Goal: Task Accomplishment & Management: Complete application form

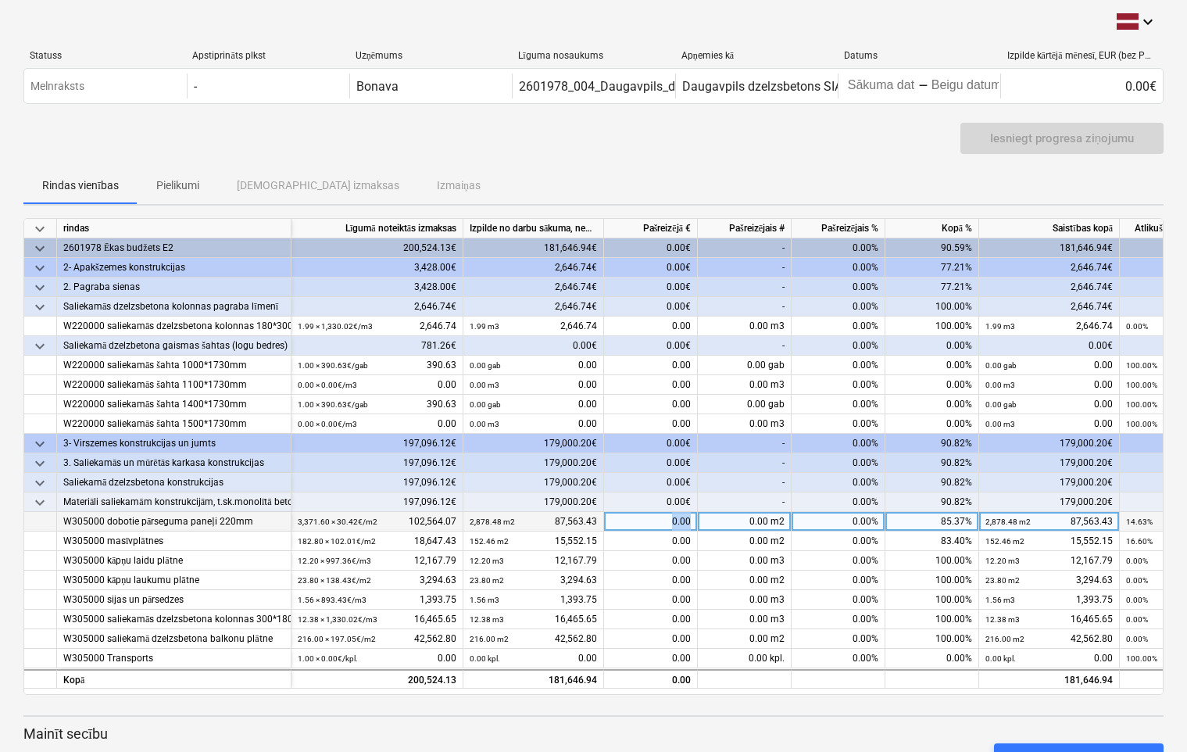
drag, startPoint x: 634, startPoint y: 518, endPoint x: 691, endPoint y: 530, distance: 58.3
click at [691, 530] on div "0.00" at bounding box center [651, 522] width 94 height 20
type input "15000.64"
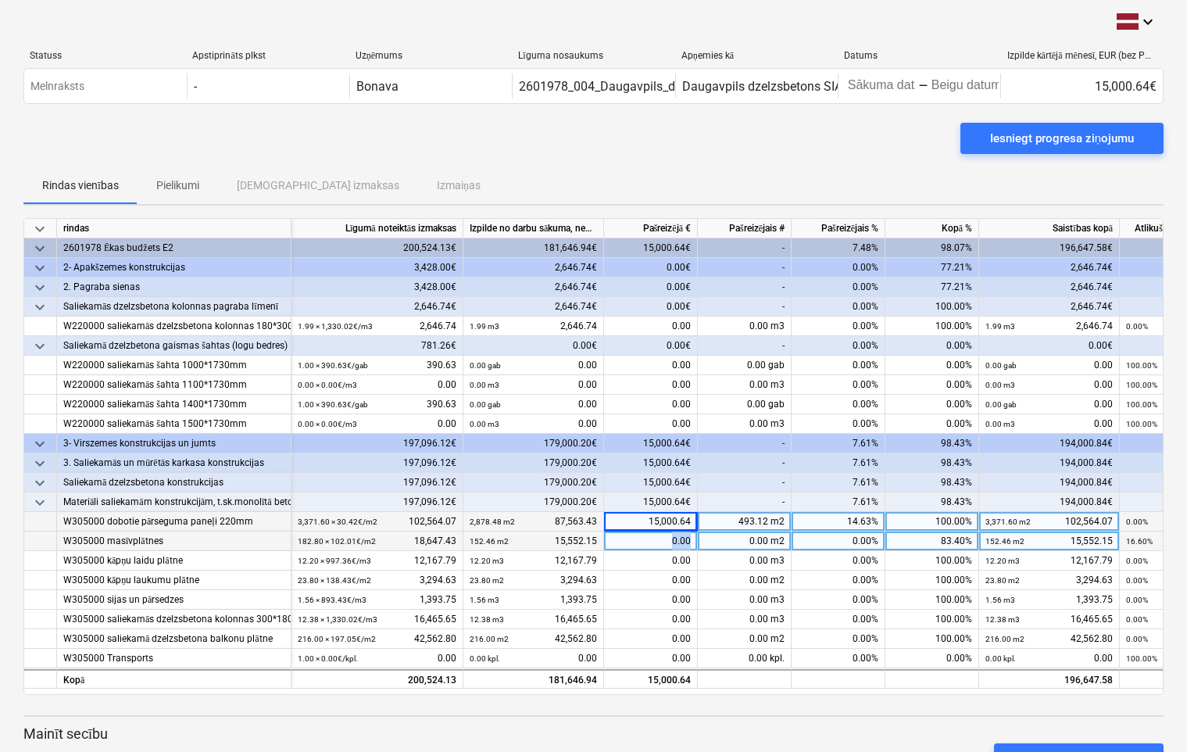
drag, startPoint x: 649, startPoint y: 540, endPoint x: 689, endPoint y: 542, distance: 40.7
click at [689, 542] on div "0.00" at bounding box center [651, 542] width 94 height 20
type input "3095.28"
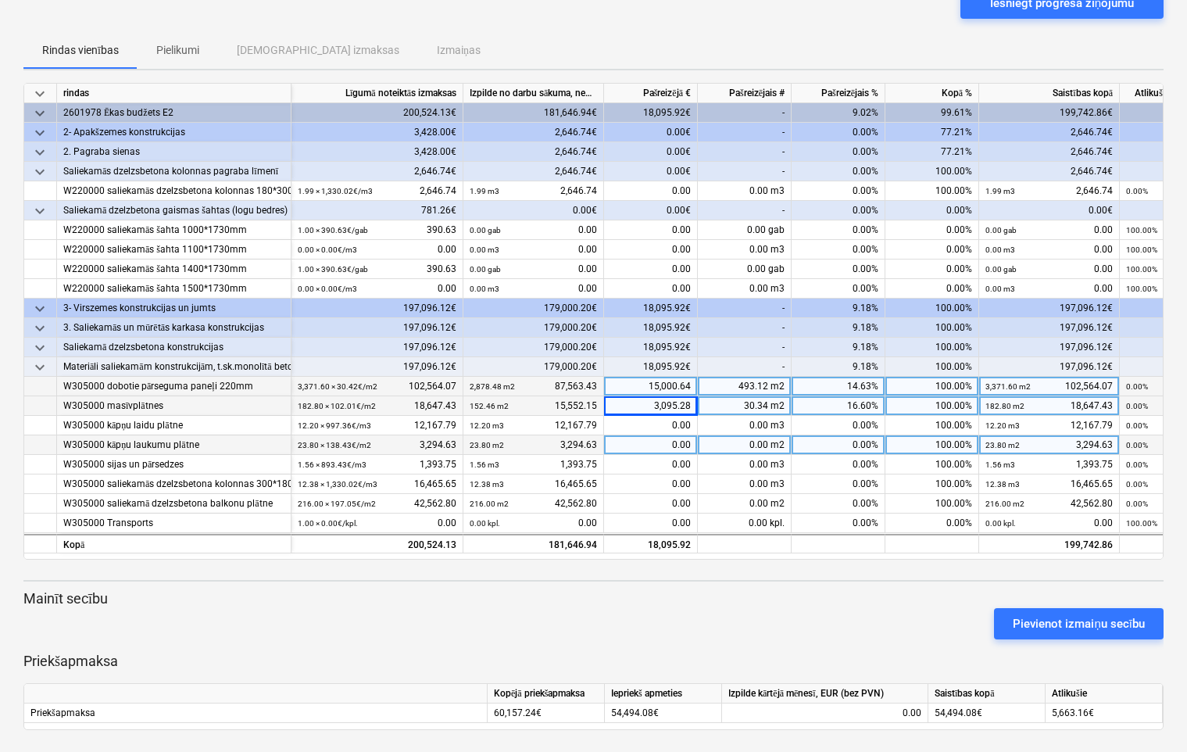
scroll to position [138, 0]
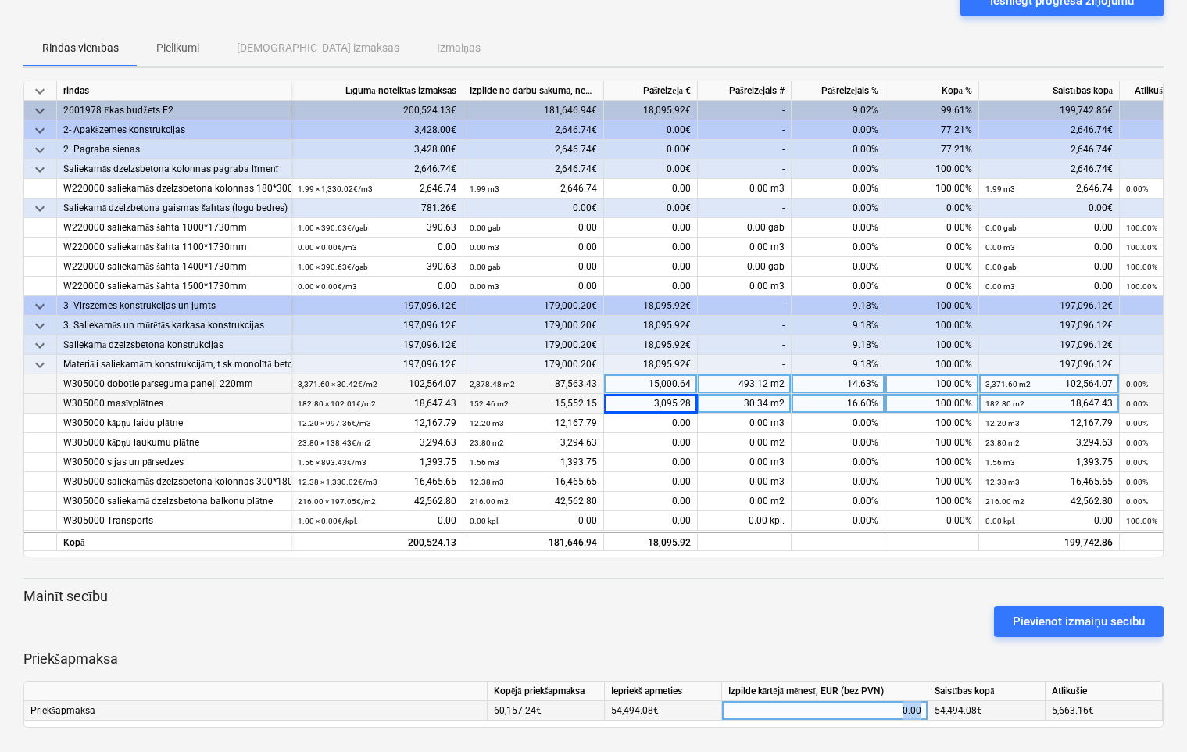
drag, startPoint x: 900, startPoint y: 708, endPoint x: 925, endPoint y: 711, distance: 24.3
click at [925, 711] on div "0.00" at bounding box center [825, 711] width 206 height 20
drag, startPoint x: 897, startPoint y: 709, endPoint x: 936, endPoint y: 713, distance: 39.3
click at [0, 0] on div "Priekšapmaksa 60,157.24€ 54,494.08€ 0.00 54,494.08€ 5,663.16€" at bounding box center [0, 0] width 0 height 0
drag, startPoint x: 936, startPoint y: 713, endPoint x: 884, endPoint y: 700, distance: 53.1
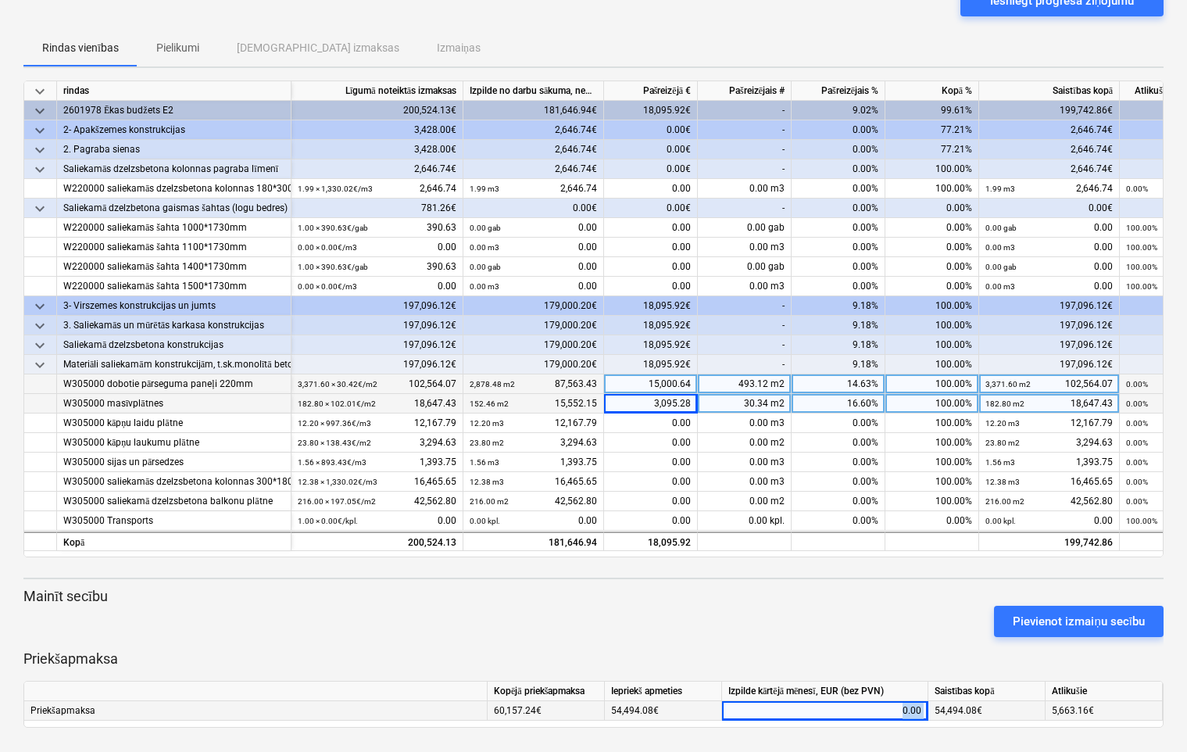
click at [884, 701] on div "0.00" at bounding box center [825, 711] width 193 height 20
type input "5663.16"
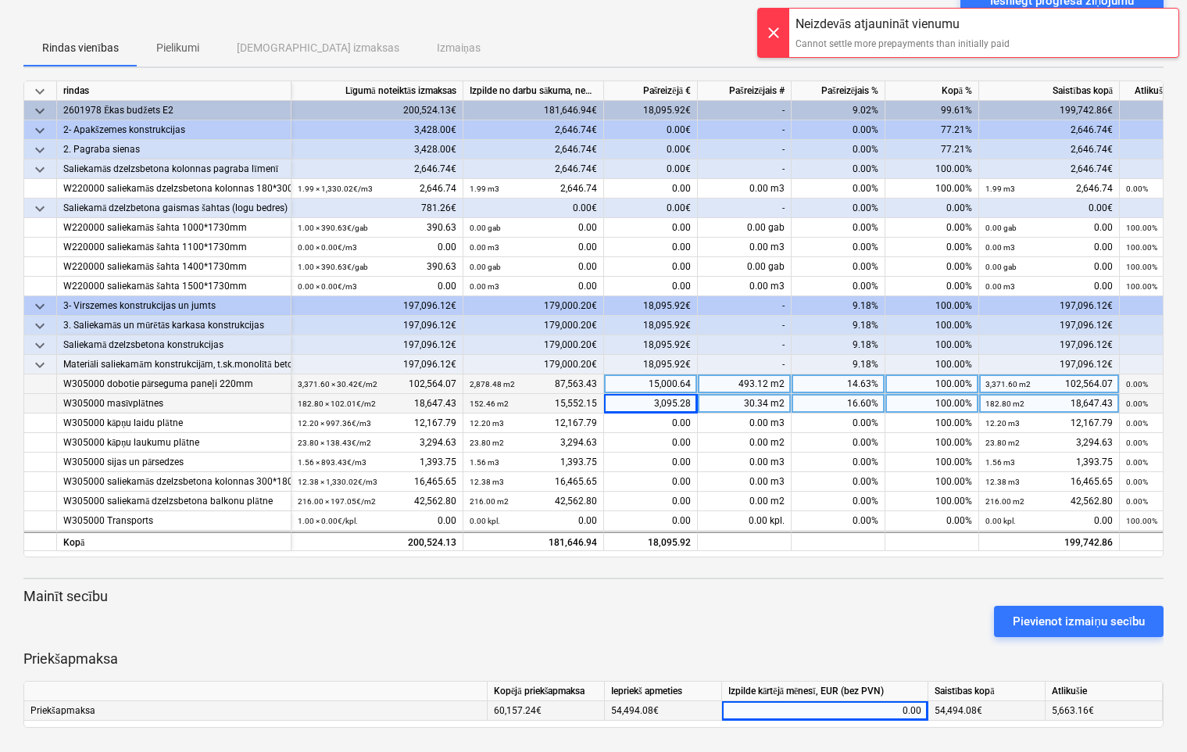
click at [899, 709] on div "0.00" at bounding box center [825, 711] width 193 height 20
drag, startPoint x: 899, startPoint y: 709, endPoint x: 960, endPoint y: 704, distance: 61.2
click at [0, 0] on div "Priekšapmaksa 60,157.24€ 54,494.08€ 54,494.08€ 5,663.16€" at bounding box center [0, 0] width 0 height 0
type input "5663.16"
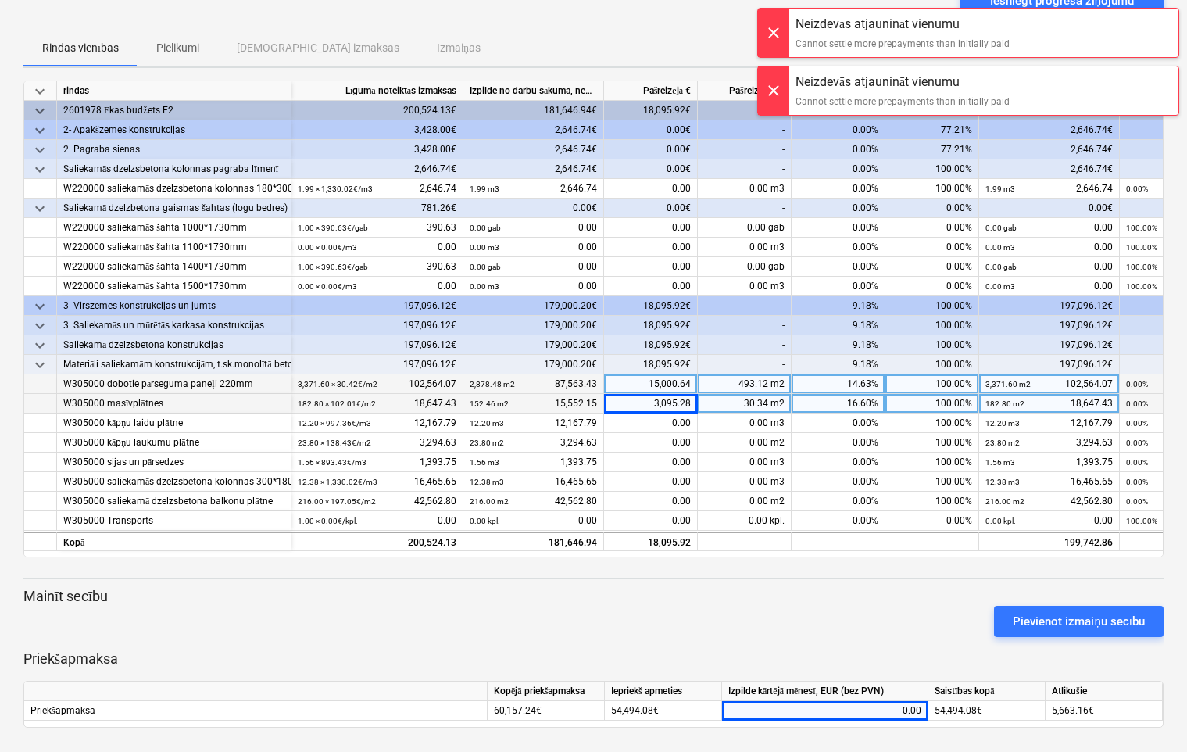
click at [772, 27] on div at bounding box center [773, 33] width 31 height 48
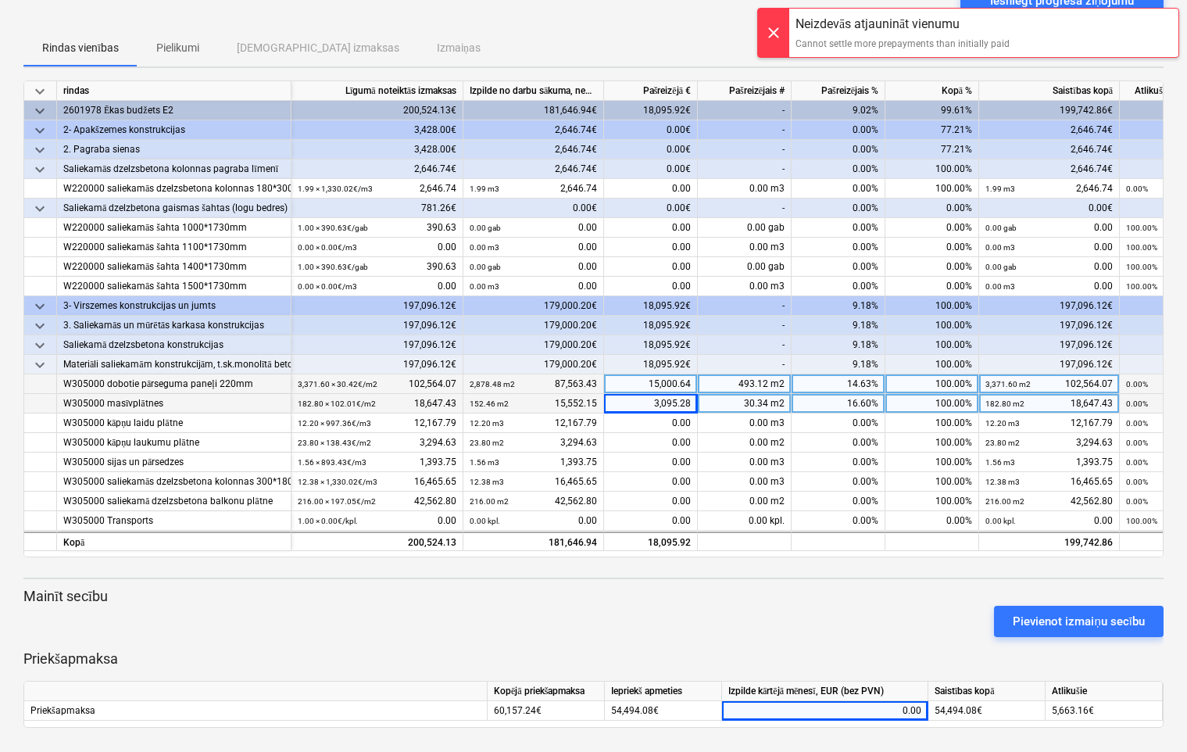
click at [776, 31] on div at bounding box center [773, 33] width 31 height 48
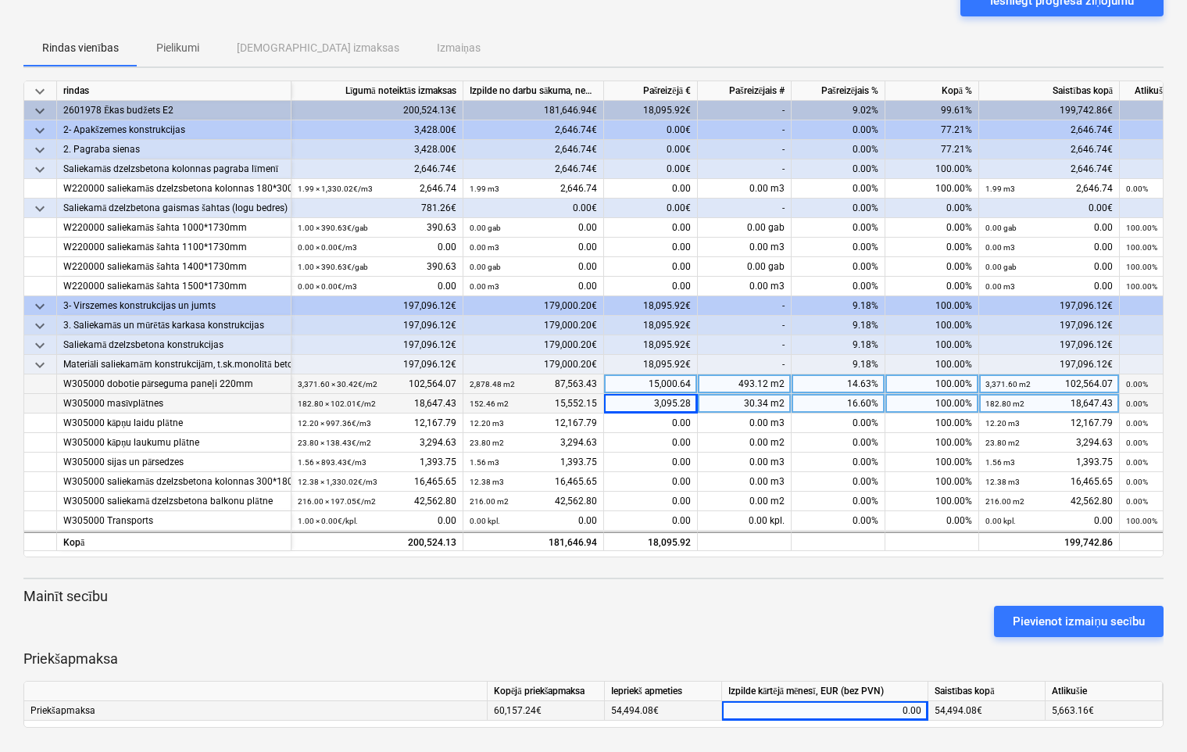
click at [854, 705] on div "0.00" at bounding box center [825, 711] width 193 height 20
drag, startPoint x: 850, startPoint y: 705, endPoint x: 922, endPoint y: 709, distance: 71.2
click at [922, 709] on input at bounding box center [825, 710] width 206 height 19
type input "-5663.16"
click at [883, 712] on div "-5,663.16" at bounding box center [825, 711] width 193 height 20
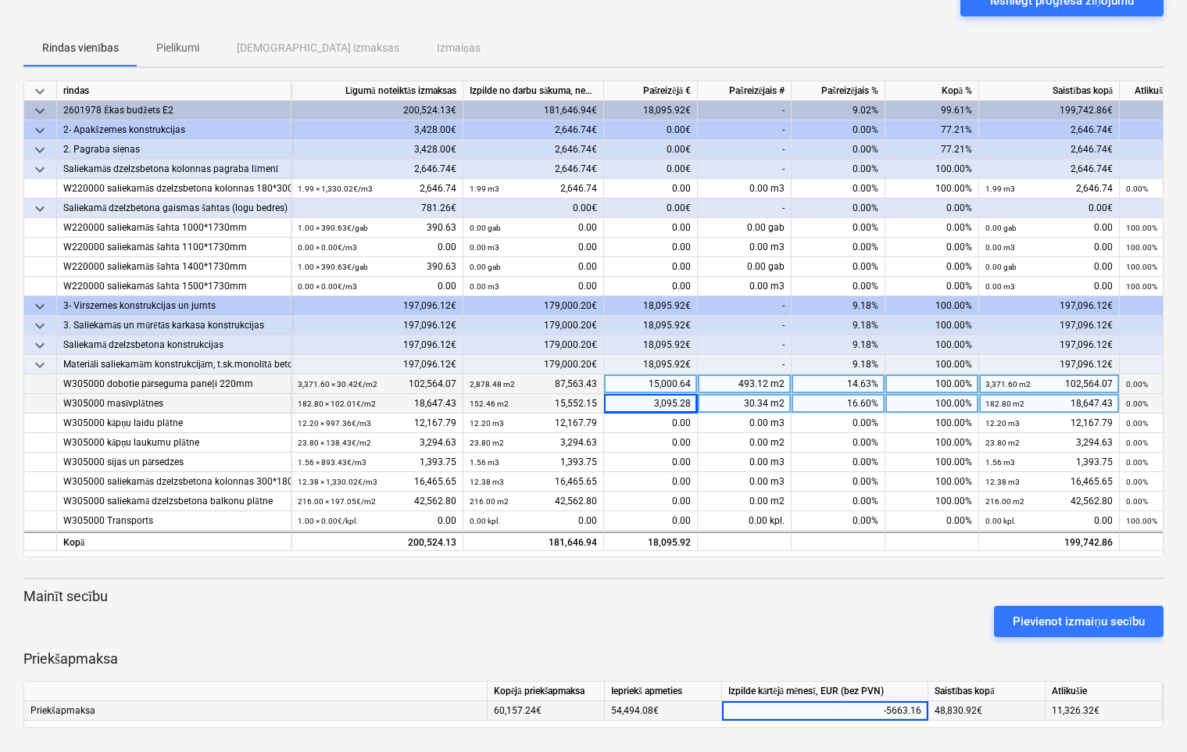
click at [886, 707] on input "-5663.16" at bounding box center [825, 710] width 206 height 19
type input "5663.16"
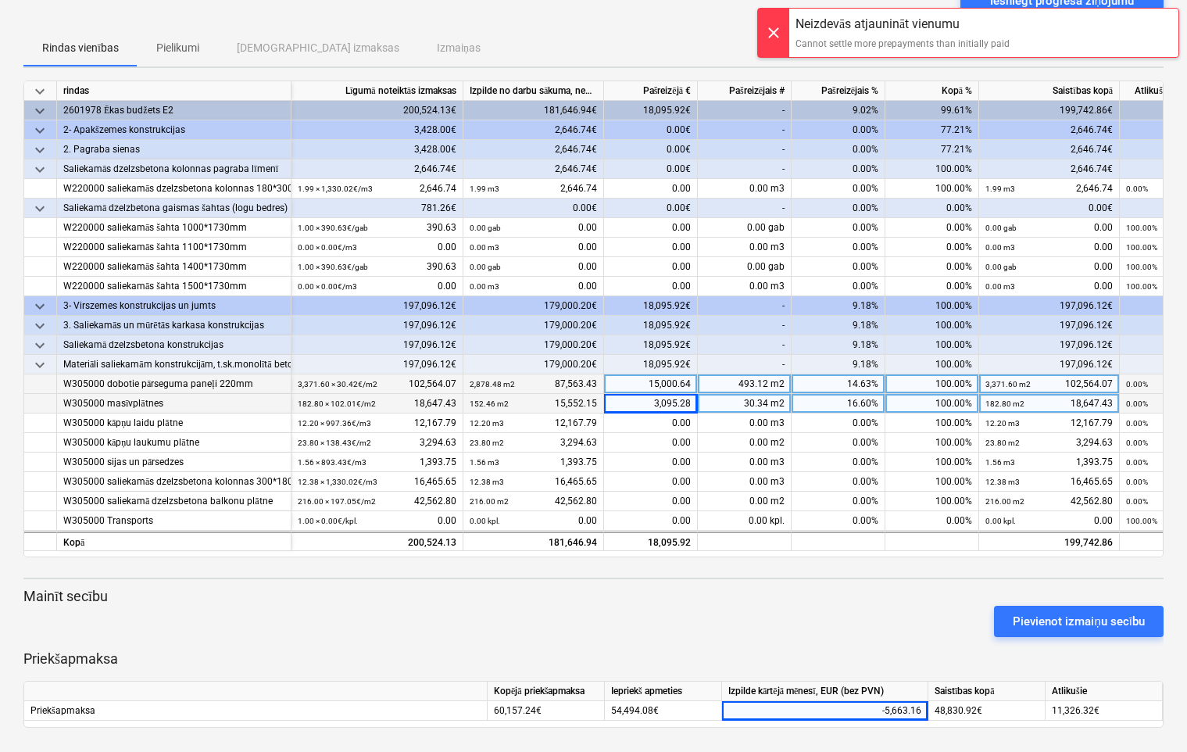
click at [779, 27] on div at bounding box center [773, 33] width 31 height 48
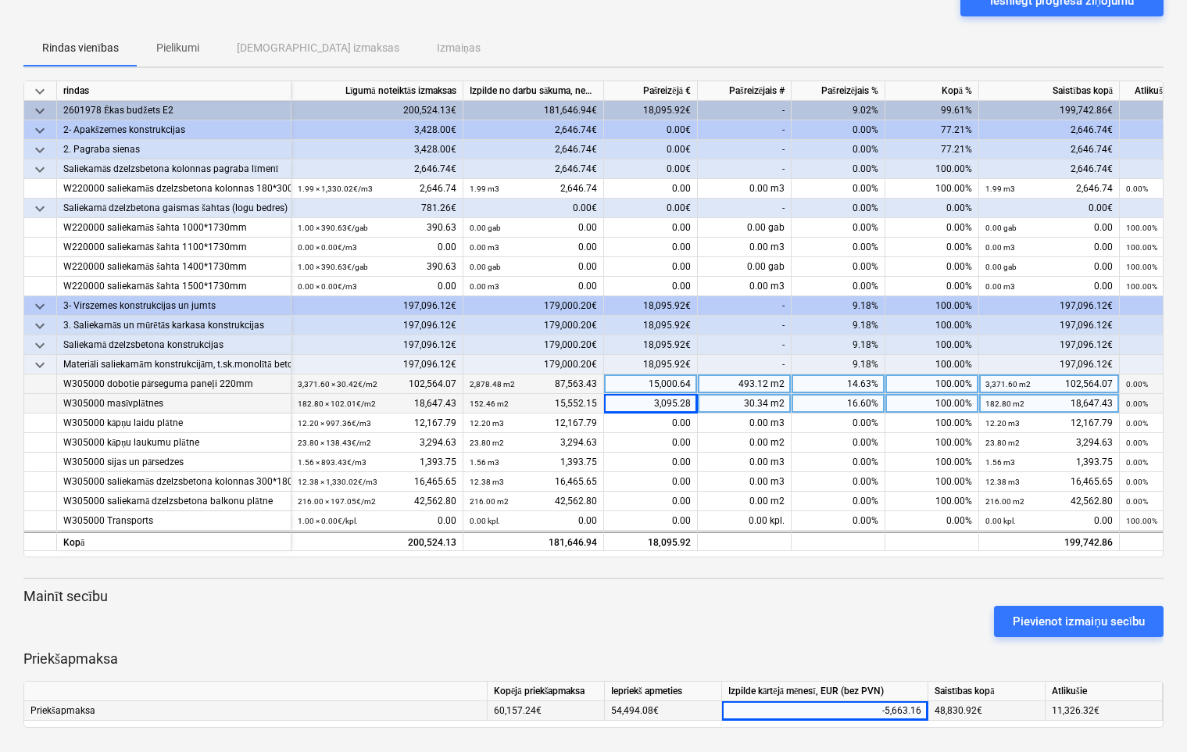
click at [868, 710] on div "-5,663.16" at bounding box center [825, 711] width 193 height 20
drag, startPoint x: 868, startPoint y: 710, endPoint x: 932, endPoint y: 722, distance: 64.5
click at [932, 722] on div "Kopējā priekšapmaksa Iepriekš apmeties Izpilde kārtējā mēnesī, EUR (bez PVN) Sa…" at bounding box center [593, 704] width 1140 height 47
type input "5663.16"
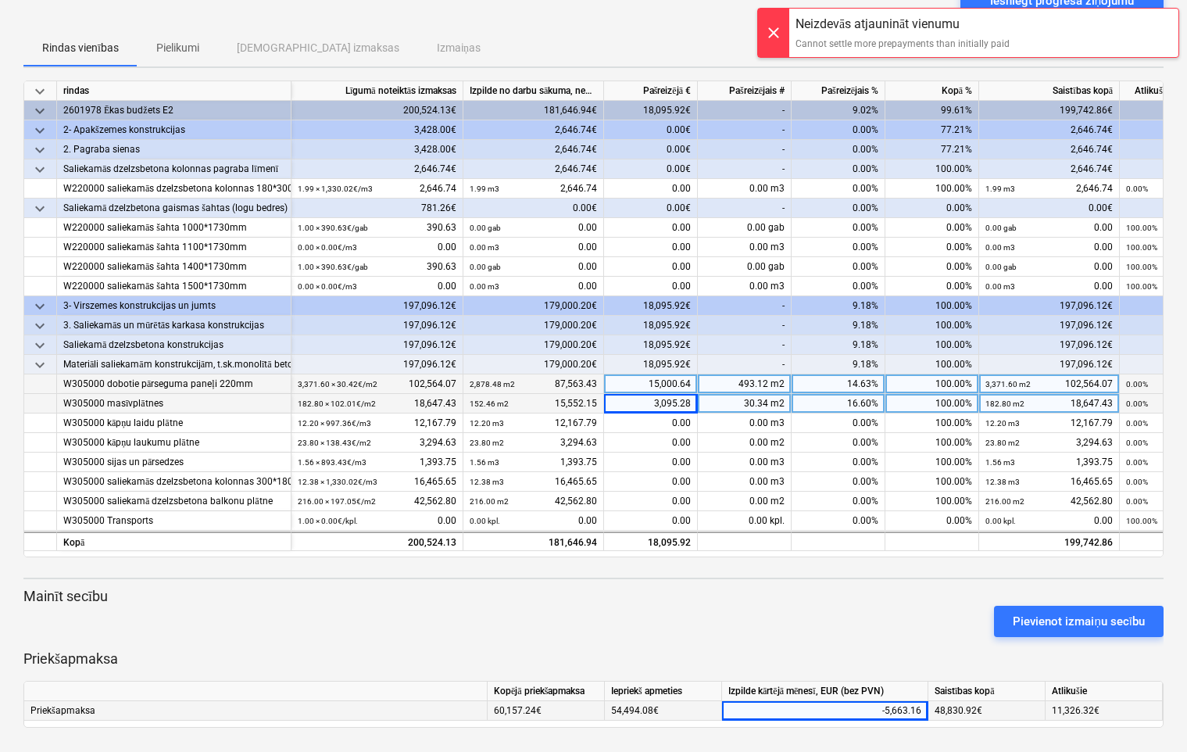
click at [875, 708] on div "-5,663.16" at bounding box center [825, 711] width 193 height 20
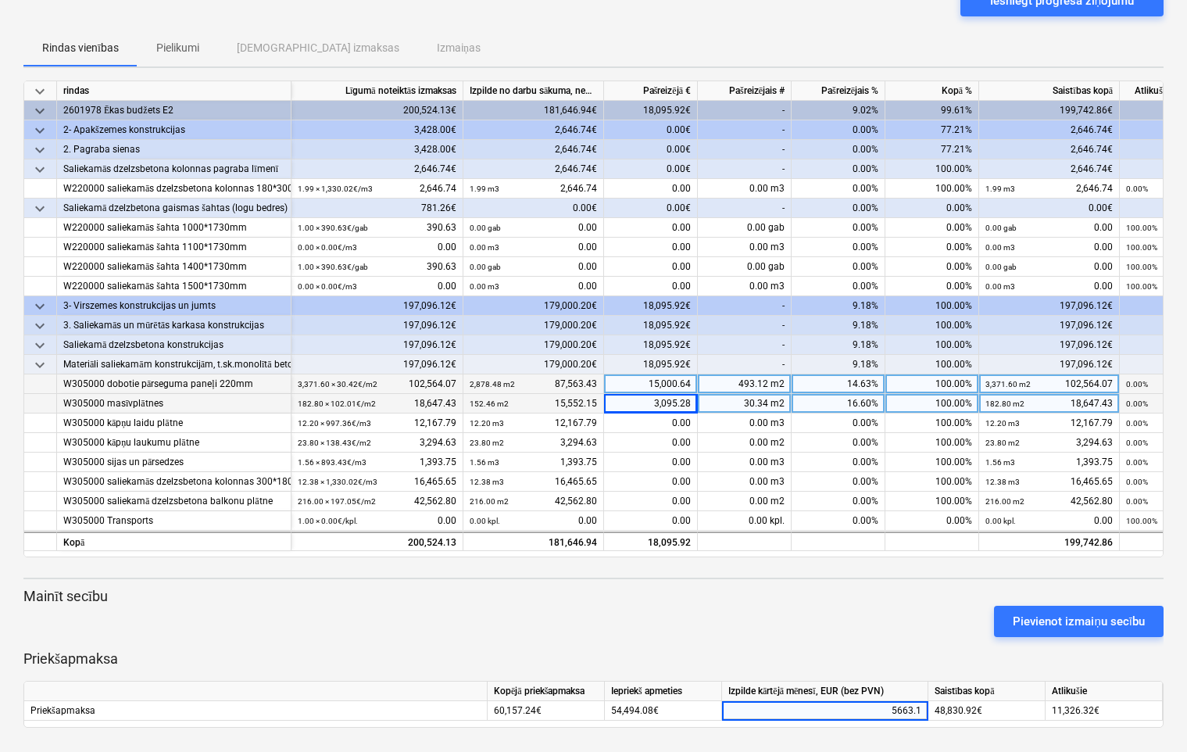
type input "5663.16"
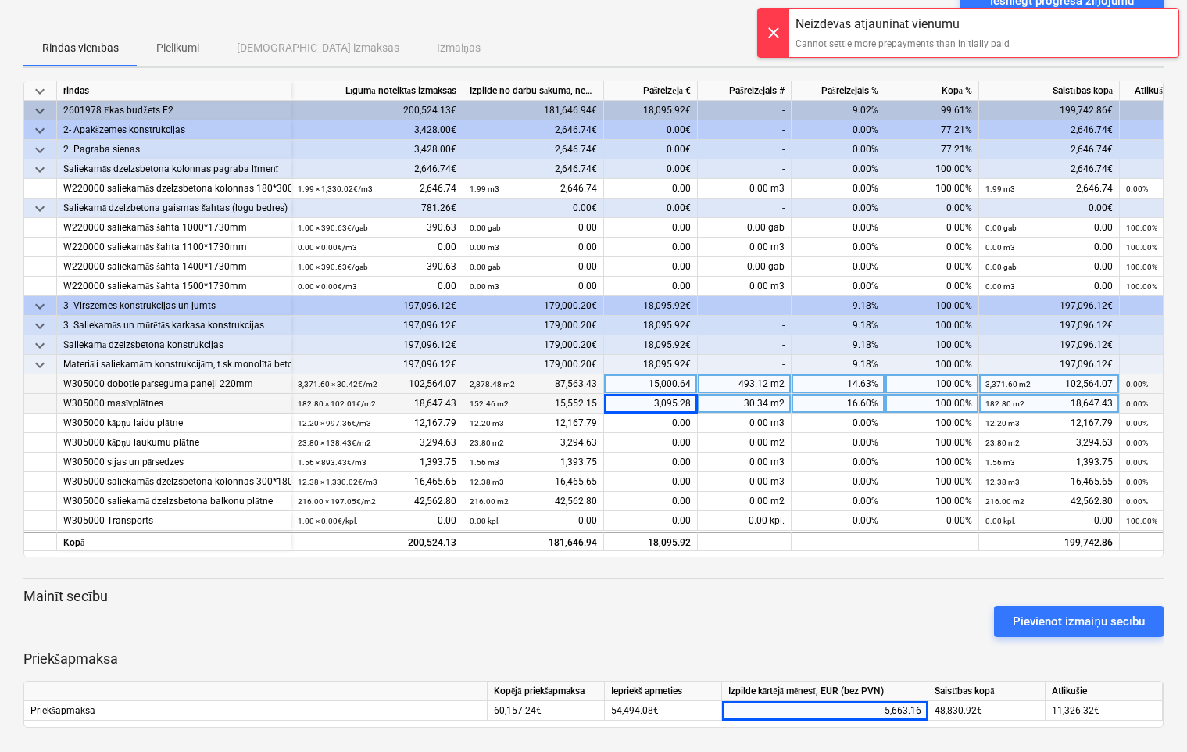
click at [772, 20] on div at bounding box center [773, 33] width 31 height 48
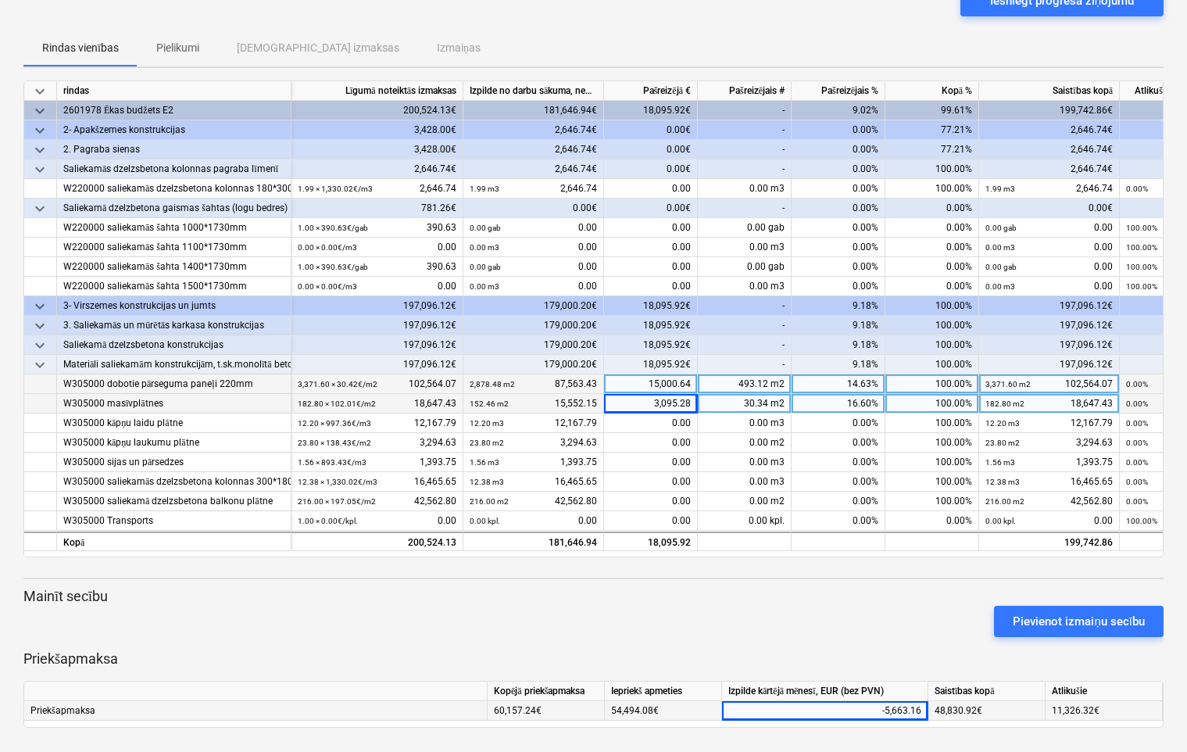
click at [843, 711] on div "-5,663.16" at bounding box center [825, 711] width 193 height 20
click at [837, 711] on input "-5663.16" at bounding box center [825, 710] width 206 height 19
type input "5663.16"
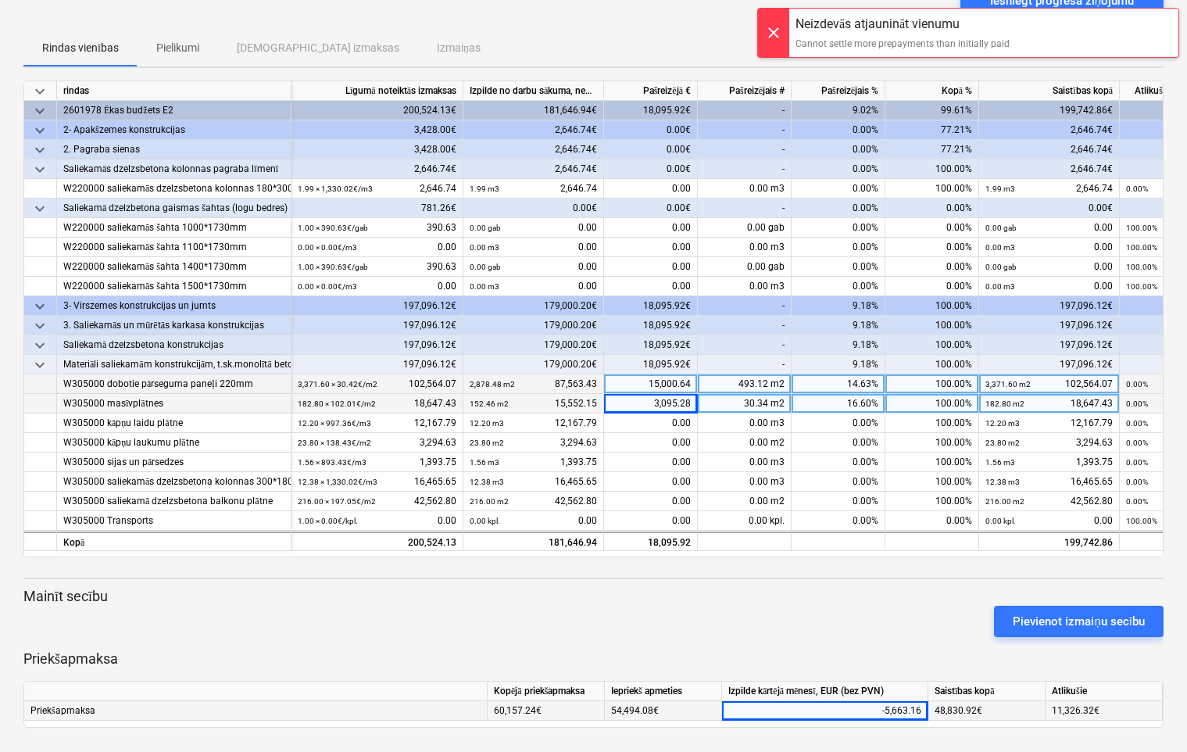
click at [883, 708] on div "-5,663.16" at bounding box center [825, 711] width 193 height 20
type input "5663.16"
click at [778, 24] on div at bounding box center [773, 33] width 31 height 48
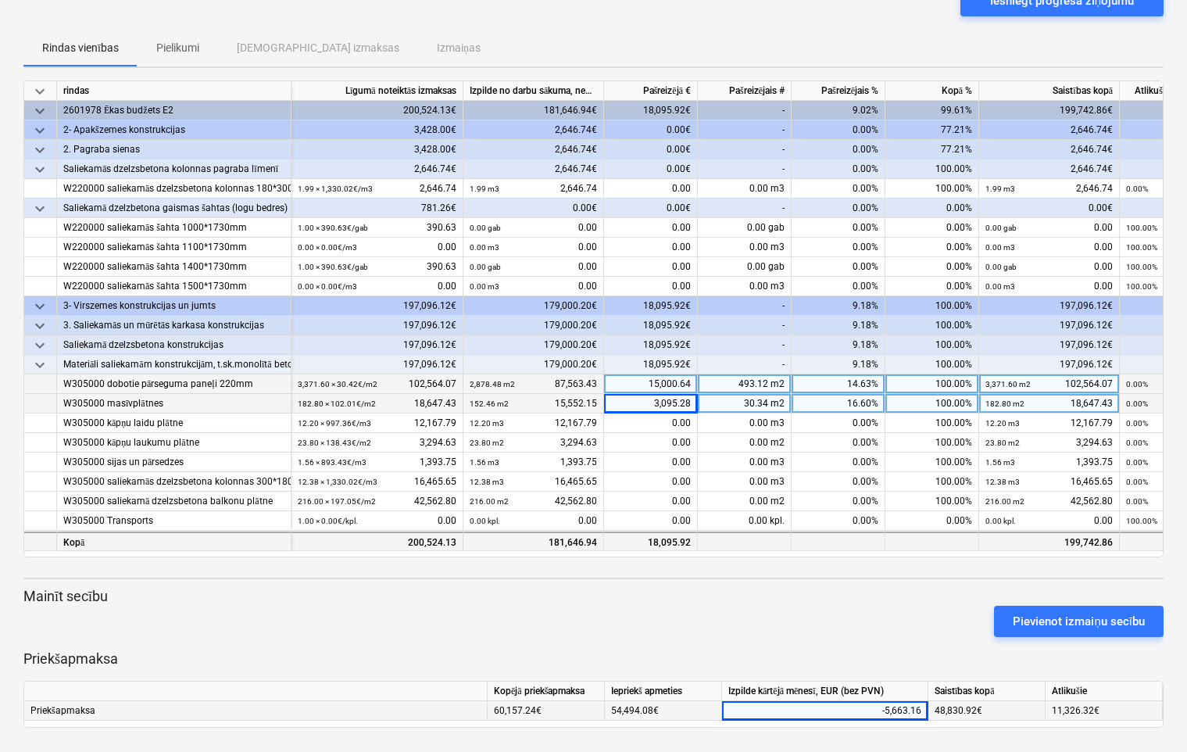
click at [660, 546] on div "18,095.92" at bounding box center [651, 542] width 94 height 20
click at [869, 712] on div "-5,663.16" at bounding box center [825, 711] width 193 height 20
type input "5663.16"
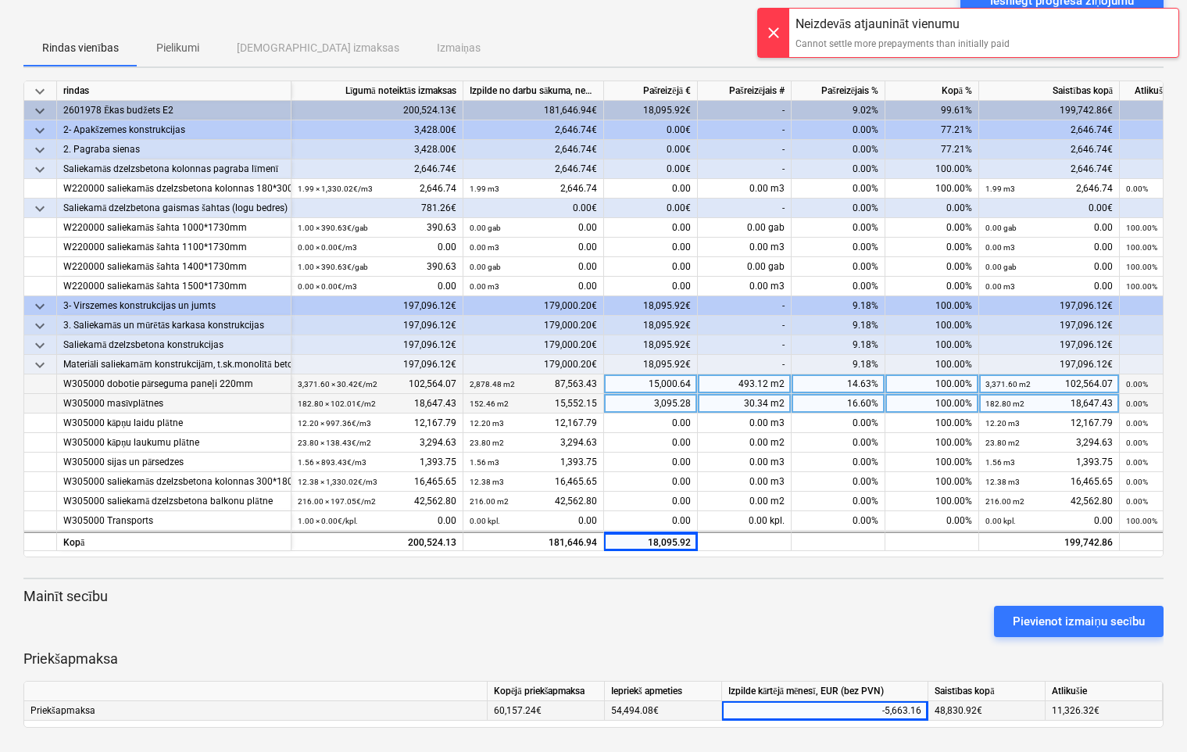
click at [778, 26] on div at bounding box center [773, 33] width 31 height 48
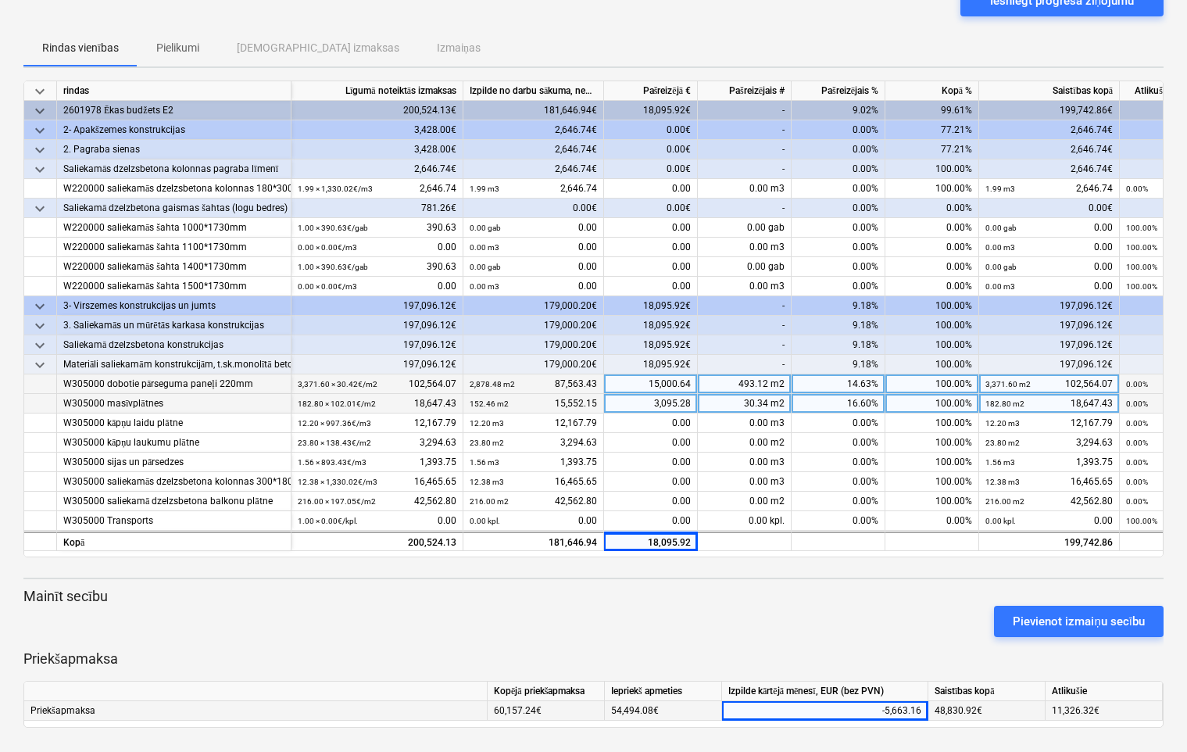
click at [844, 715] on div "-5,663.16" at bounding box center [825, 711] width 193 height 20
click at [843, 707] on input "-5663.16" at bounding box center [825, 710] width 206 height 19
type input "5663.16"
click at [922, 704] on input "5663.16" at bounding box center [825, 710] width 206 height 19
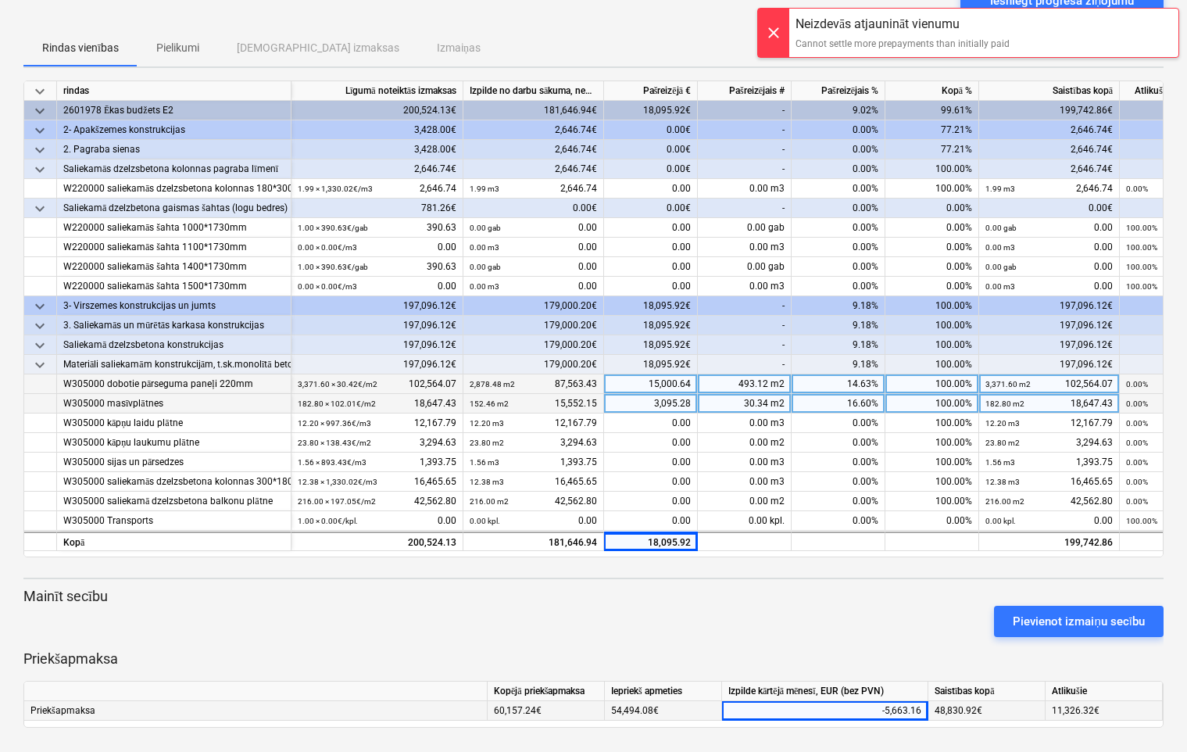
click at [886, 707] on div "-5,663.16" at bounding box center [825, 711] width 193 height 20
drag, startPoint x: 762, startPoint y: 597, endPoint x: 763, endPoint y: 589, distance: 7.9
click at [762, 592] on p "Mainīt secību" at bounding box center [593, 596] width 1140 height 19
click at [775, 542] on div at bounding box center [745, 542] width 94 height 20
click at [807, 533] on div at bounding box center [839, 542] width 94 height 20
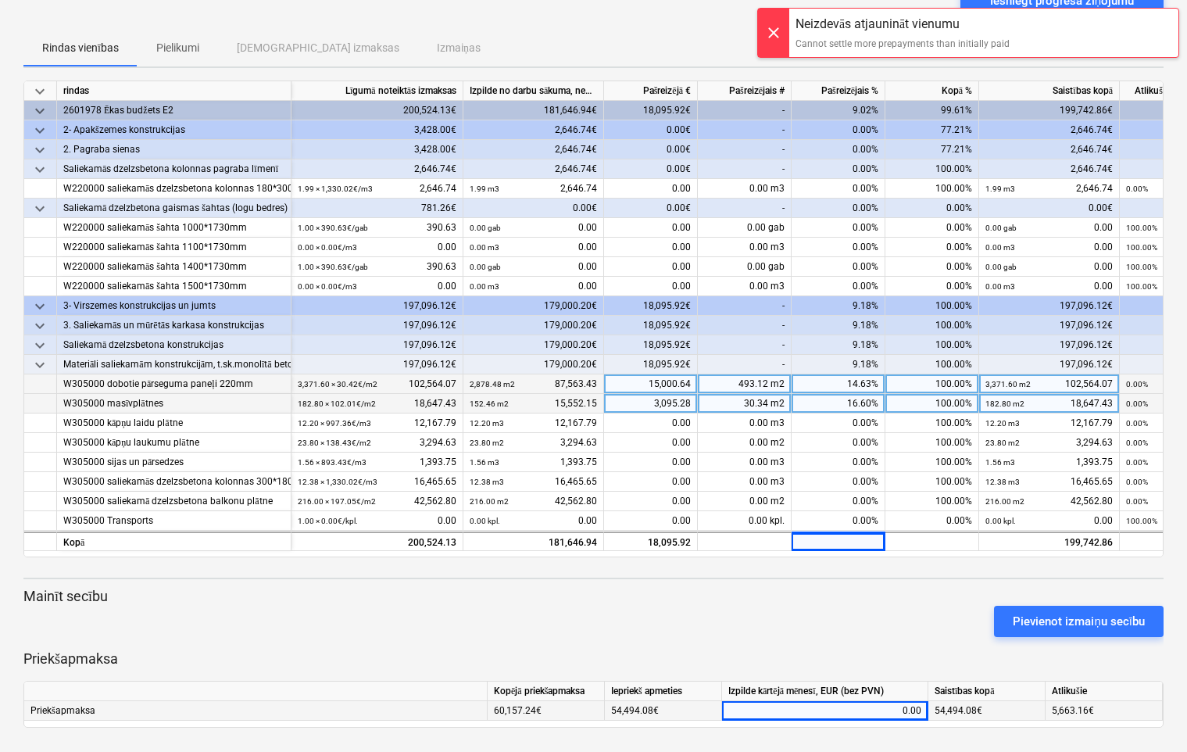
click at [884, 713] on div "0.00" at bounding box center [825, 711] width 193 height 20
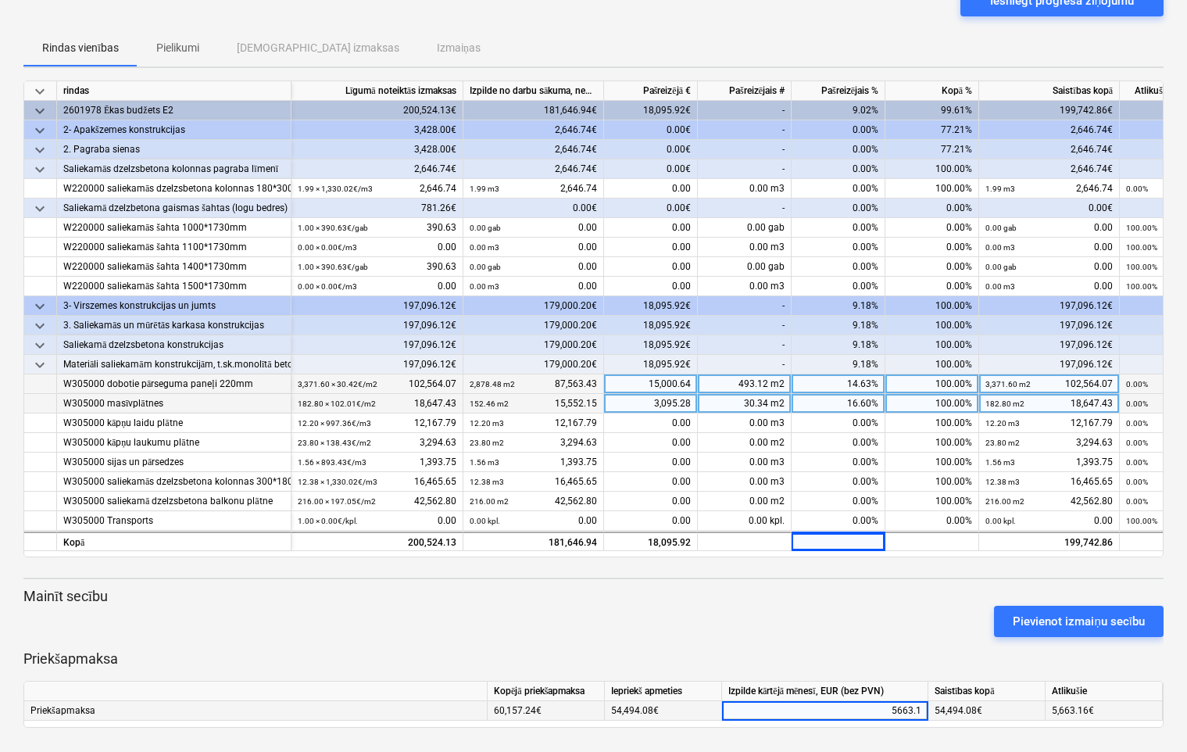
type input "5663.16"
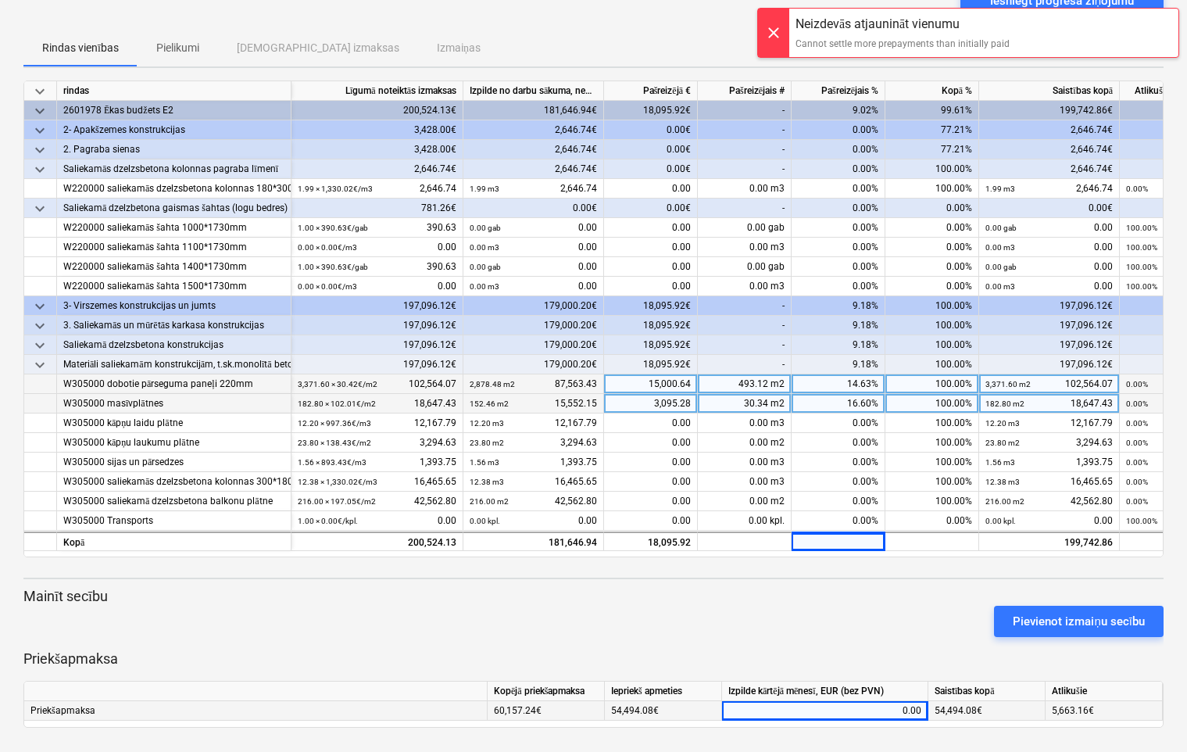
click at [884, 713] on div "0.00" at bounding box center [825, 711] width 193 height 20
type input "5,663.16"
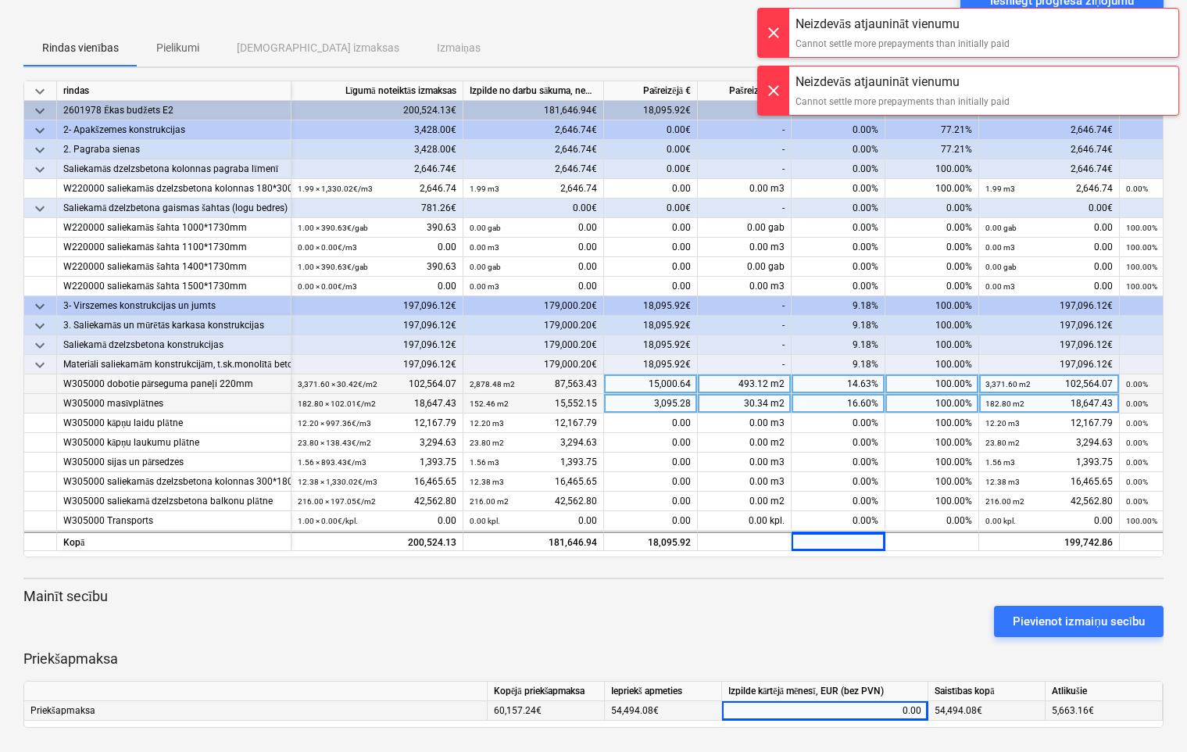
click at [884, 713] on div "0.00" at bounding box center [825, 711] width 193 height 20
click at [772, 27] on div at bounding box center [773, 33] width 31 height 48
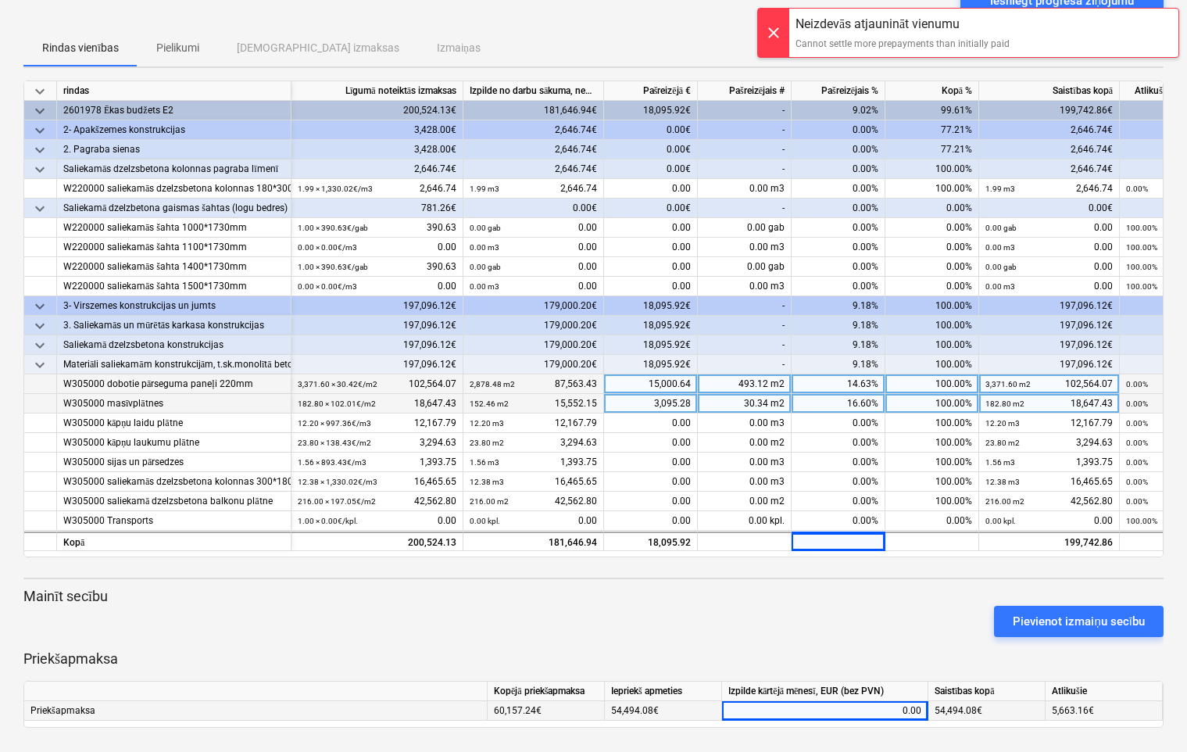
click at [779, 33] on div at bounding box center [773, 33] width 31 height 48
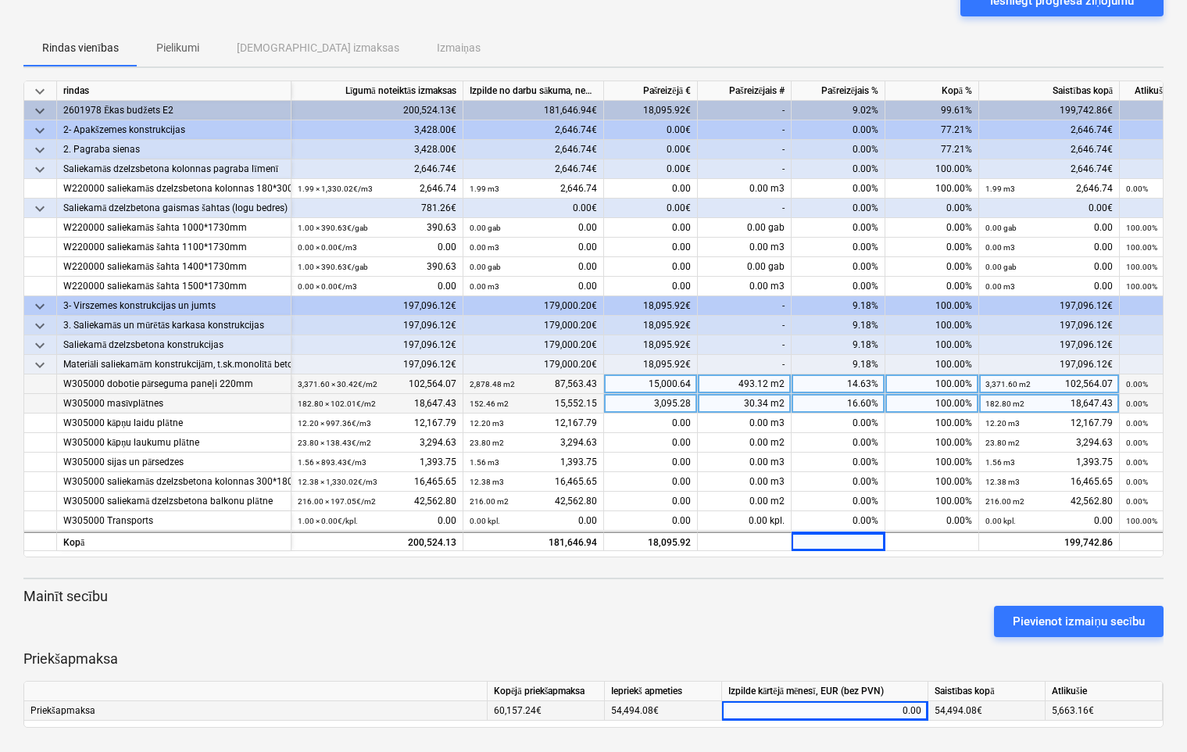
click at [888, 709] on div "0.00" at bounding box center [825, 711] width 193 height 20
type input "5663.16"
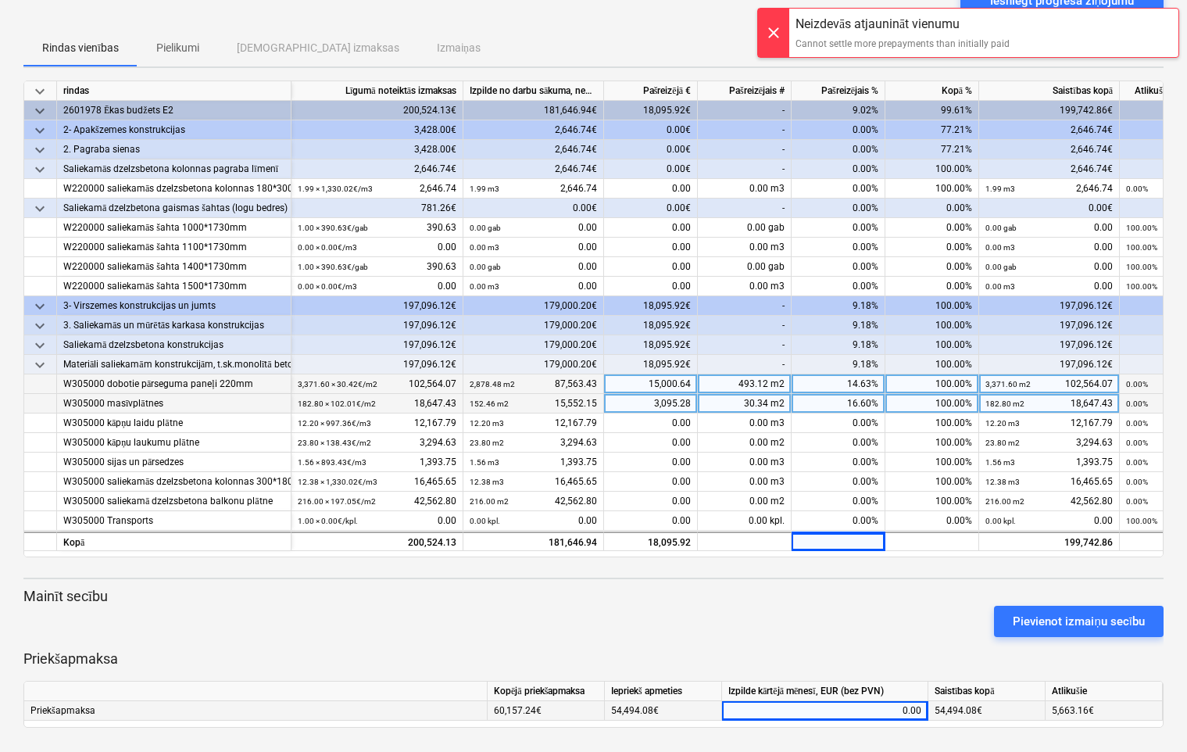
drag, startPoint x: 764, startPoint y: 28, endPoint x: 764, endPoint y: 47, distance: 18.8
click at [764, 31] on div at bounding box center [773, 33] width 31 height 48
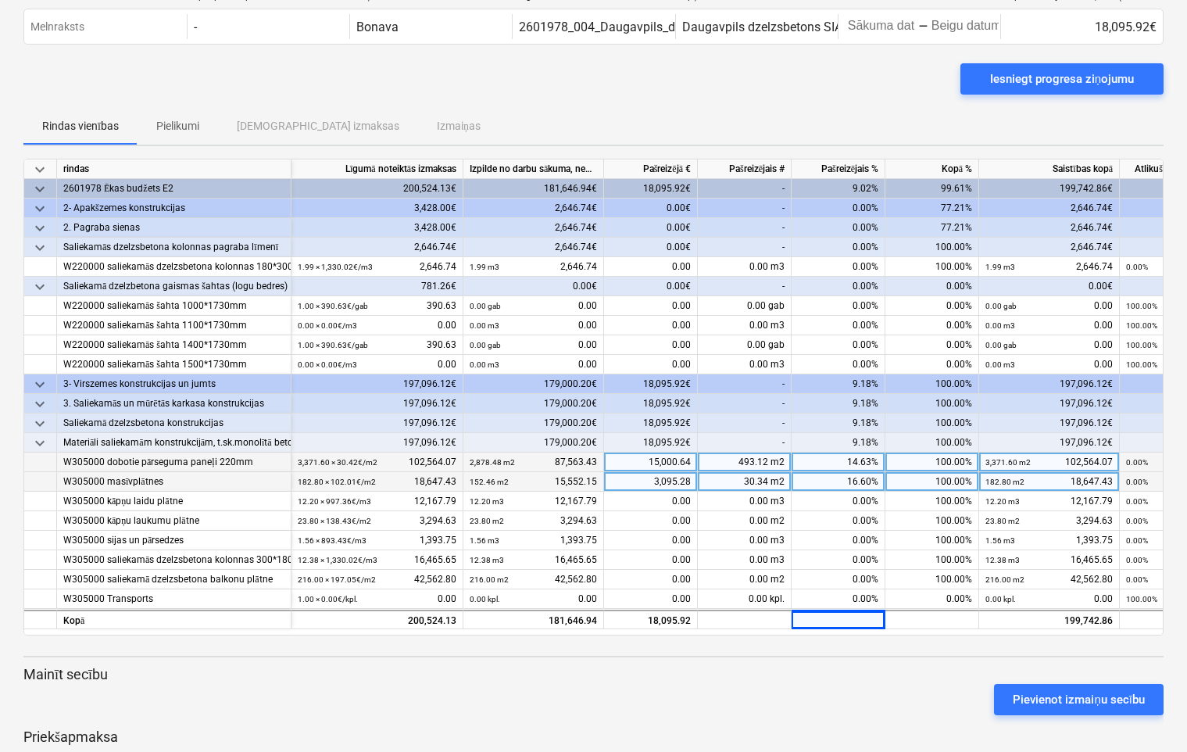
scroll to position [0, 0]
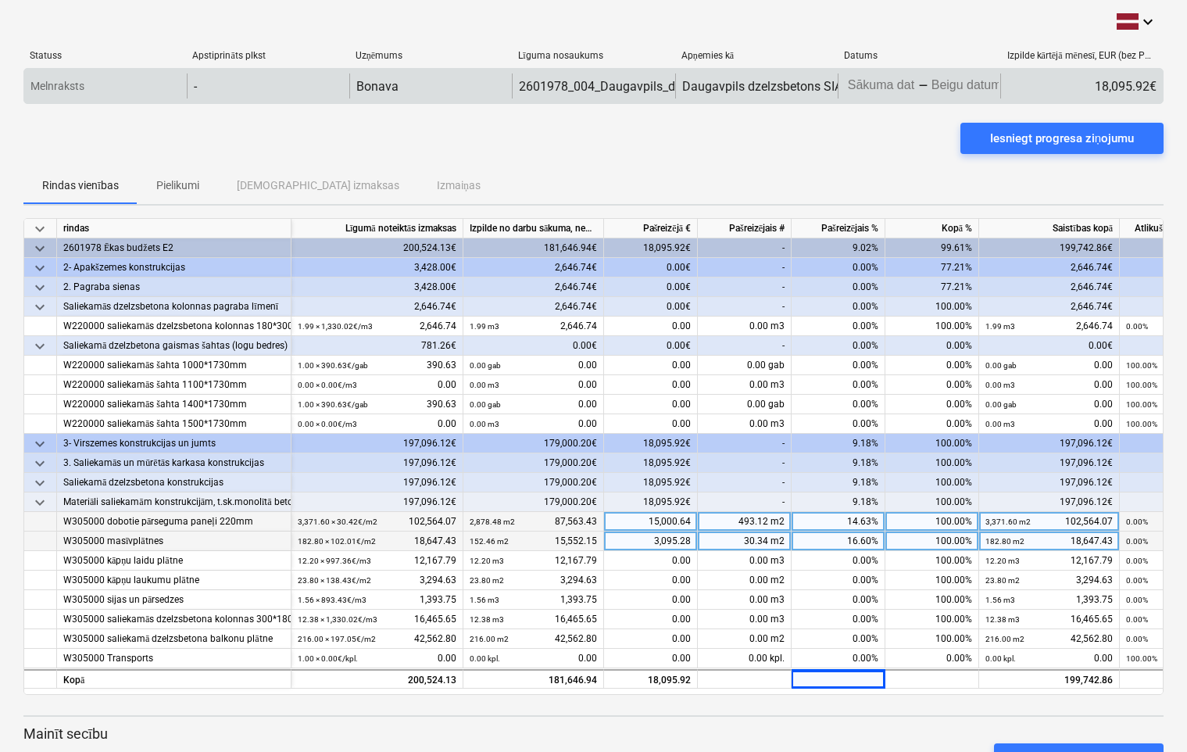
click at [856, 79] on body "keyboard_arrow_down Statuss Apstiprināts plkst Uzņēmums Līguma nosaukums Apņemi…" at bounding box center [593, 376] width 1187 height 752
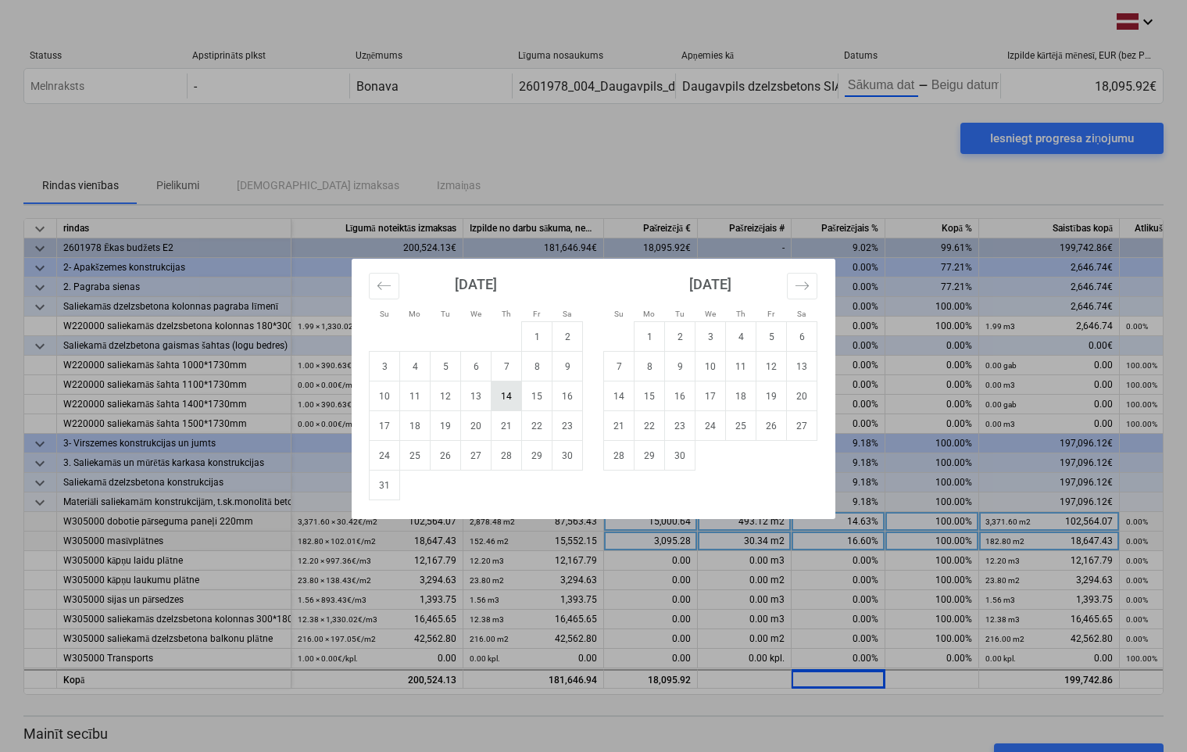
click at [503, 403] on td "14" at bounding box center [507, 396] width 30 height 30
type input "[DATE]"
click at [970, 84] on div "Su Mo Tu We Th Fr Sa Su Mo Tu We Th Fr Sa [DATE] 1 2 3 4 5 6 7 8 9 10 11 12 13 …" at bounding box center [593, 376] width 1187 height 752
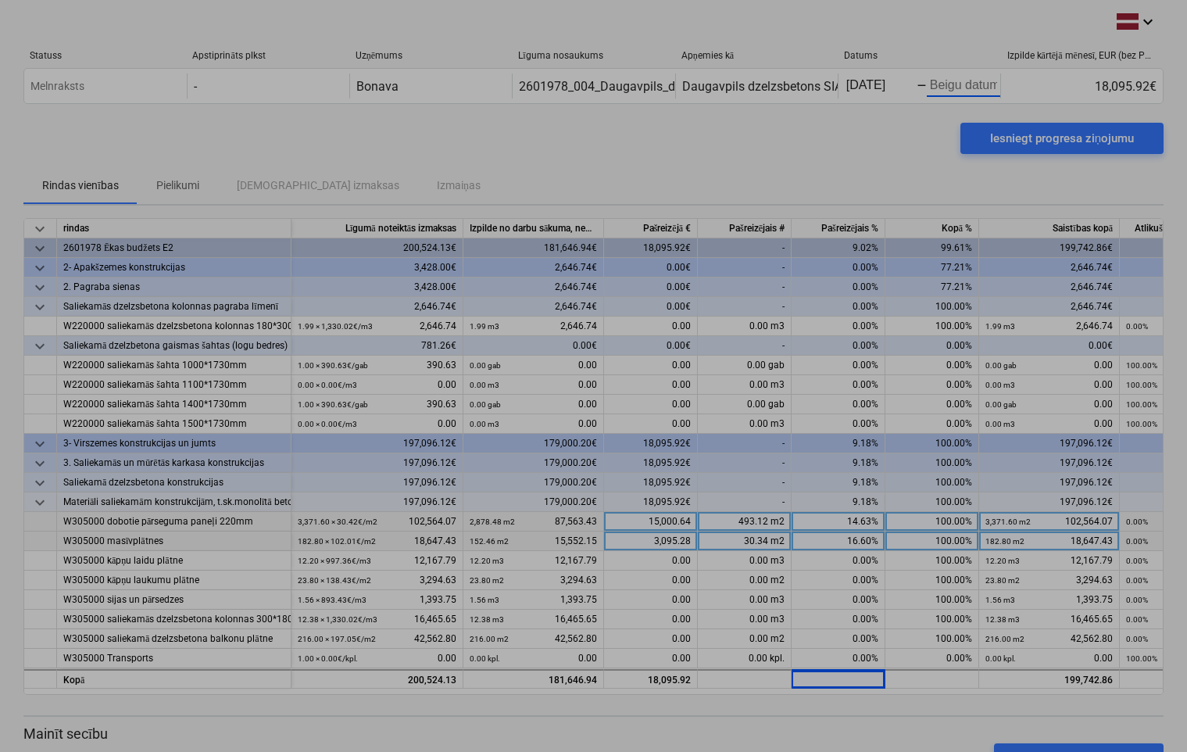
click at [970, 84] on body "keyboard_arrow_down Statuss Apstiprināts plkst Uzņēmums Līguma nosaukums Apņemi…" at bounding box center [593, 376] width 1187 height 752
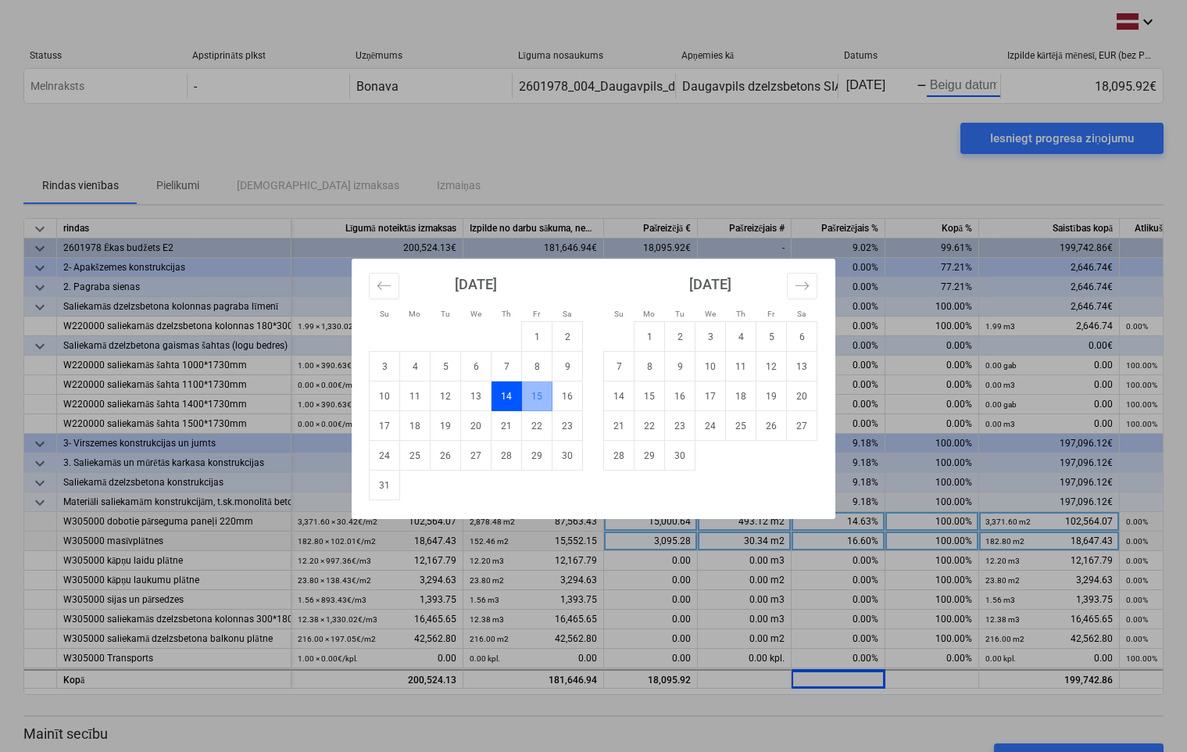
drag, startPoint x: 508, startPoint y: 392, endPoint x: 507, endPoint y: 381, distance: 11.1
click at [506, 386] on td "14" at bounding box center [507, 396] width 30 height 30
click at [503, 400] on td "14" at bounding box center [507, 396] width 30 height 30
click at [509, 393] on td "14" at bounding box center [507, 396] width 30 height 30
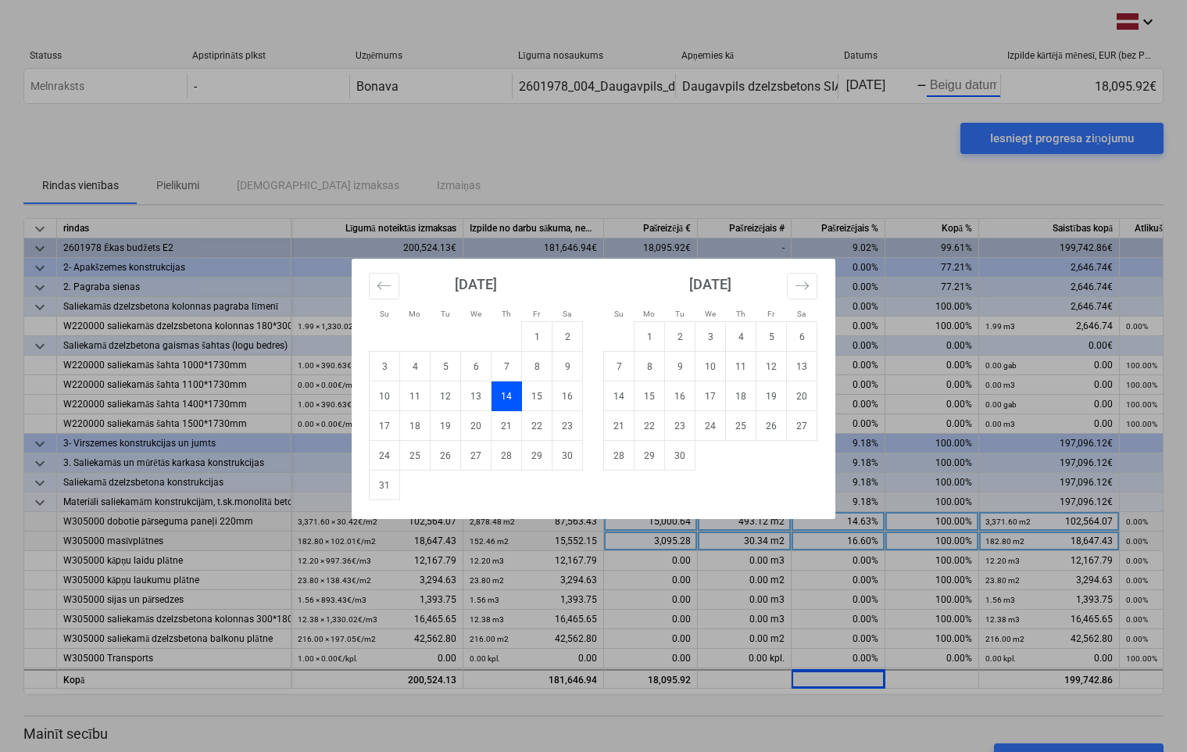
click at [958, 79] on div "Su Mo Tu We Th Fr Sa Su Mo Tu We Th Fr Sa [DATE] 1 2 3 4 5 6 7 8 9 10 11 12 13 …" at bounding box center [593, 376] width 1187 height 752
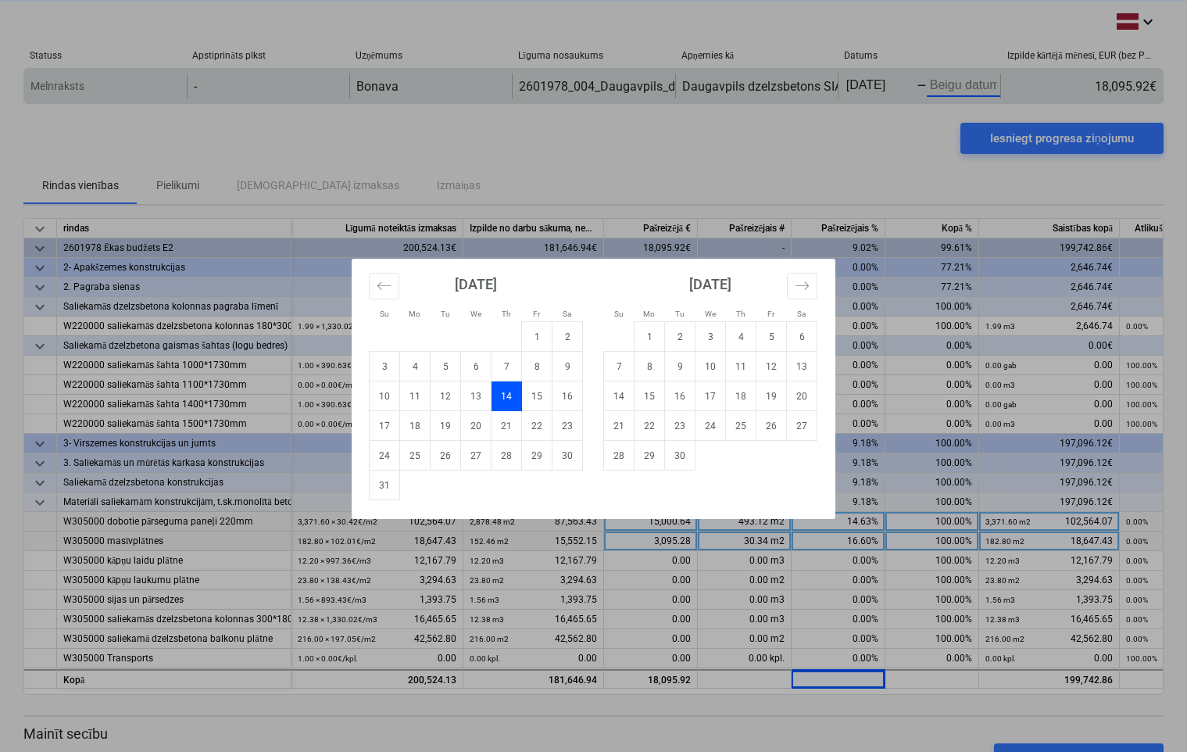
click at [956, 81] on body "keyboard_arrow_down Statuss Apstiprināts plkst Uzņēmums Līguma nosaukums Apņemi…" at bounding box center [593, 376] width 1187 height 752
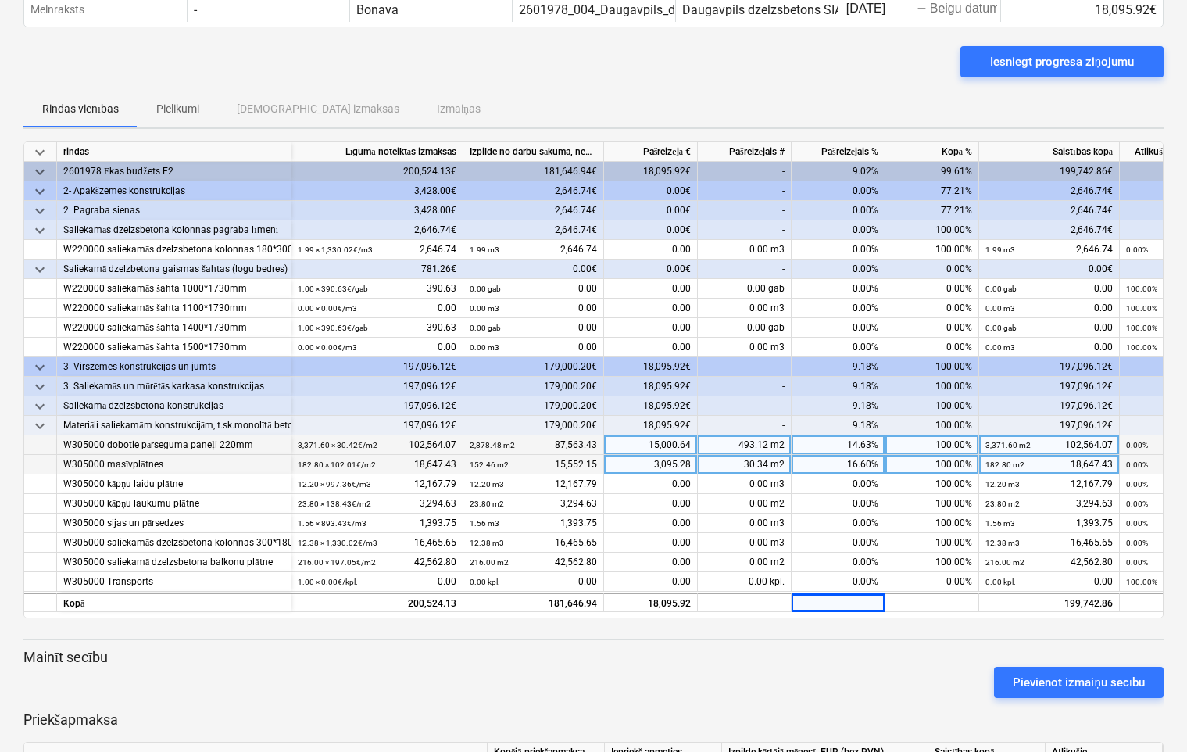
scroll to position [138, 0]
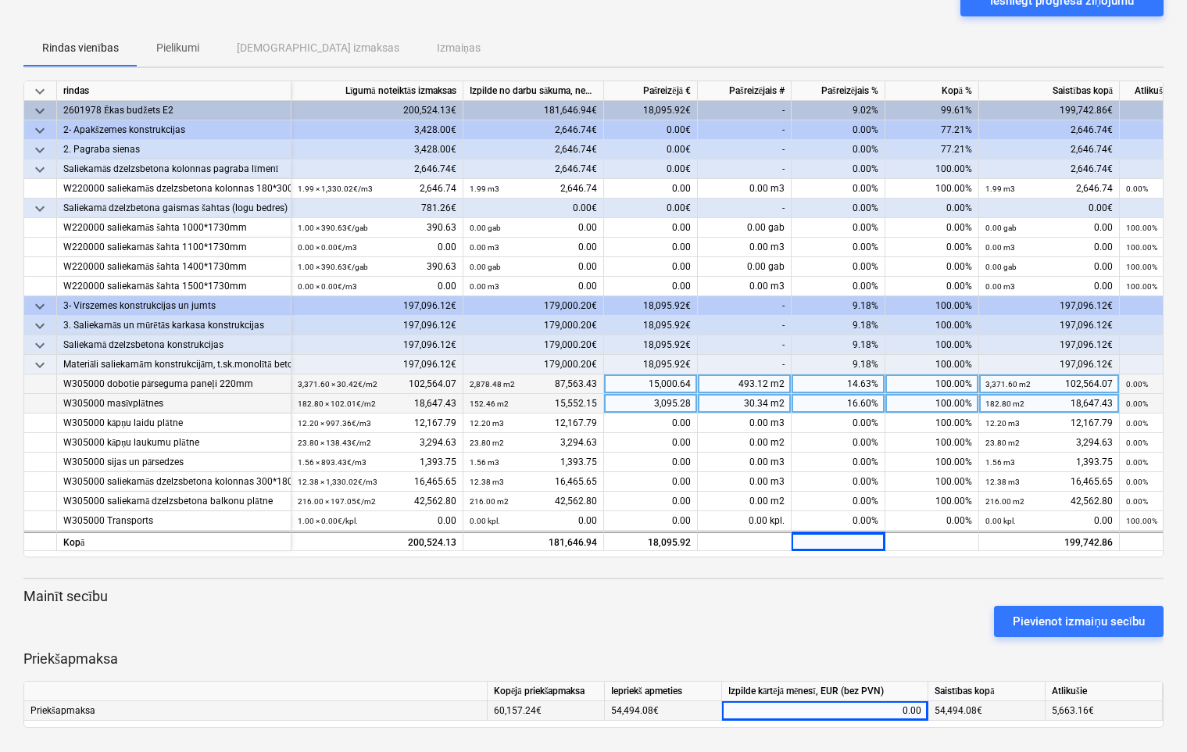
click at [880, 696] on div "Izpilde kārtējā mēnesī, EUR (bez PVN)" at bounding box center [825, 692] width 206 height 20
click at [883, 706] on div "0.00" at bounding box center [825, 711] width 193 height 20
type input "5663.16"
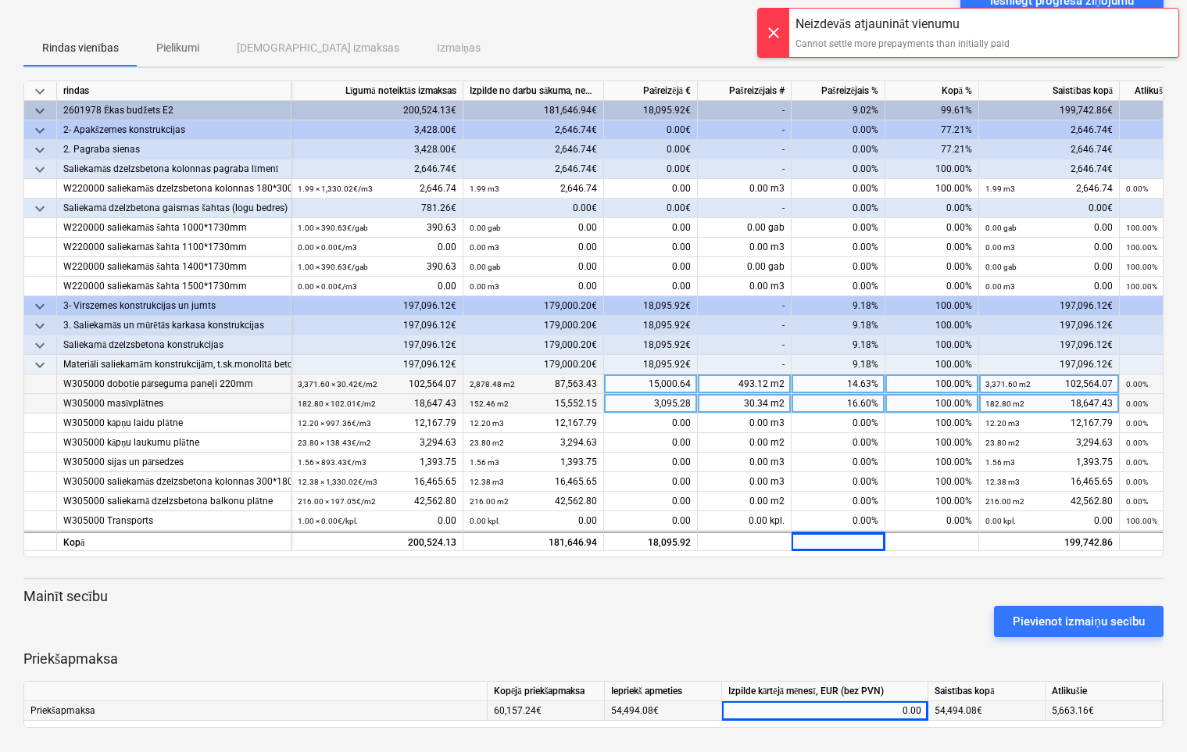
click at [878, 705] on div "0.00" at bounding box center [825, 711] width 193 height 20
type input "5663.16"
click at [773, 31] on div at bounding box center [773, 33] width 31 height 48
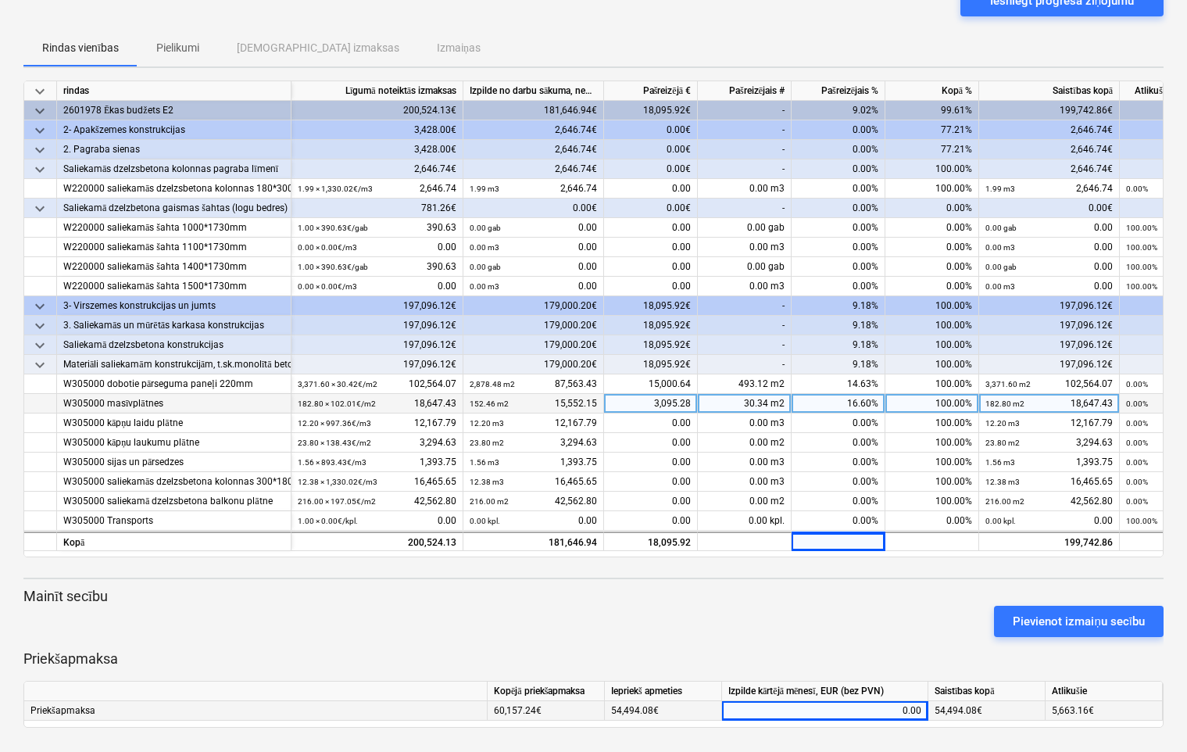
click at [657, 704] on div "54,494.08€" at bounding box center [663, 711] width 117 height 20
type input "5663.16"
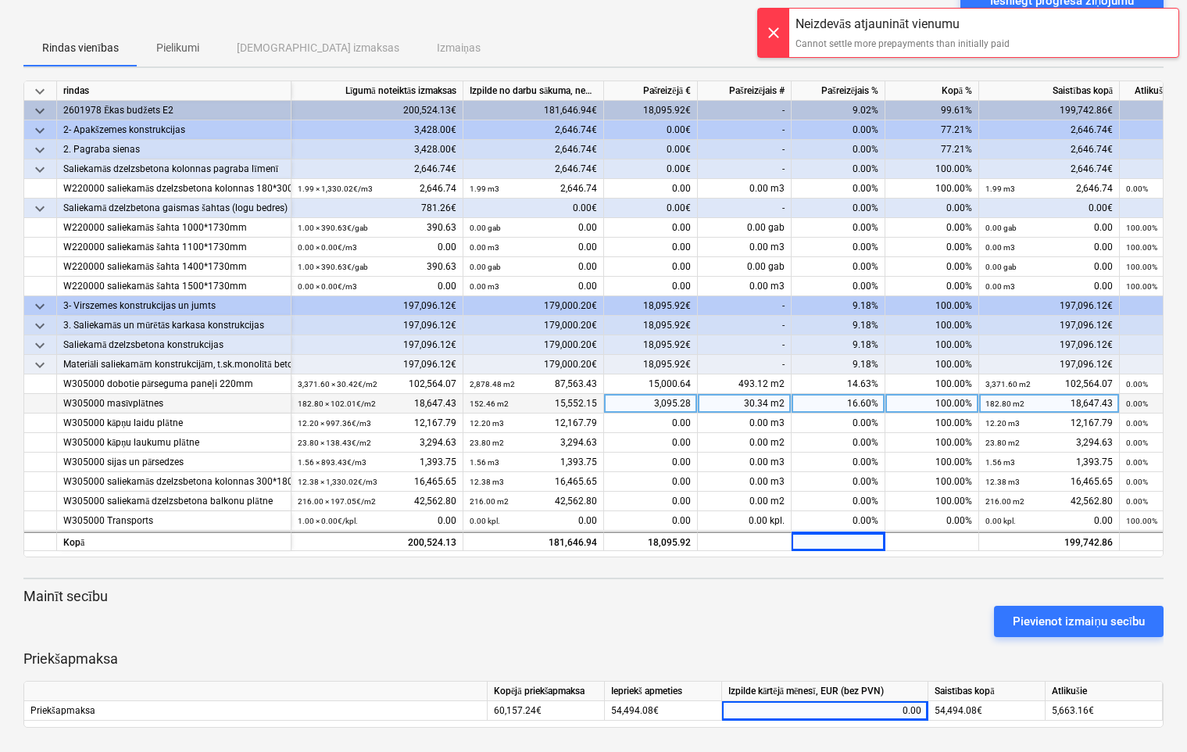
click at [774, 28] on div at bounding box center [773, 33] width 31 height 48
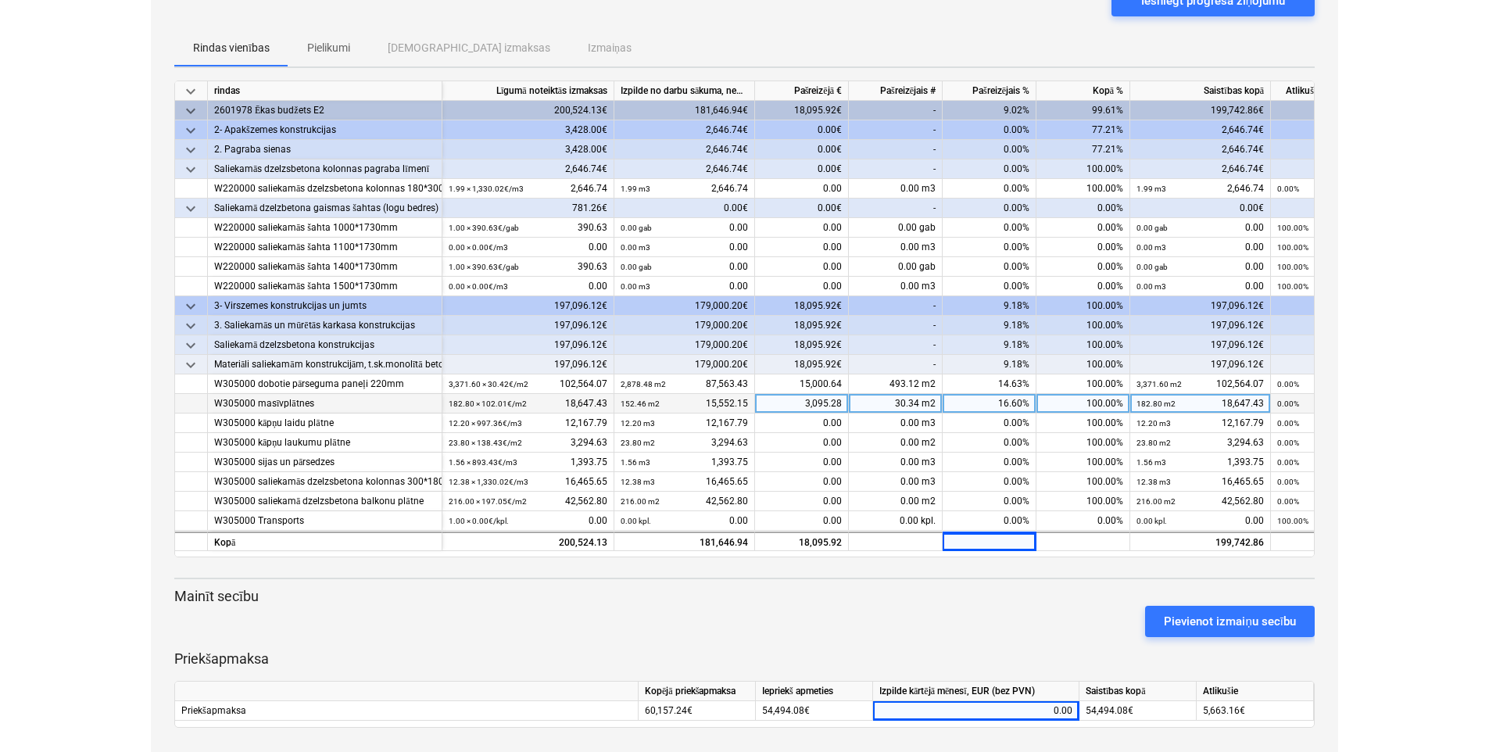
scroll to position [0, 0]
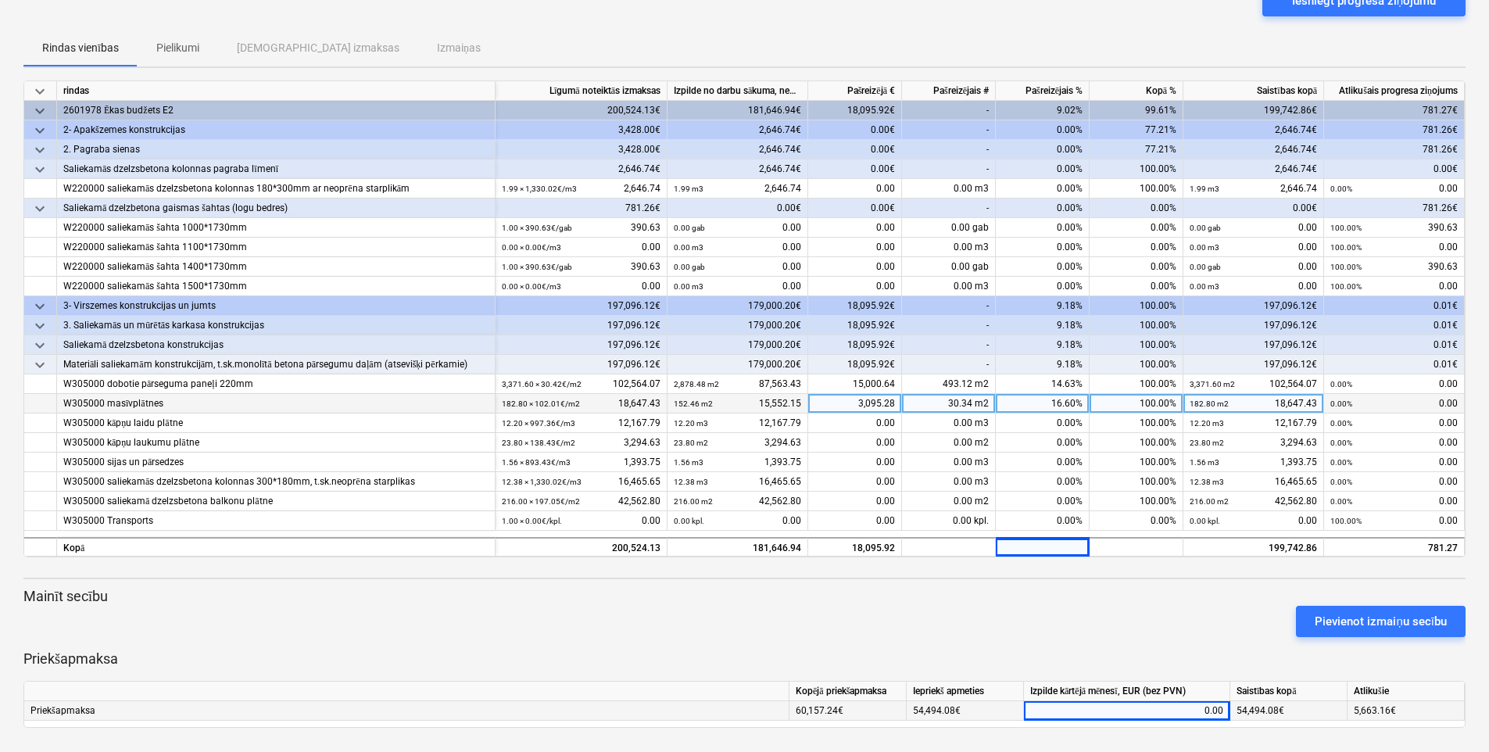
click at [1183, 711] on div "0.00" at bounding box center [1126, 711] width 193 height 20
click at [1183, 711] on input at bounding box center [1127, 710] width 206 height 19
type input "5663.16"
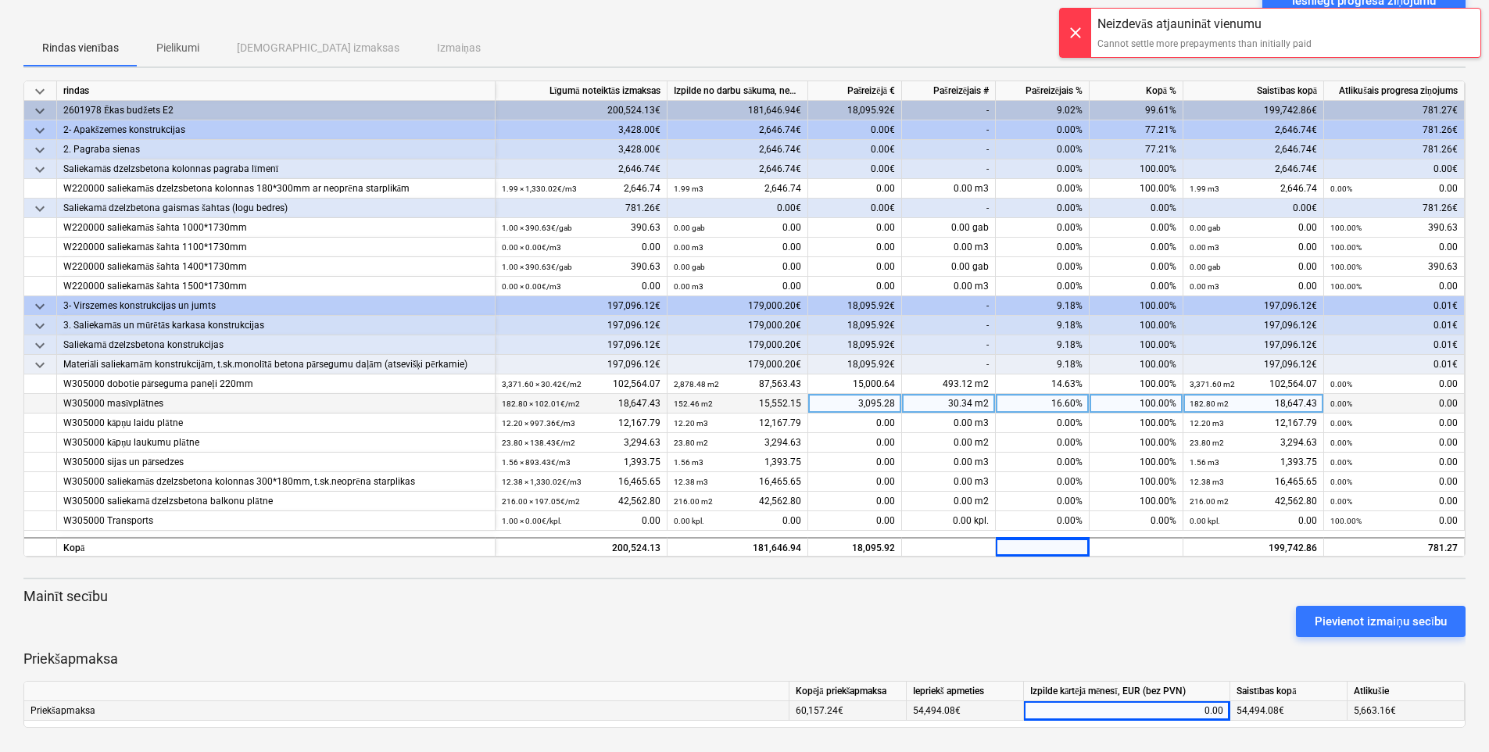
click at [1079, 27] on div at bounding box center [1075, 33] width 31 height 48
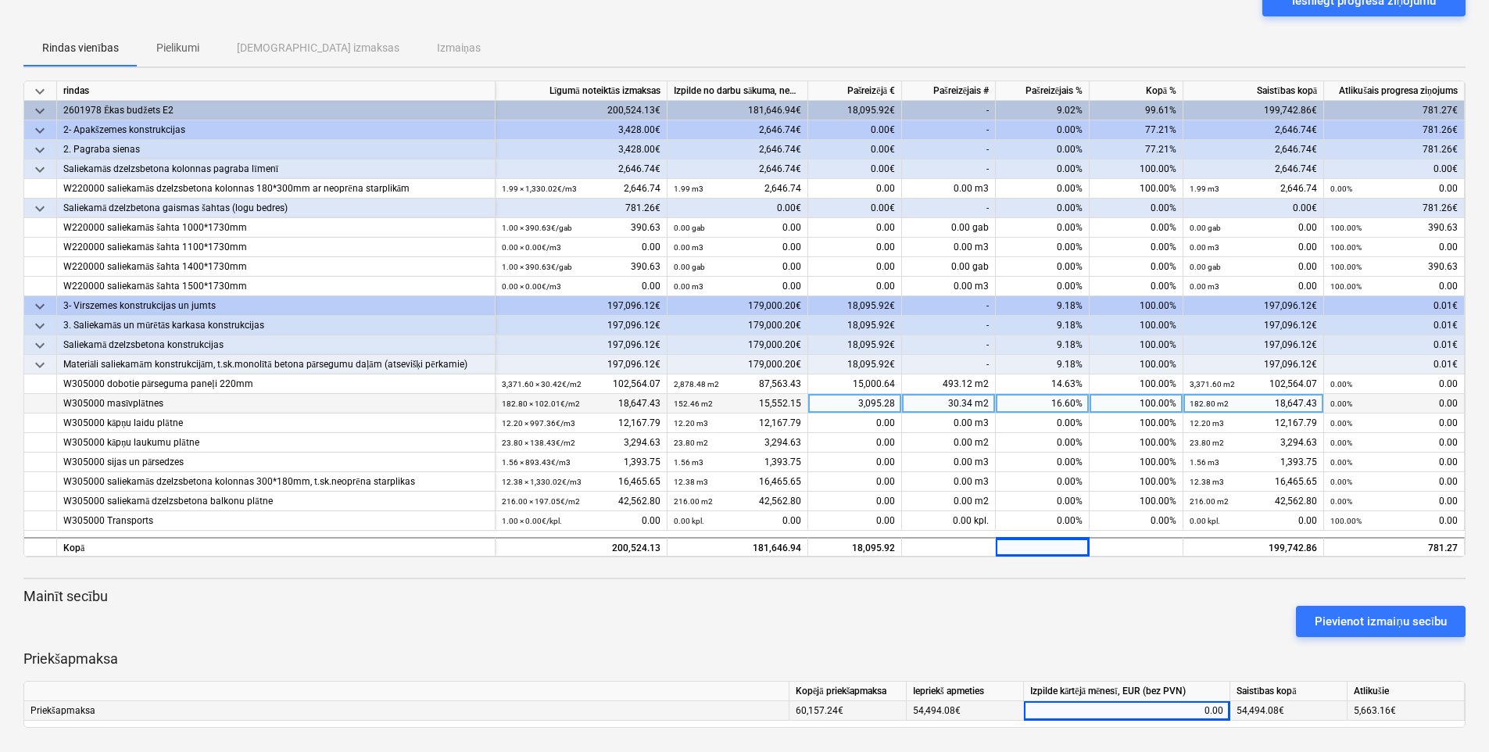
click at [1144, 715] on div "0.00" at bounding box center [1126, 711] width 193 height 20
click at [1041, 710] on input at bounding box center [1127, 710] width 206 height 19
type input "5663.16"
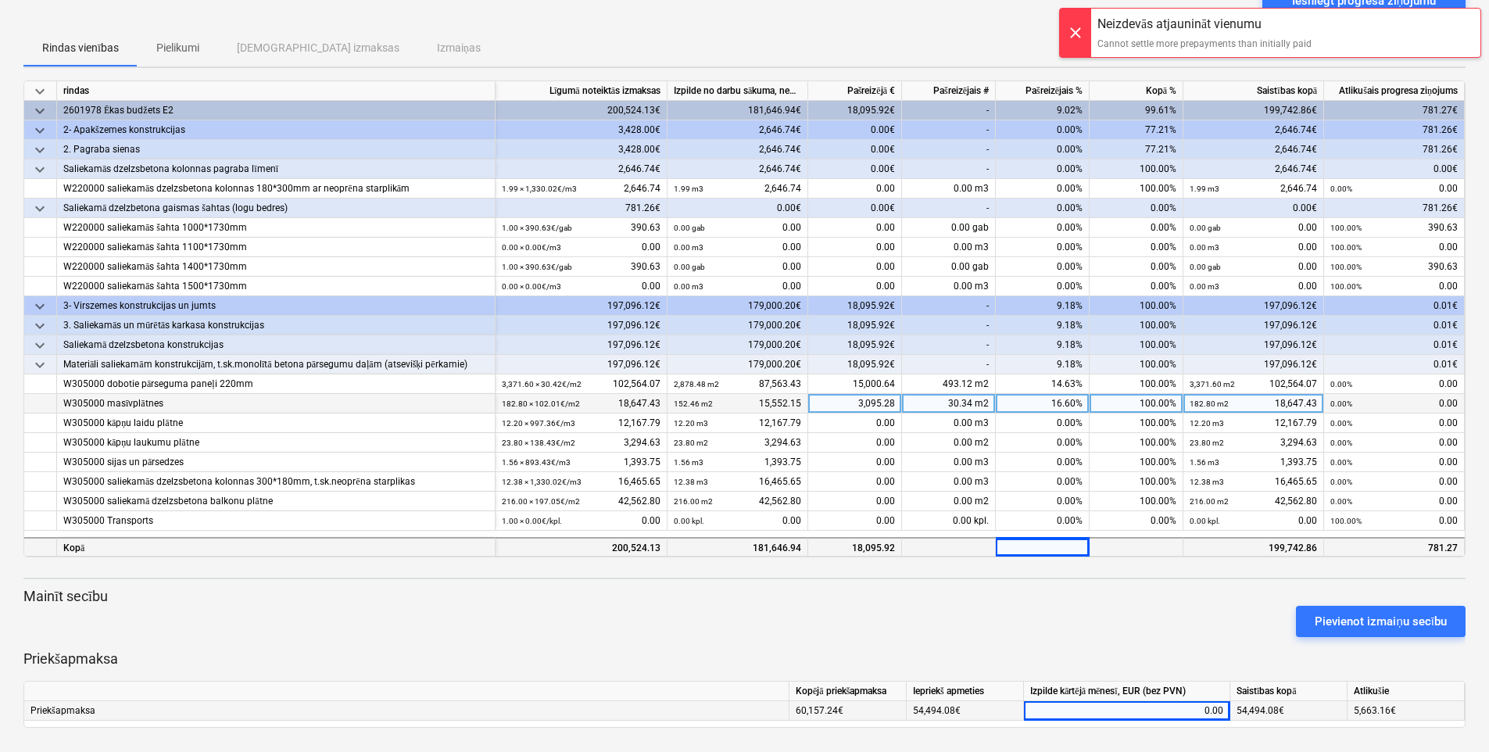
click at [833, 546] on div "18,095.92" at bounding box center [855, 547] width 94 height 20
click at [1192, 704] on div "0.00" at bounding box center [1126, 711] width 193 height 20
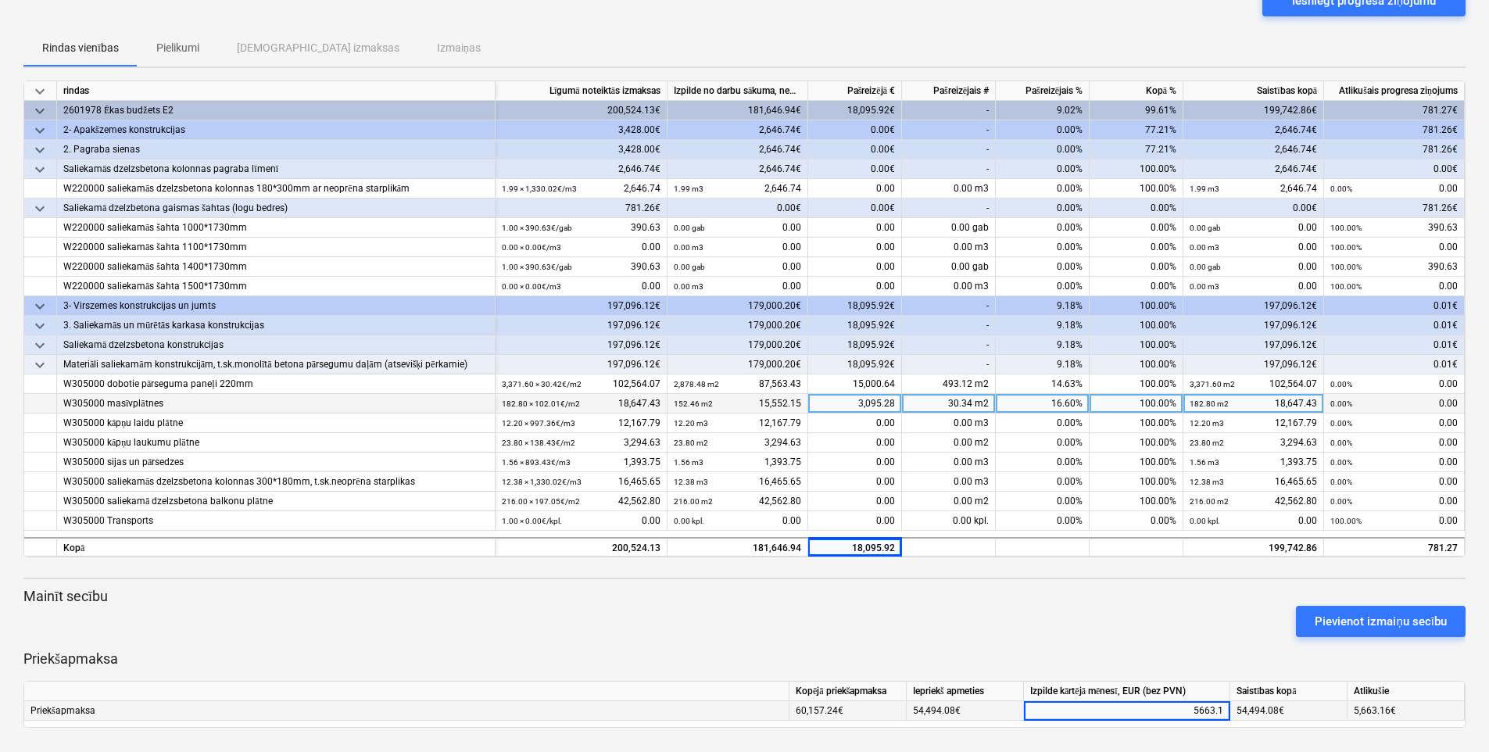
type input "5663.16"
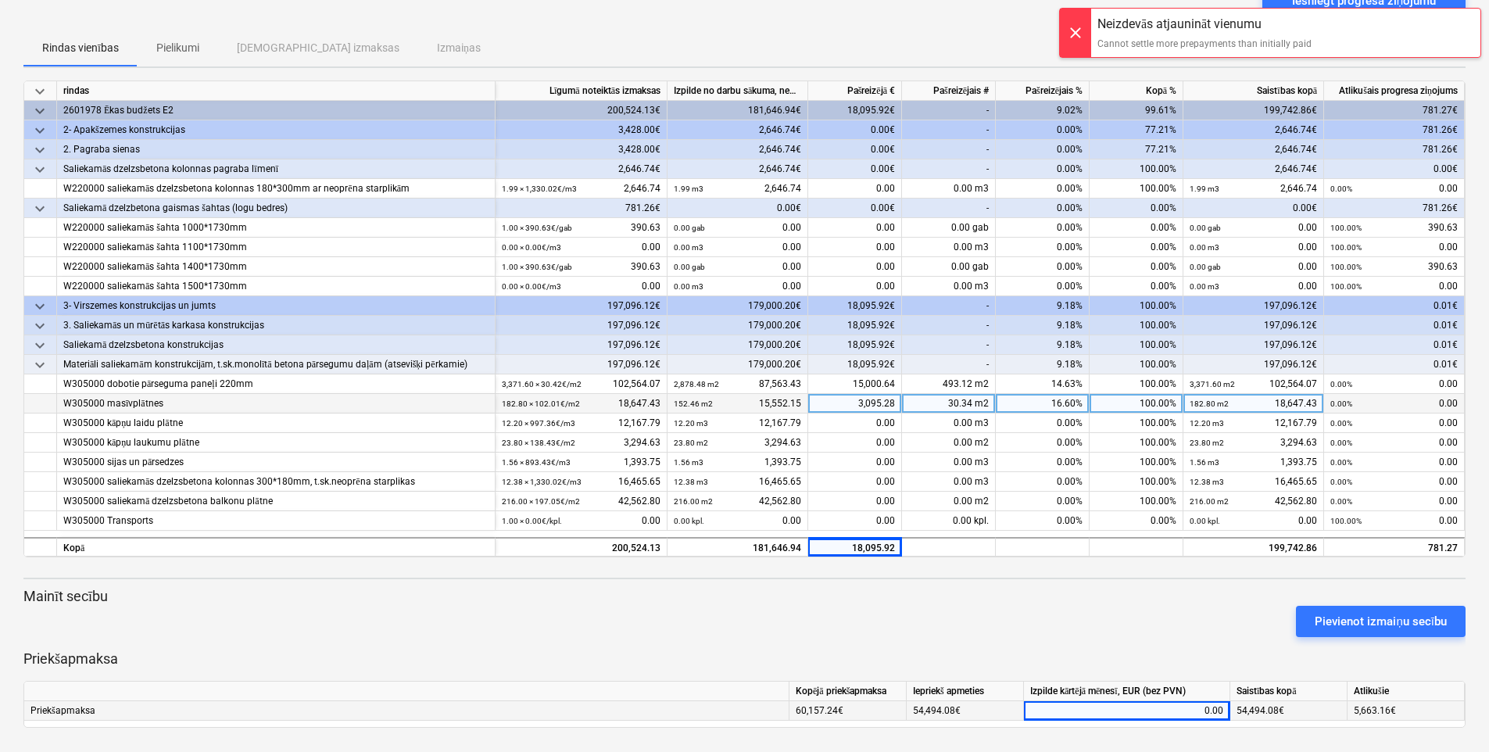
click at [1083, 27] on div at bounding box center [1075, 33] width 31 height 48
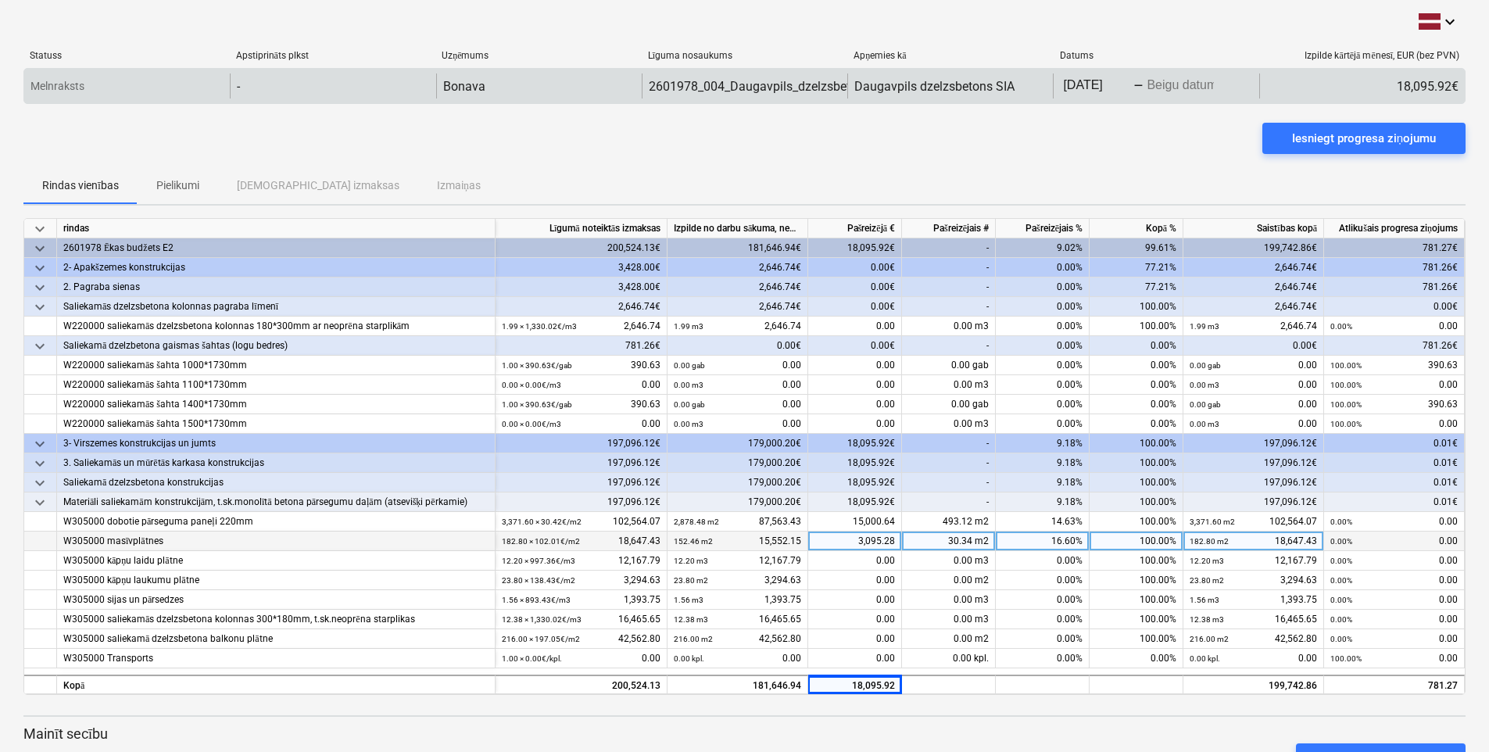
click at [1192, 85] on body "keyboard_arrow_down Statuss Apstiprināts plkst Uzņēmums Līguma nosaukums Apņemi…" at bounding box center [744, 376] width 1489 height 752
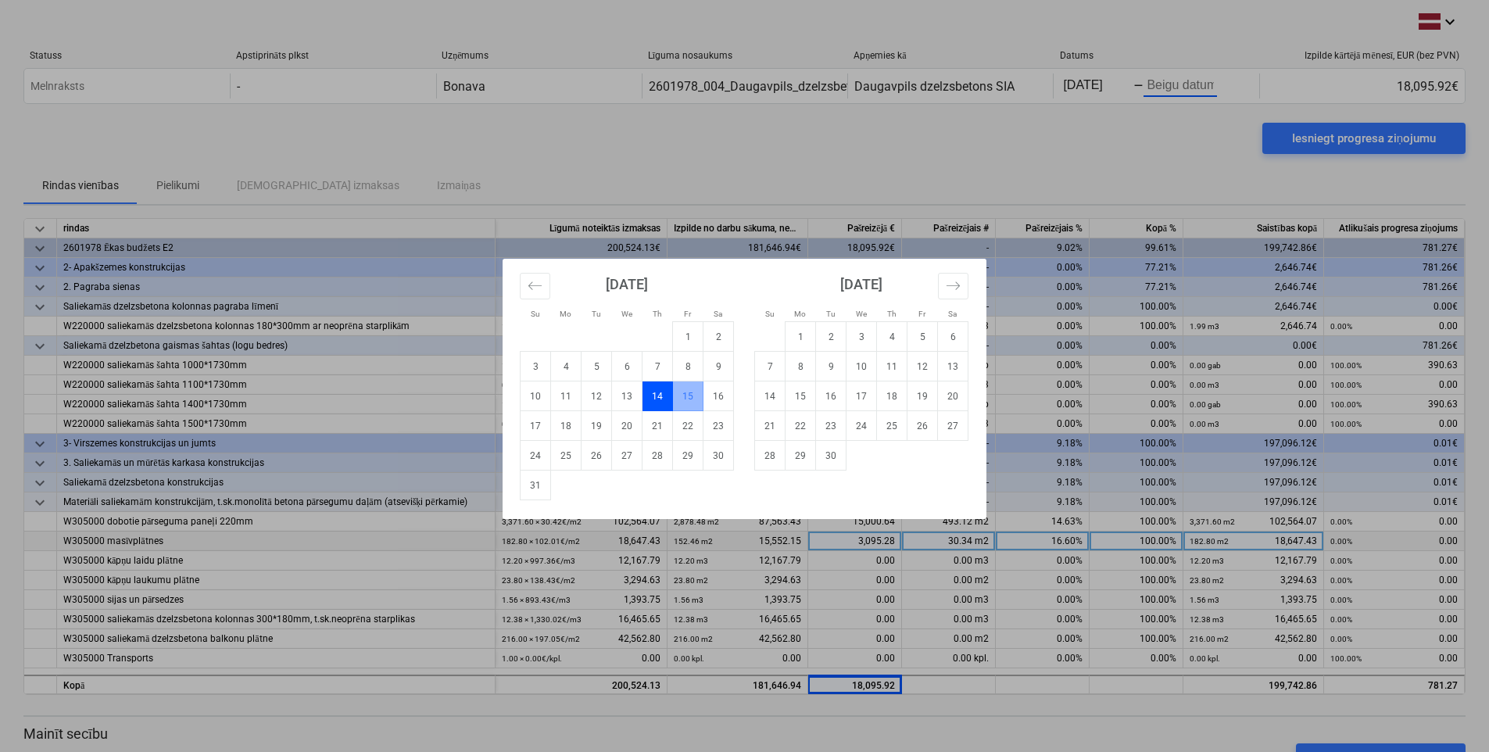
click at [656, 396] on td "14" at bounding box center [658, 396] width 30 height 30
click at [658, 396] on td "14" at bounding box center [658, 396] width 30 height 30
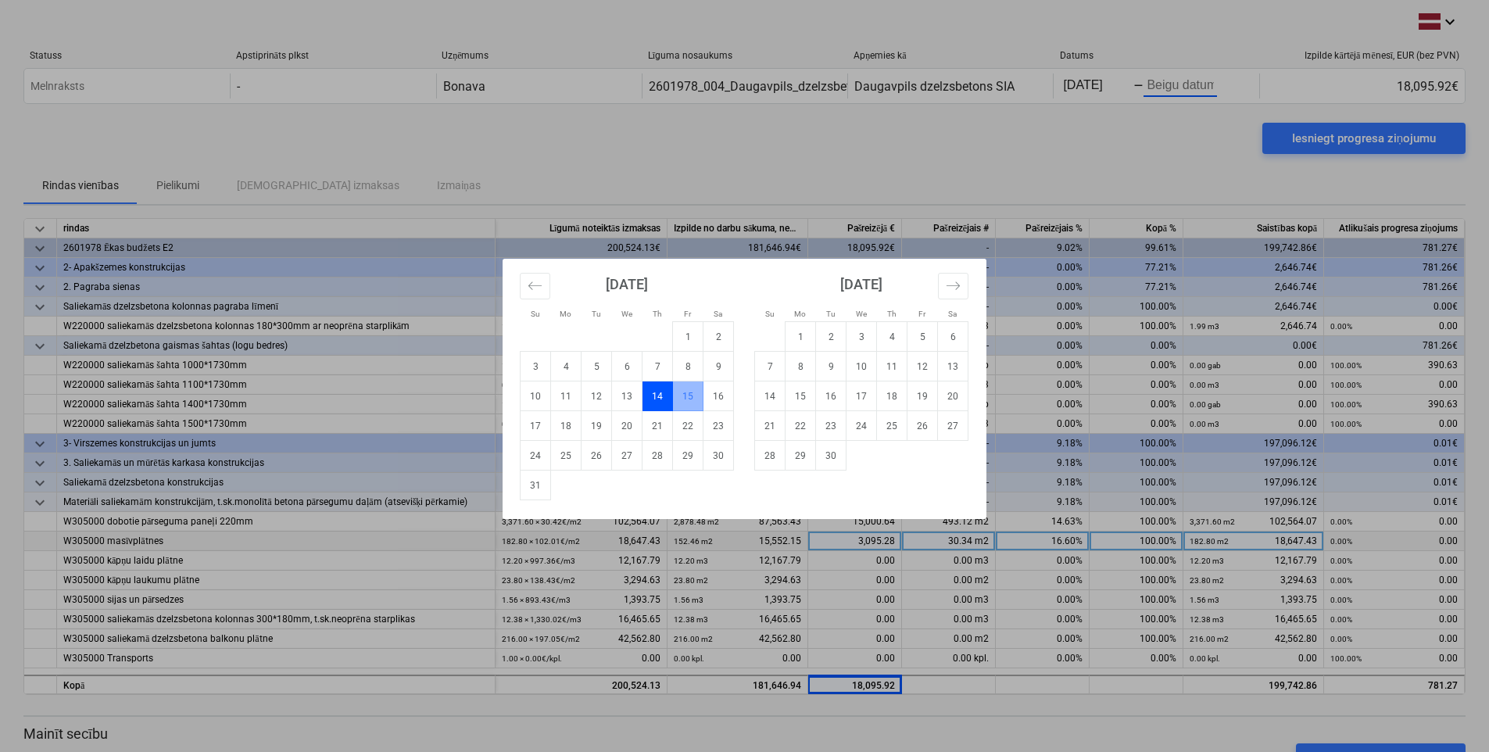
click at [658, 396] on td "14" at bounding box center [658, 396] width 30 height 30
click at [656, 393] on td "14" at bounding box center [658, 396] width 30 height 30
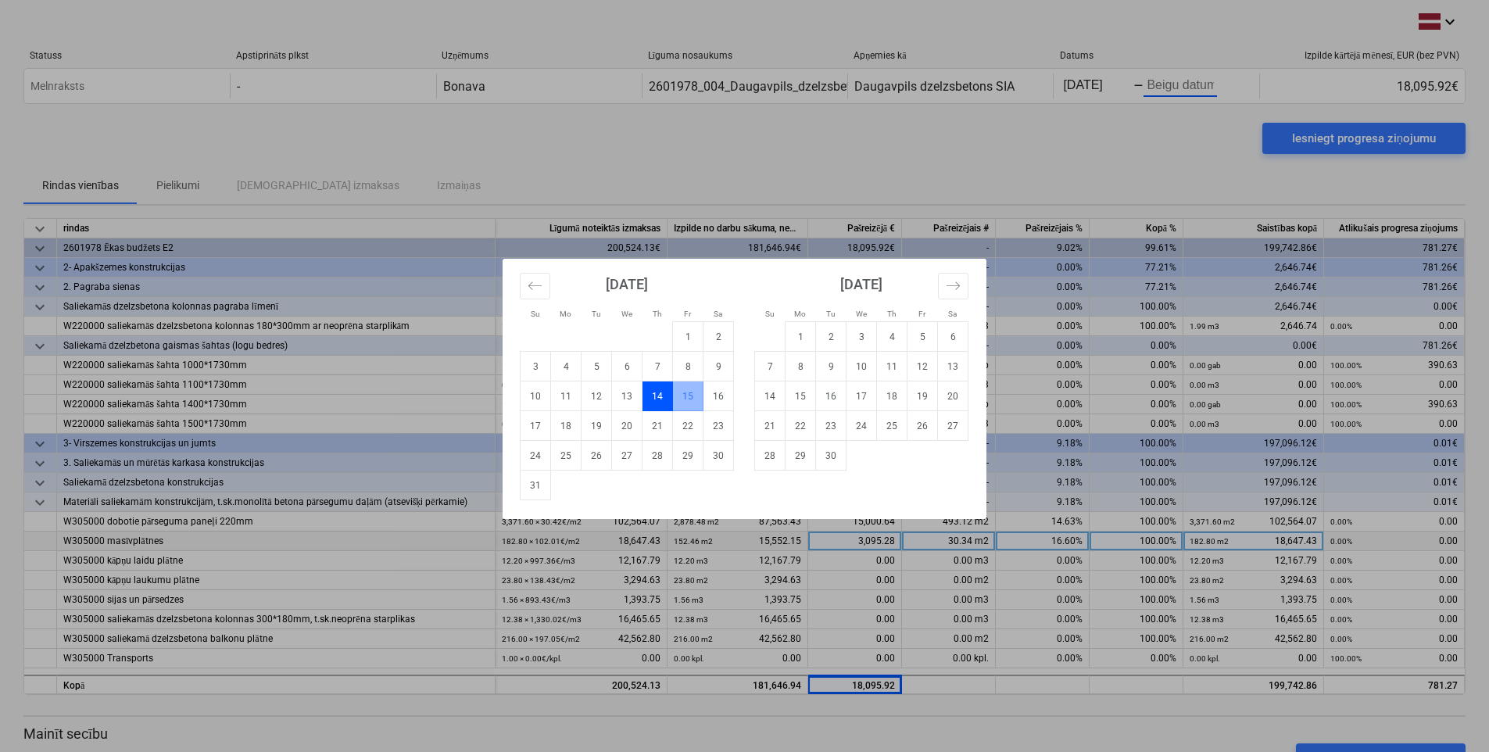
click at [656, 393] on td "14" at bounding box center [658, 396] width 30 height 30
click at [542, 287] on button "Move backward to switch to the previous month." at bounding box center [535, 286] width 30 height 27
click at [894, 395] on td "14" at bounding box center [892, 396] width 30 height 30
click at [895, 394] on td "14" at bounding box center [892, 396] width 30 height 30
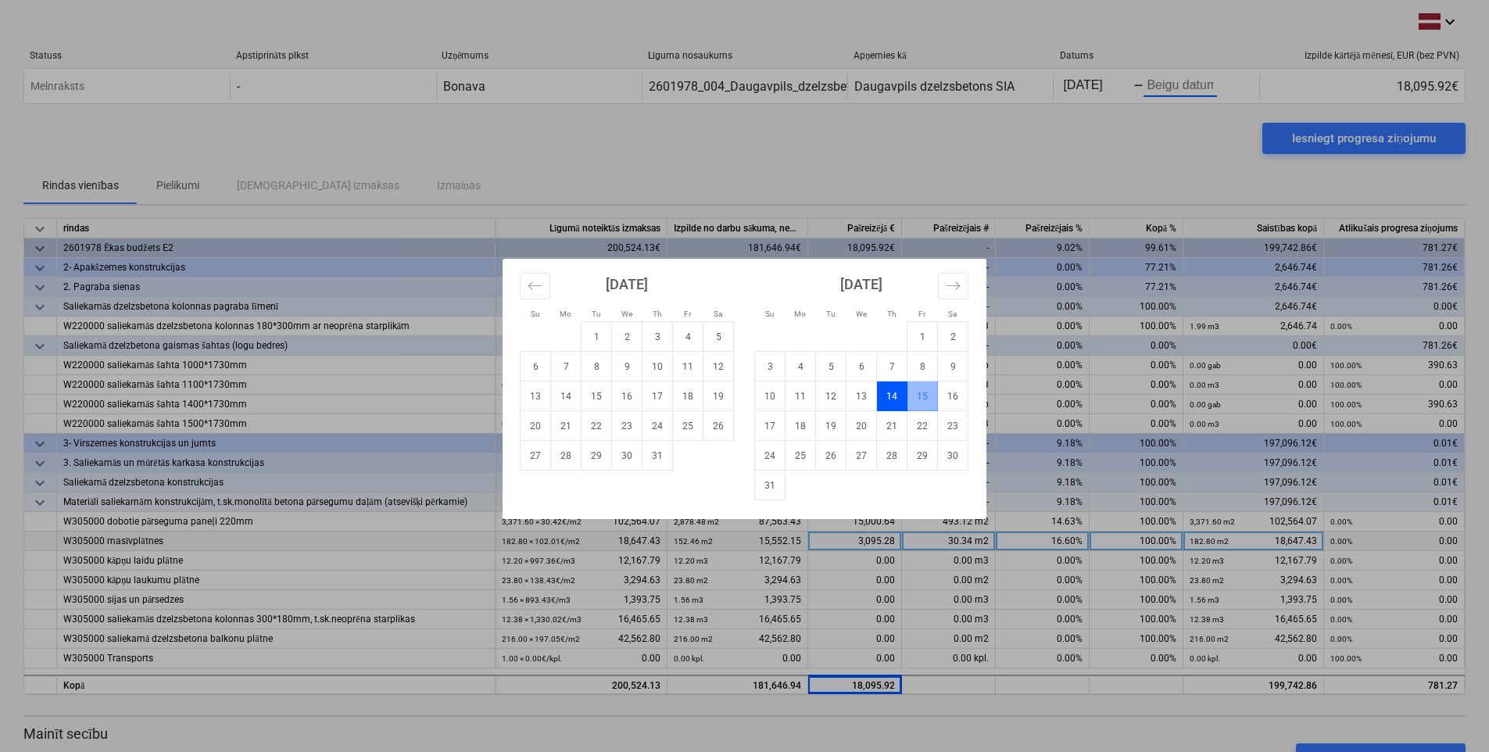
click at [893, 396] on td "14" at bounding box center [892, 396] width 30 height 30
click at [1192, 85] on div "Su Mo Tu We Th Fr Sa Su Mo Tu We Th Fr Sa [DATE] 1 2 3 4 5 6 7 8 9 10 11 12 13 …" at bounding box center [744, 376] width 1489 height 752
click at [1192, 87] on body "keyboard_arrow_down Statuss Apstiprināts plkst Uzņēmums Līguma nosaukums Apņemi…" at bounding box center [744, 376] width 1489 height 752
click at [658, 394] on td "14" at bounding box center [658, 396] width 30 height 30
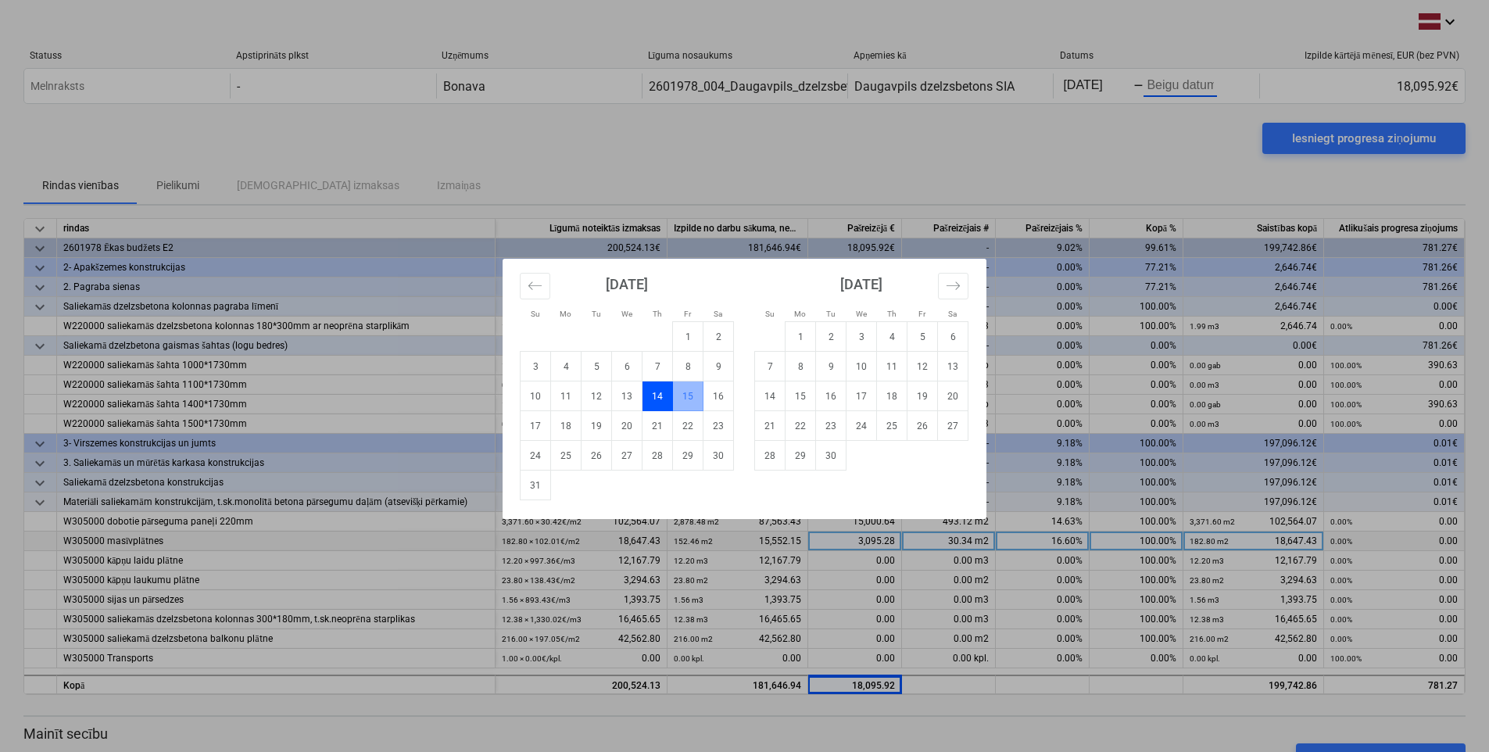
click at [658, 394] on td "14" at bounding box center [658, 396] width 30 height 30
click at [1184, 87] on div "Su Mo Tu We Th Fr Sa Su Mo Tu We Th Fr Sa [DATE] 1 2 3 4 5 6 7 8 9 10 11 12 13 …" at bounding box center [744, 376] width 1489 height 752
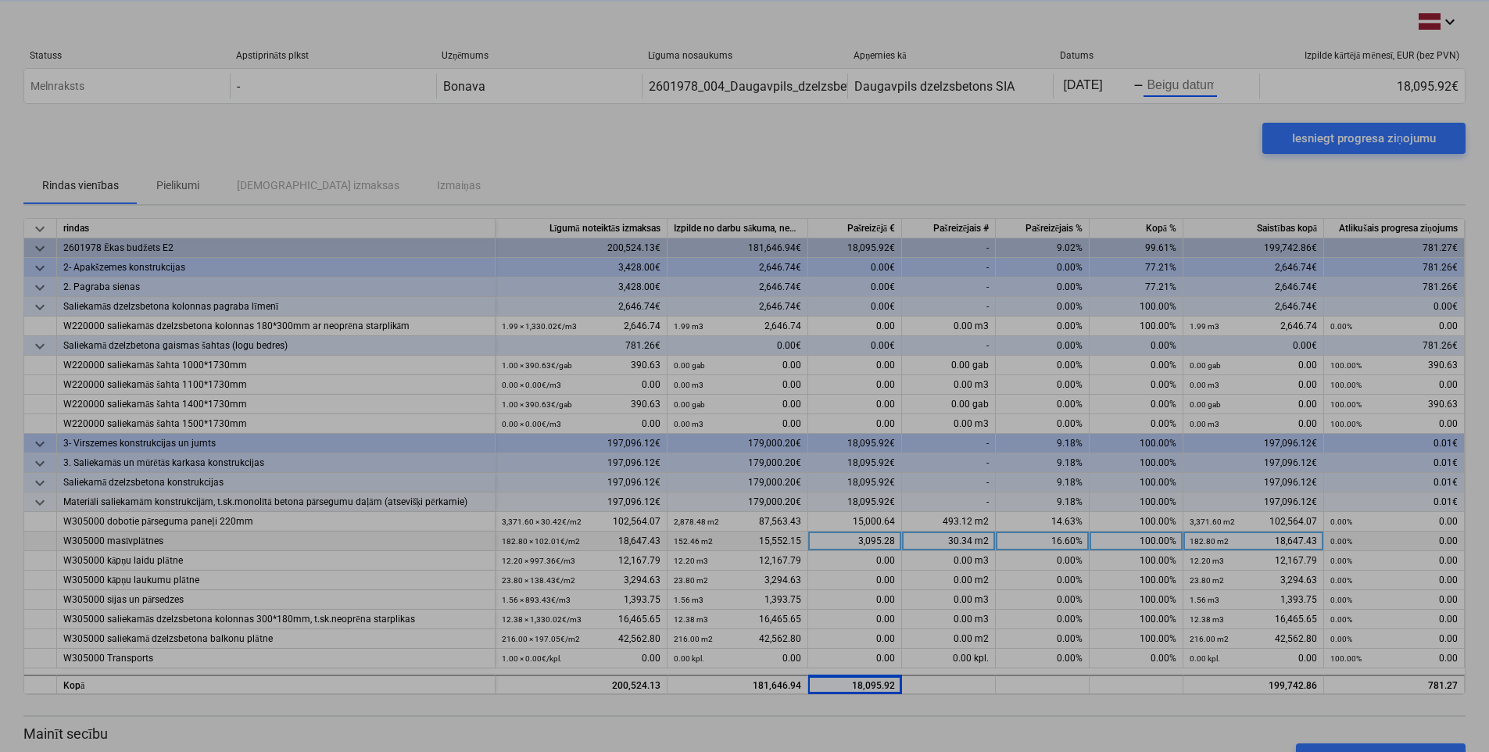
click at [1184, 87] on body "keyboard_arrow_down Statuss Apstiprināts plkst Uzņēmums Līguma nosaukums Apņemi…" at bounding box center [744, 376] width 1489 height 752
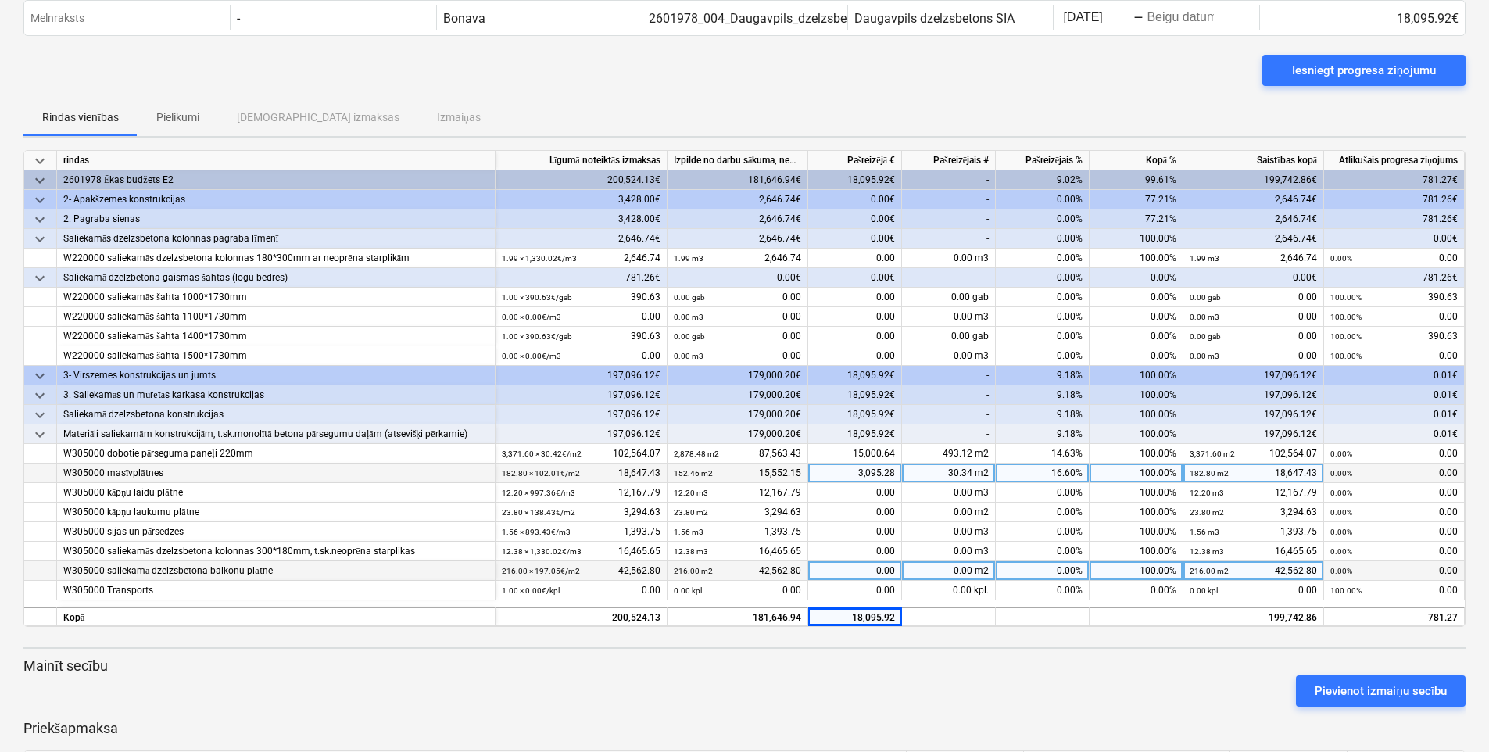
scroll to position [138, 0]
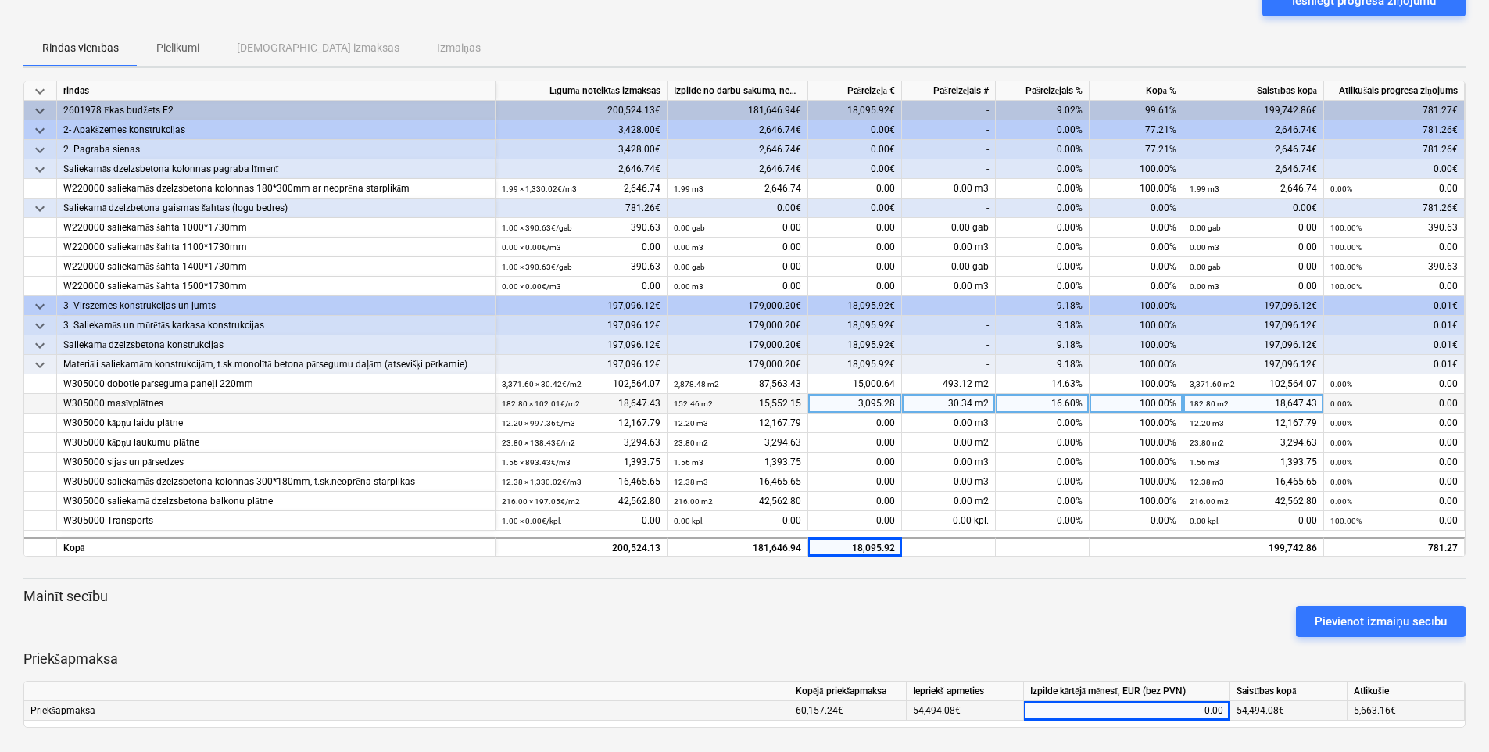
click at [1192, 706] on div "0.00" at bounding box center [1126, 711] width 193 height 20
type input "5663.16"
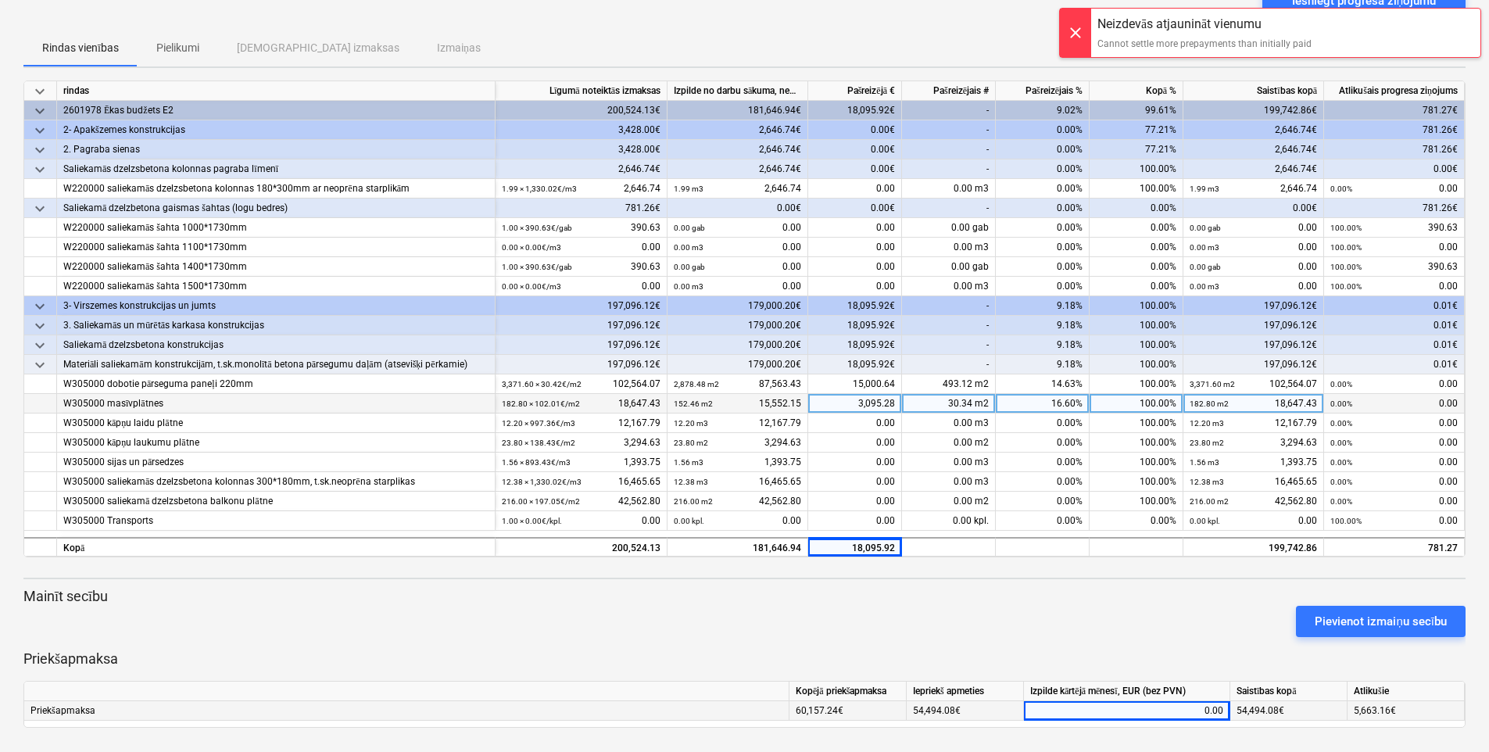
click at [1076, 32] on div at bounding box center [1075, 33] width 31 height 48
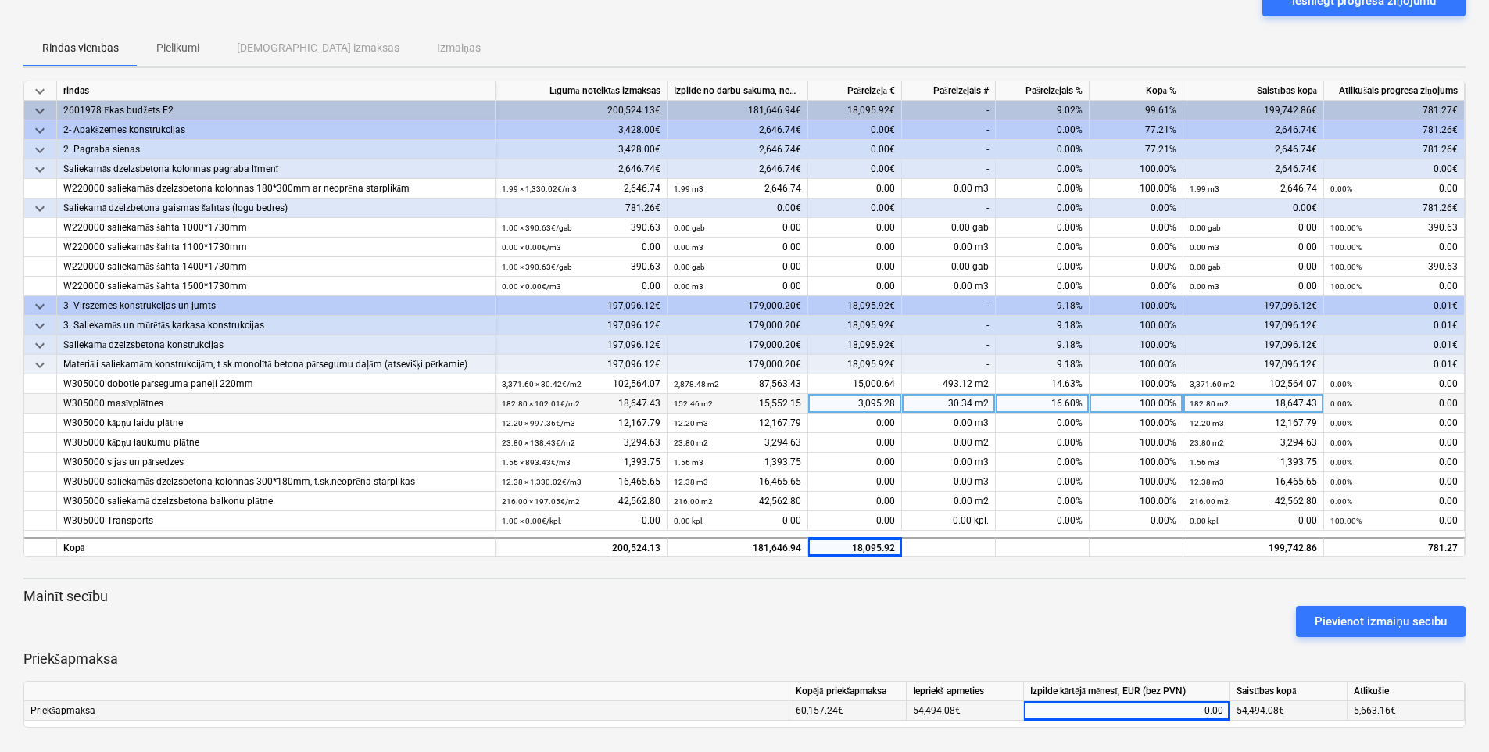
click at [1192, 709] on div "0.00" at bounding box center [1126, 711] width 193 height 20
click at [884, 206] on div "0.00€" at bounding box center [855, 209] width 94 height 20
click at [1192, 712] on div "0.00" at bounding box center [1126, 711] width 193 height 20
type input "5663.16"
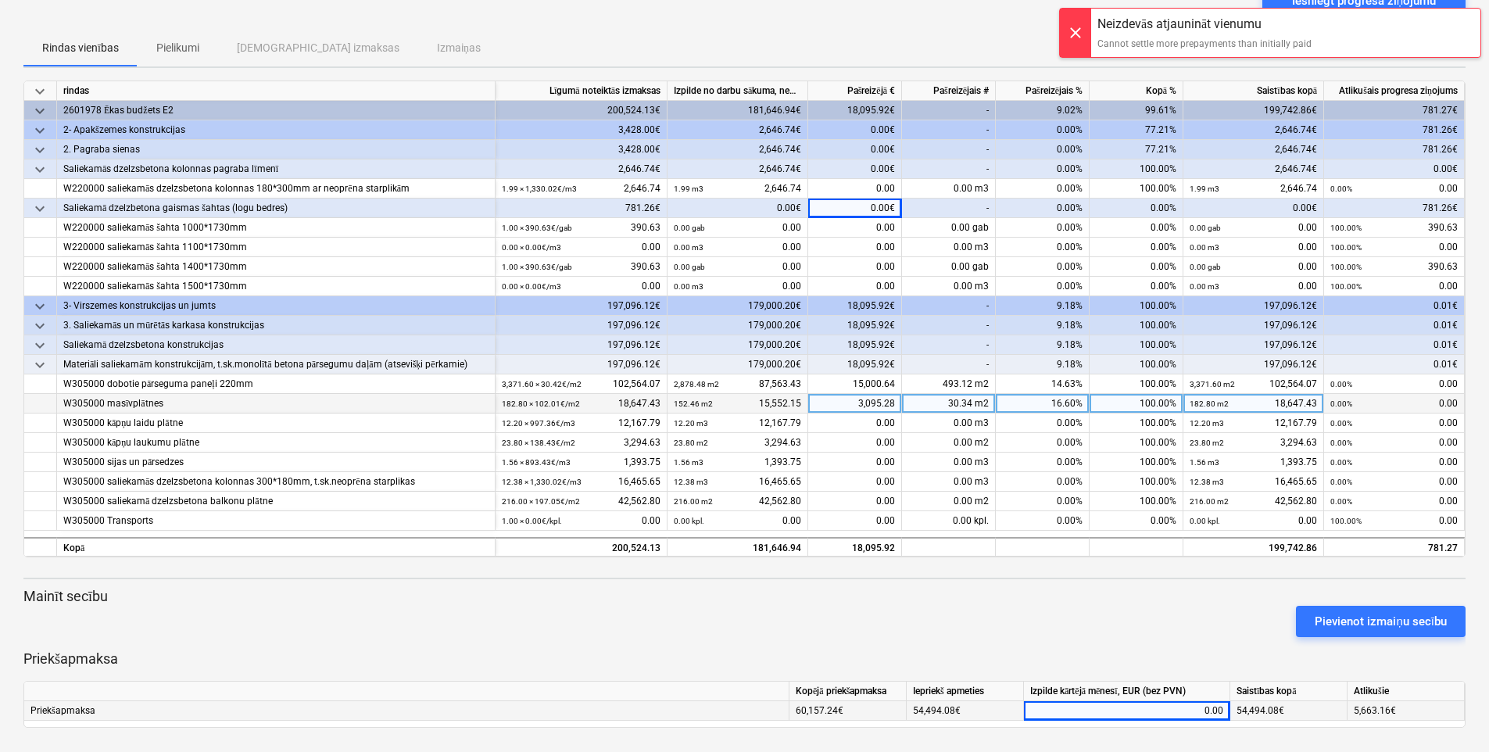
click at [1081, 31] on div at bounding box center [1075, 33] width 31 height 48
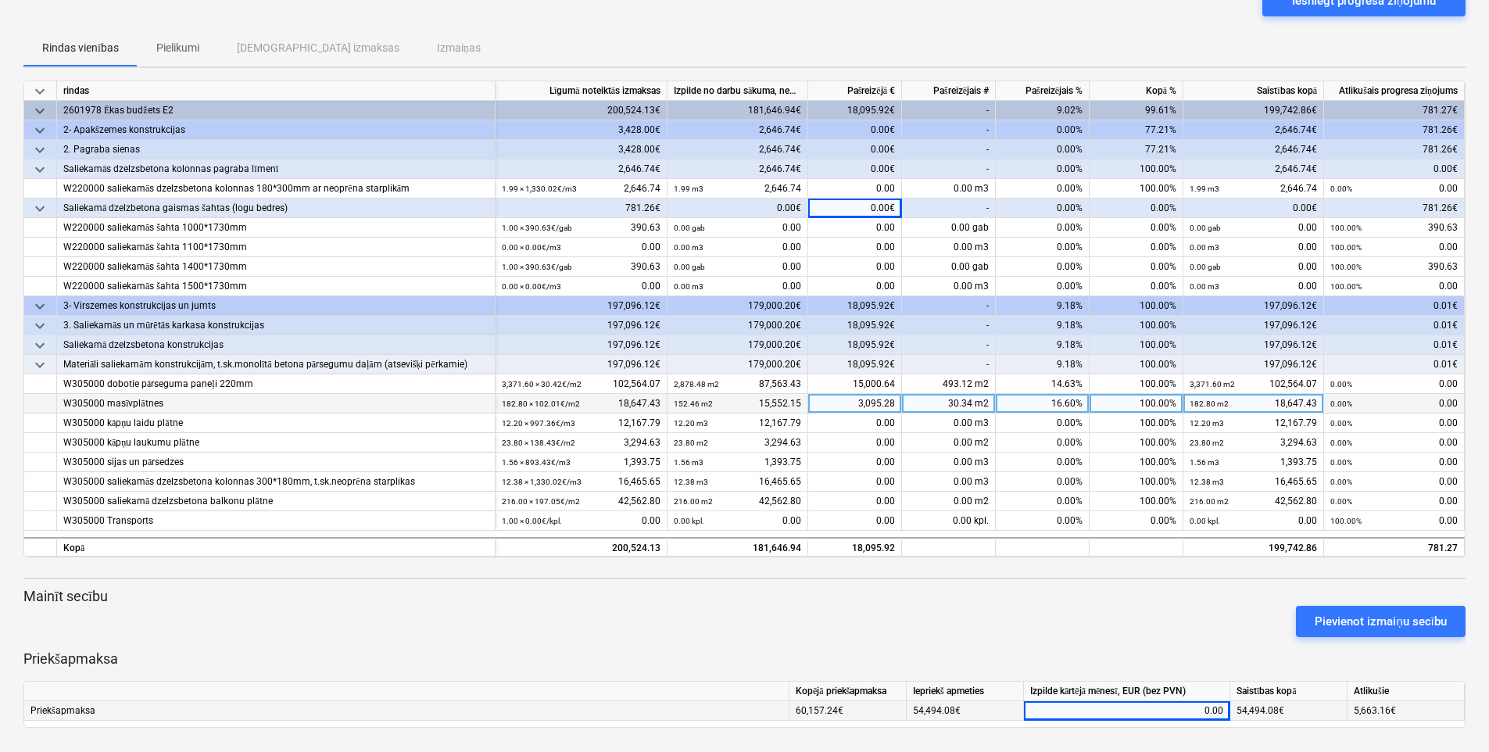
click at [1192, 705] on div "5,663.16€" at bounding box center [1406, 711] width 117 height 20
click at [1189, 706] on div "0.00" at bounding box center [1126, 711] width 193 height 20
type input "5663.16"
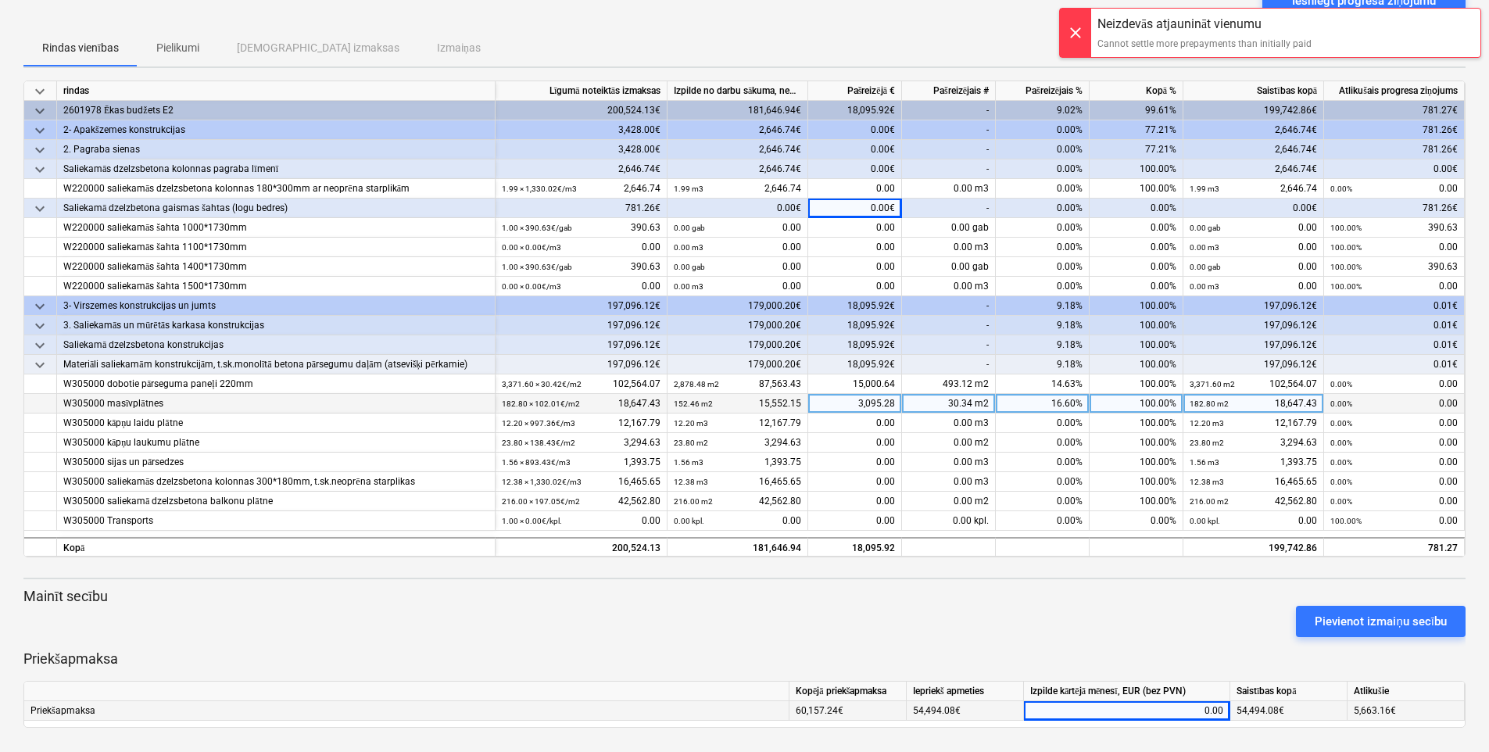
click at [1065, 709] on div "0.00" at bounding box center [1126, 711] width 193 height 20
type input "5663.16"
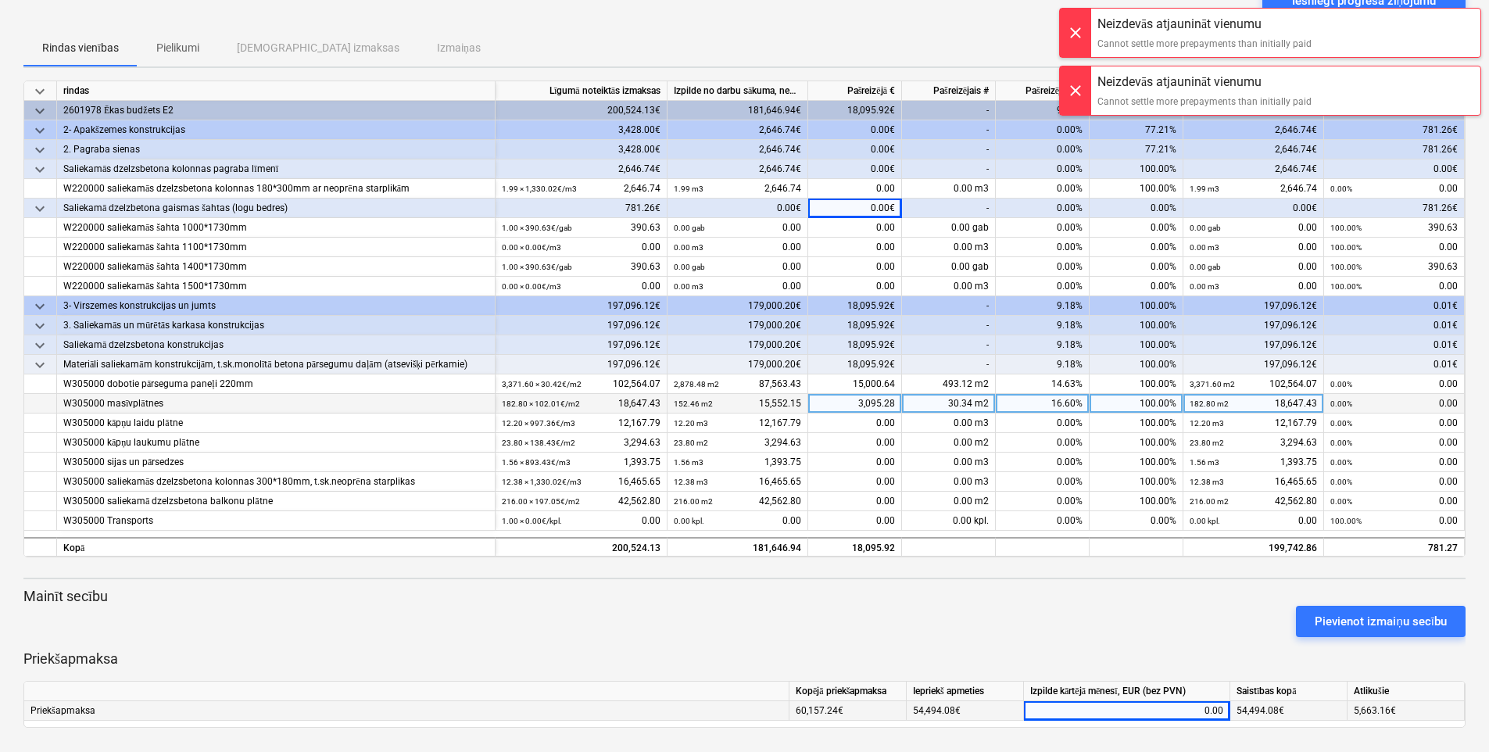
click at [863, 206] on div "0.00€" at bounding box center [855, 209] width 94 height 20
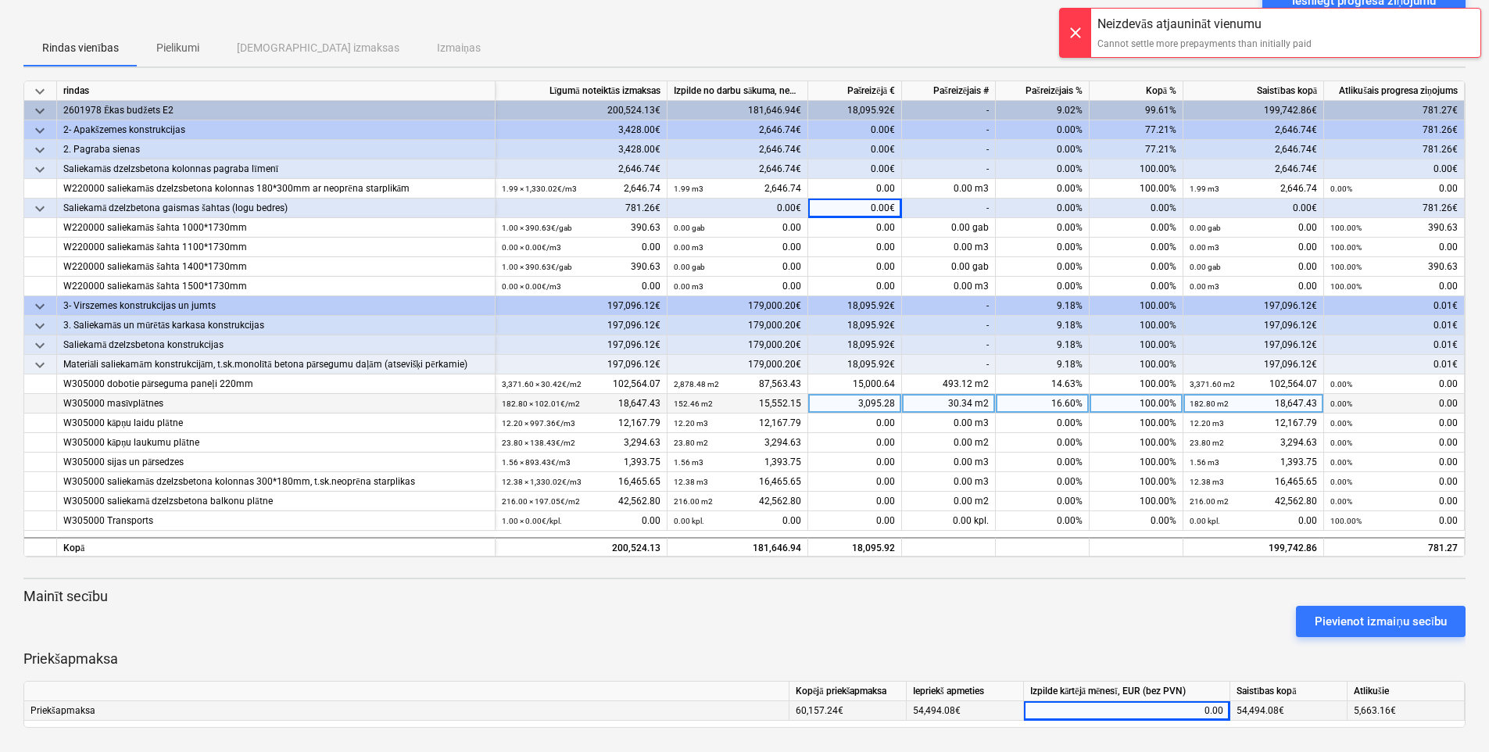
click at [863, 206] on div "0.00€" at bounding box center [855, 209] width 94 height 20
drag, startPoint x: 863, startPoint y: 206, endPoint x: 914, endPoint y: 211, distance: 51.0
click at [0, 0] on div "keyboard_arrow_down Saliekamā dzelzbetona gaismas šahtas (logu bedres) 781.26€ …" at bounding box center [0, 0] width 0 height 0
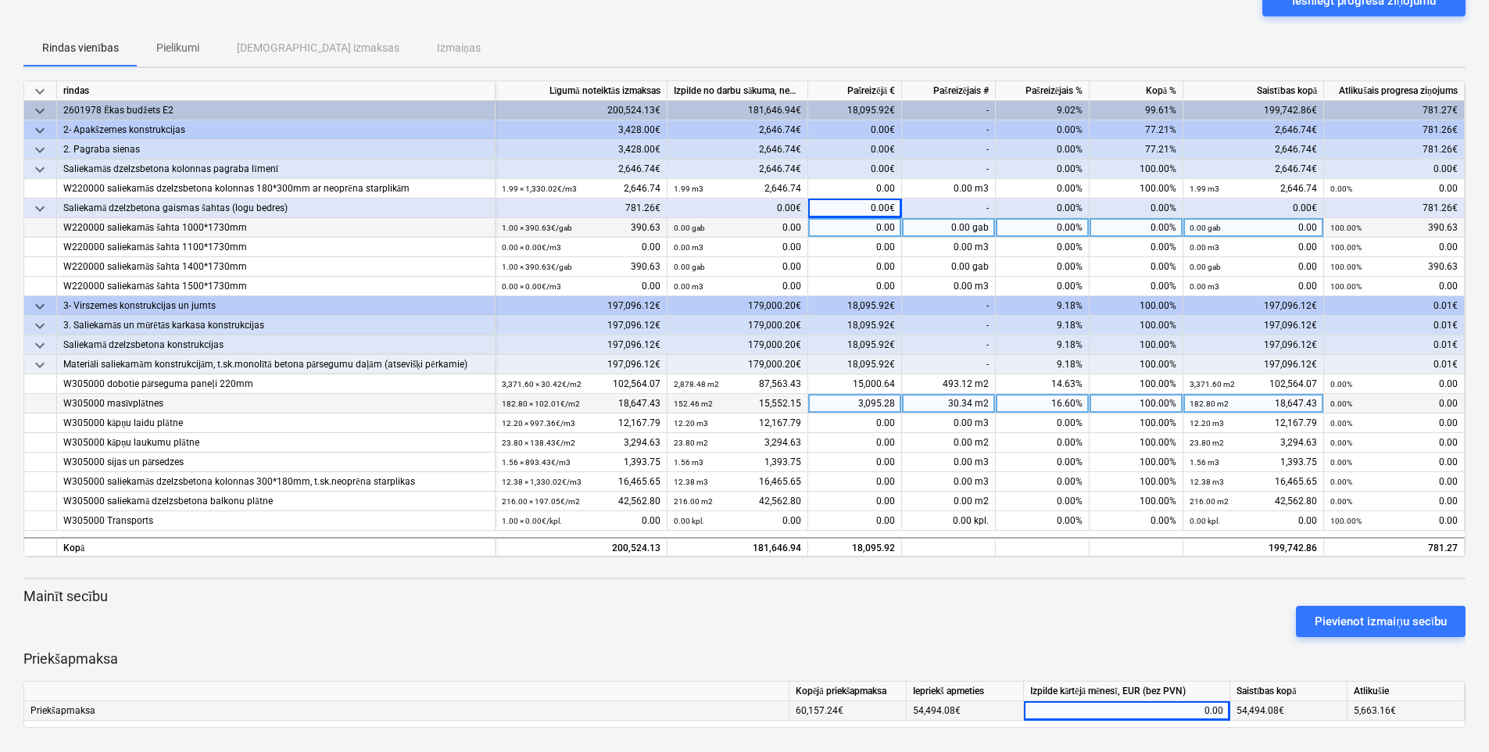
drag, startPoint x: 914, startPoint y: 211, endPoint x: 919, endPoint y: 234, distance: 23.3
click at [919, 234] on div "keyboard_arrow_down rindas Līgumā noteiktās izmaksas Izpilde no darbu sākuma, n…" at bounding box center [744, 319] width 1442 height 477
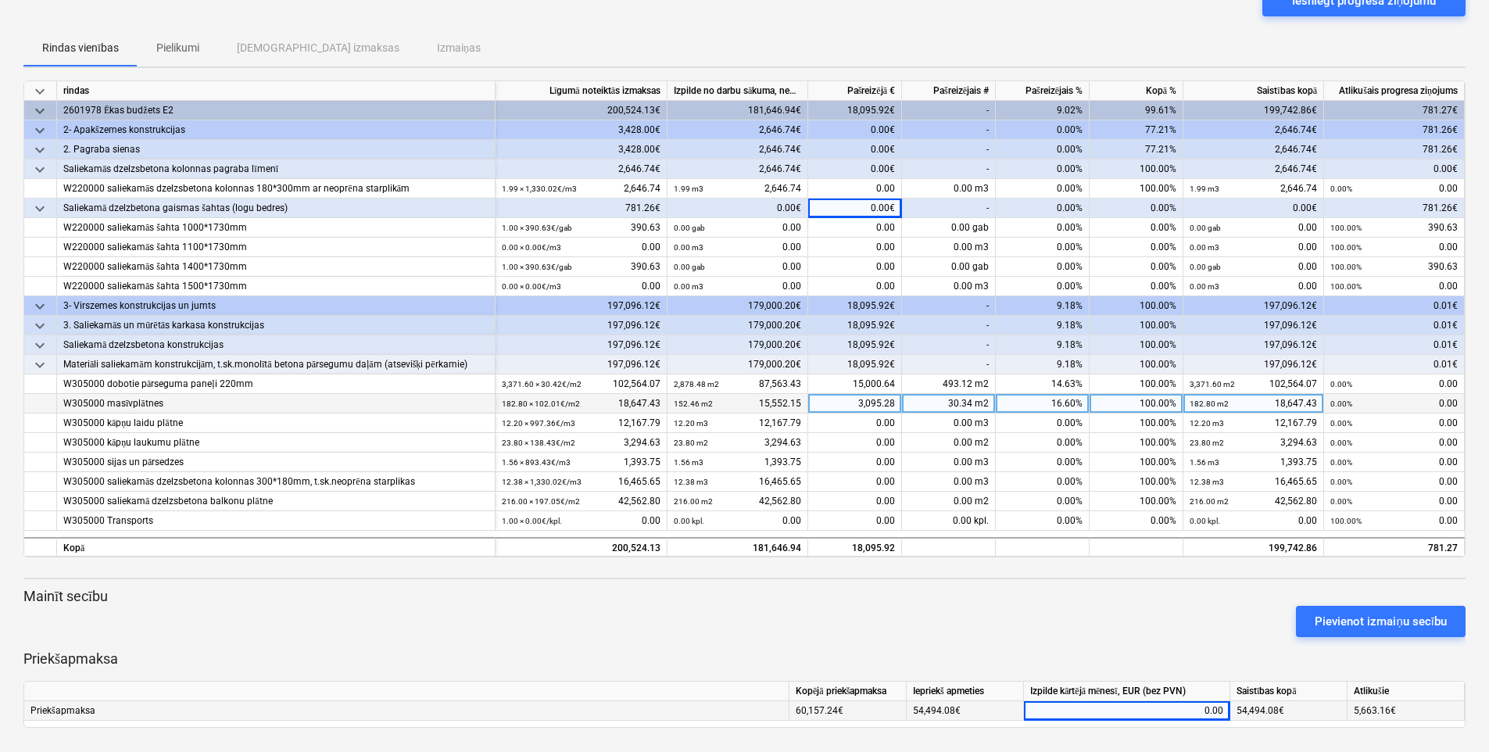
drag, startPoint x: 919, startPoint y: 234, endPoint x: 878, endPoint y: 199, distance: 54.3
click at [878, 199] on div "0.00€" at bounding box center [855, 209] width 94 height 20
drag, startPoint x: 871, startPoint y: 203, endPoint x: 908, endPoint y: 213, distance: 38.7
click at [0, 0] on div "keyboard_arrow_down Saliekamā dzelzbetona gaismas šahtas (logu bedres) 781.26€ …" at bounding box center [0, 0] width 0 height 0
click at [873, 206] on div "0.00€" at bounding box center [855, 209] width 94 height 20
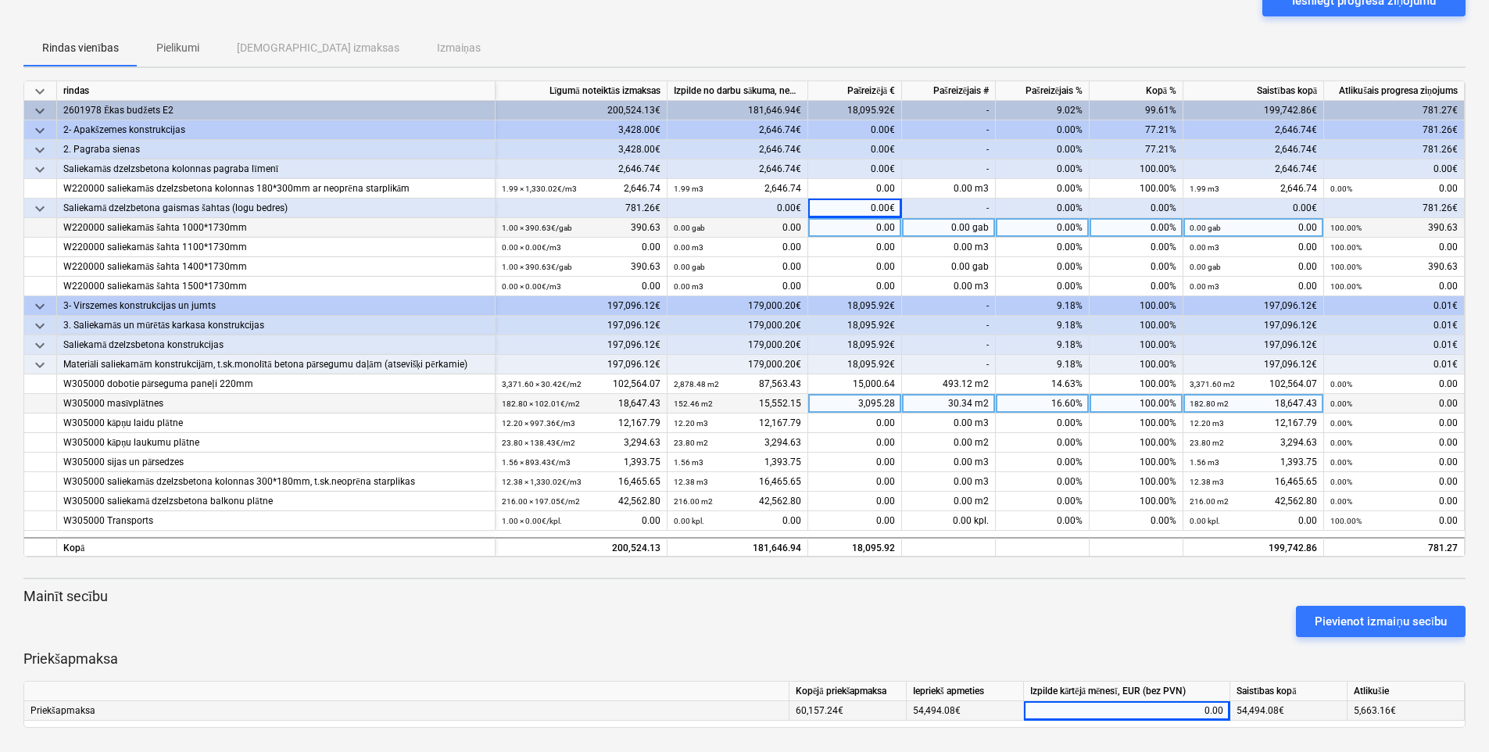
click at [860, 219] on div "0.00" at bounding box center [855, 228] width 94 height 20
click at [848, 206] on div "0.00€" at bounding box center [855, 209] width 94 height 20
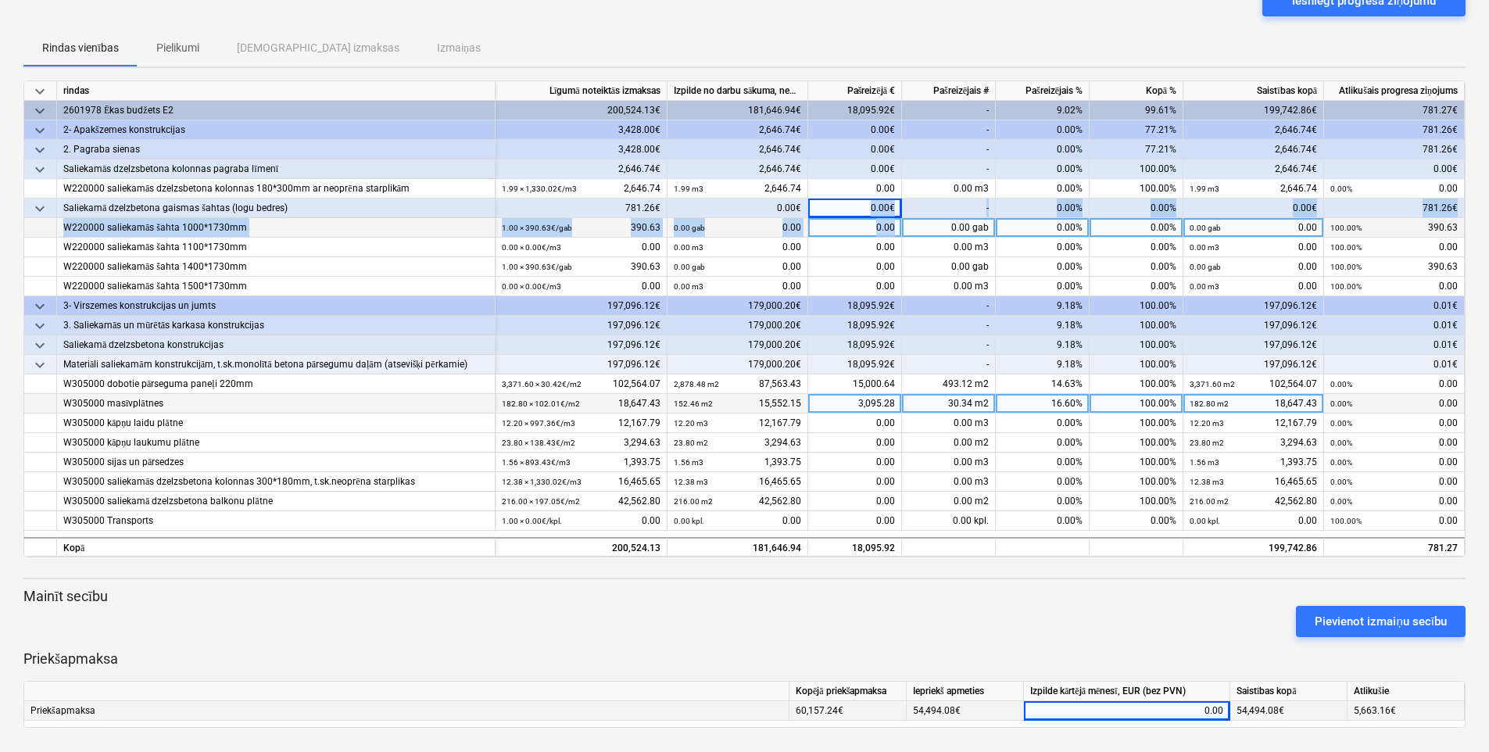
drag, startPoint x: 848, startPoint y: 206, endPoint x: 912, endPoint y: 217, distance: 65.0
click at [912, 217] on div "keyboard_arrow_down rindas Līgumā noteiktās izmaksas Izpilde no darbu sākuma, n…" at bounding box center [744, 319] width 1442 height 477
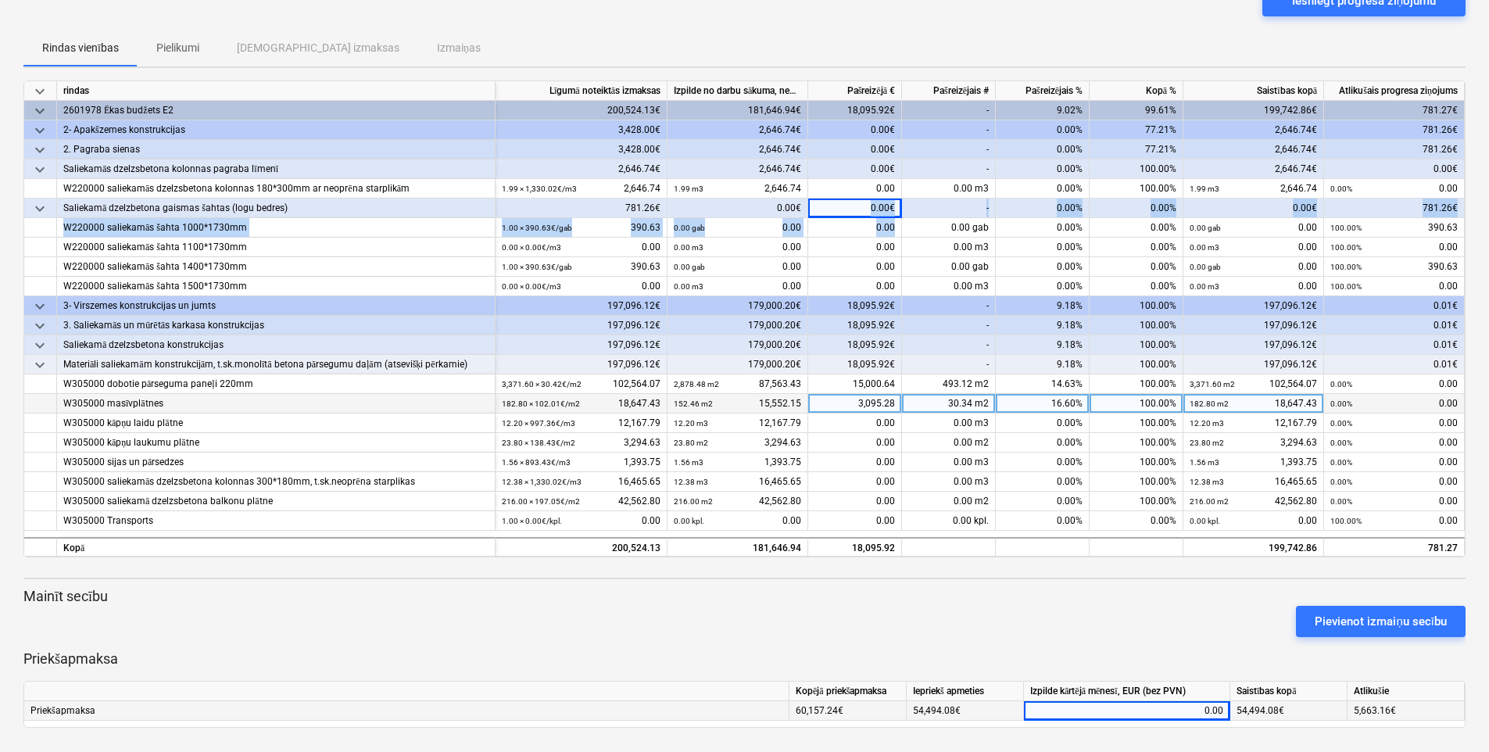
drag, startPoint x: 912, startPoint y: 217, endPoint x: 924, endPoint y: 209, distance: 14.1
click at [924, 209] on div "-" at bounding box center [949, 209] width 94 height 20
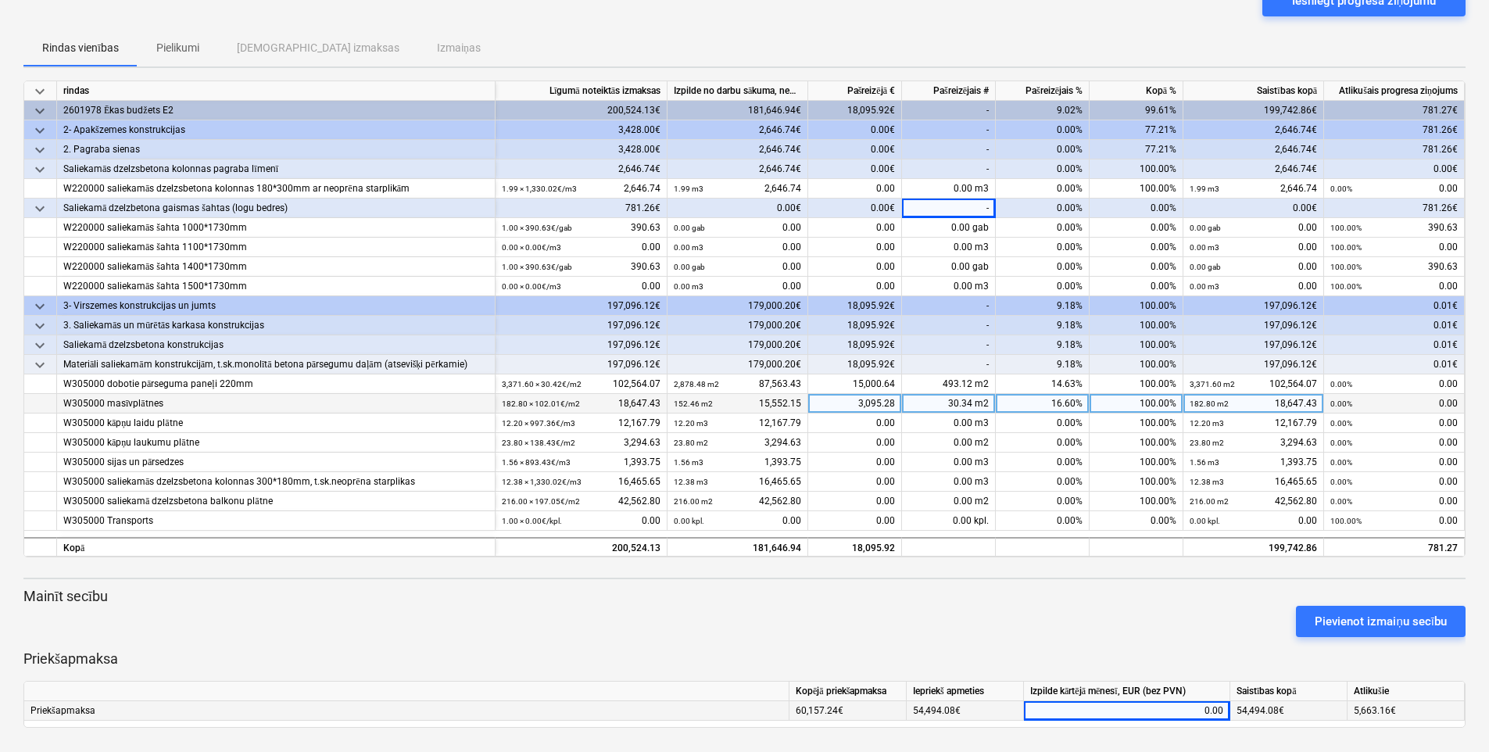
click at [871, 201] on div "0.00€" at bounding box center [855, 209] width 94 height 20
click at [1186, 704] on div "0.00" at bounding box center [1126, 711] width 193 height 20
type input "5663.16"
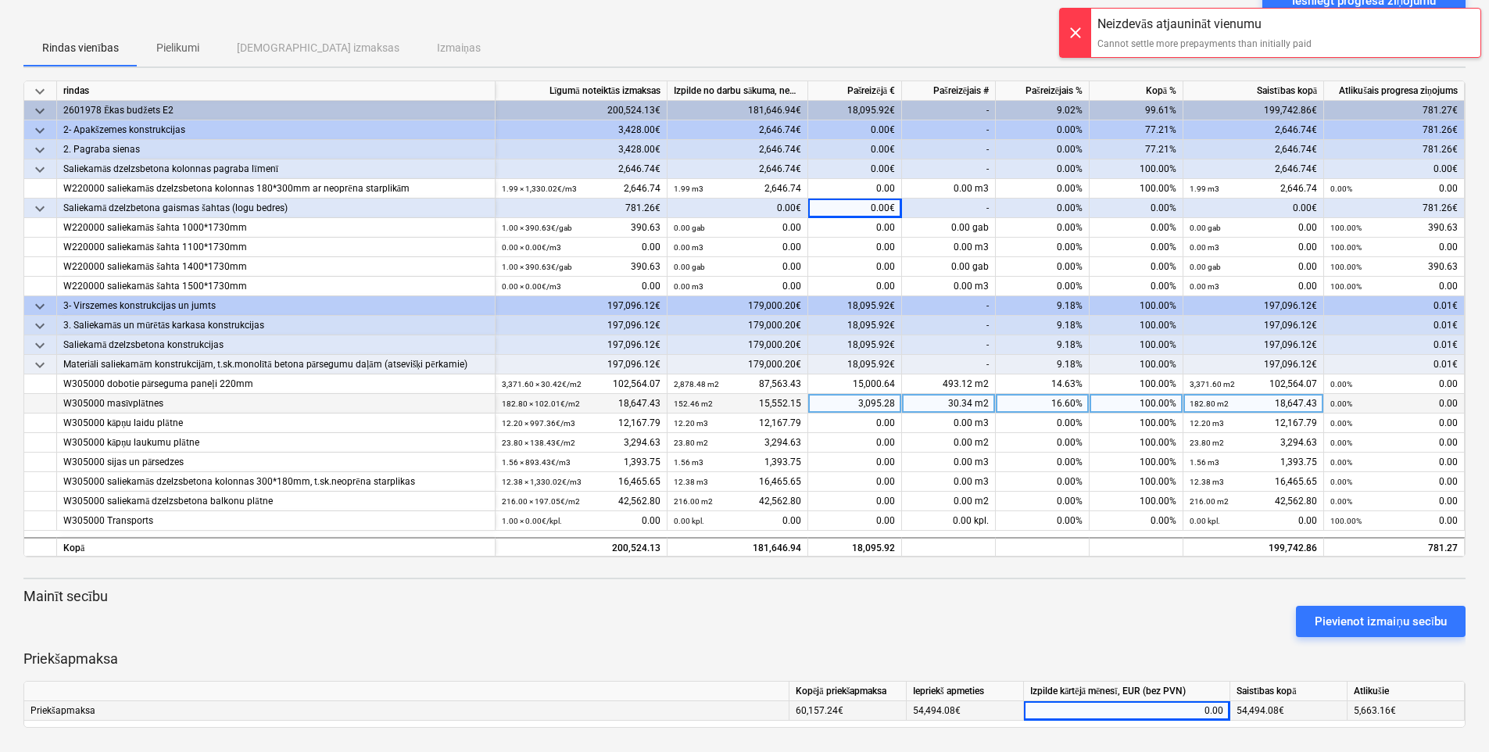
click at [1079, 24] on div at bounding box center [1075, 33] width 31 height 48
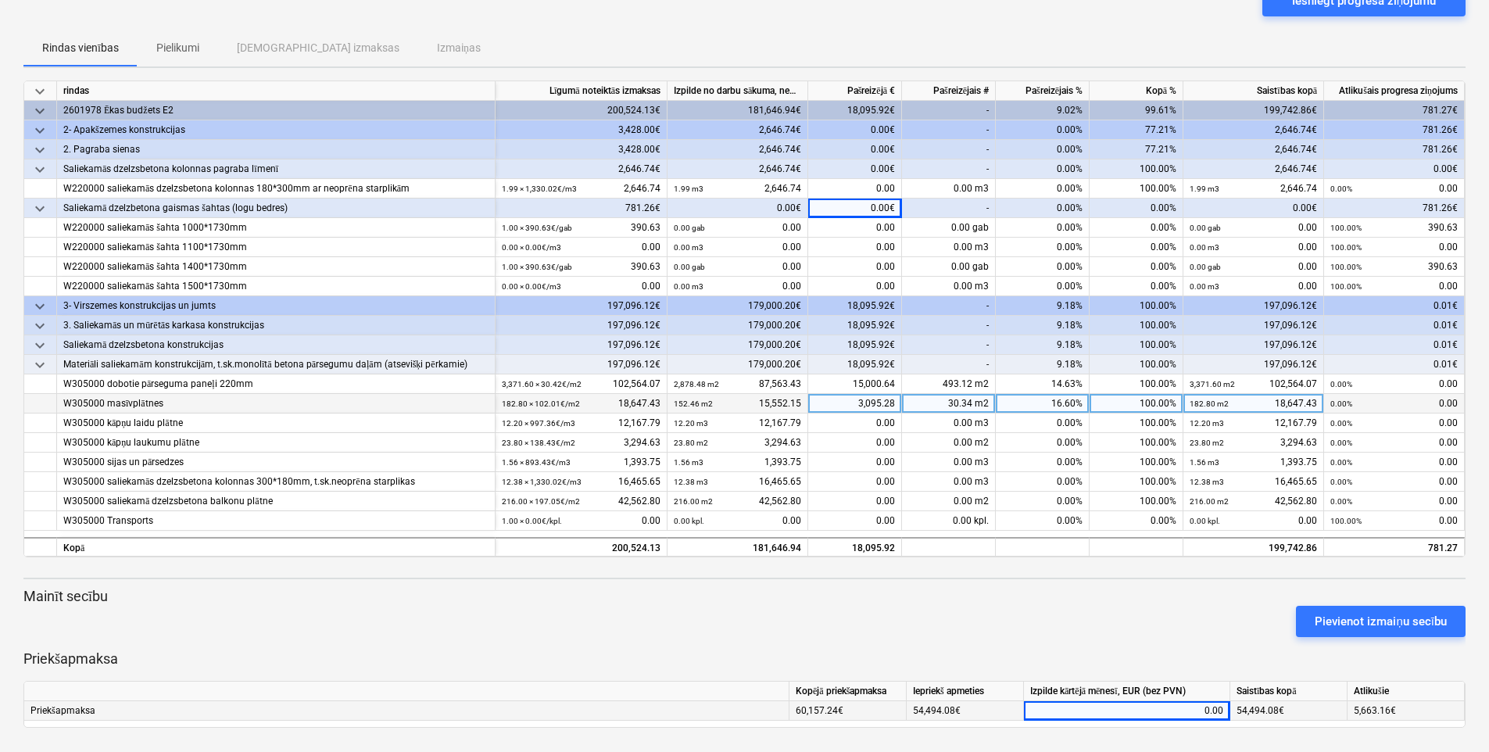
click at [1192, 710] on div "0.00" at bounding box center [1126, 711] width 193 height 20
click at [1192, 708] on input at bounding box center [1127, 710] width 206 height 19
type input "5663.16"
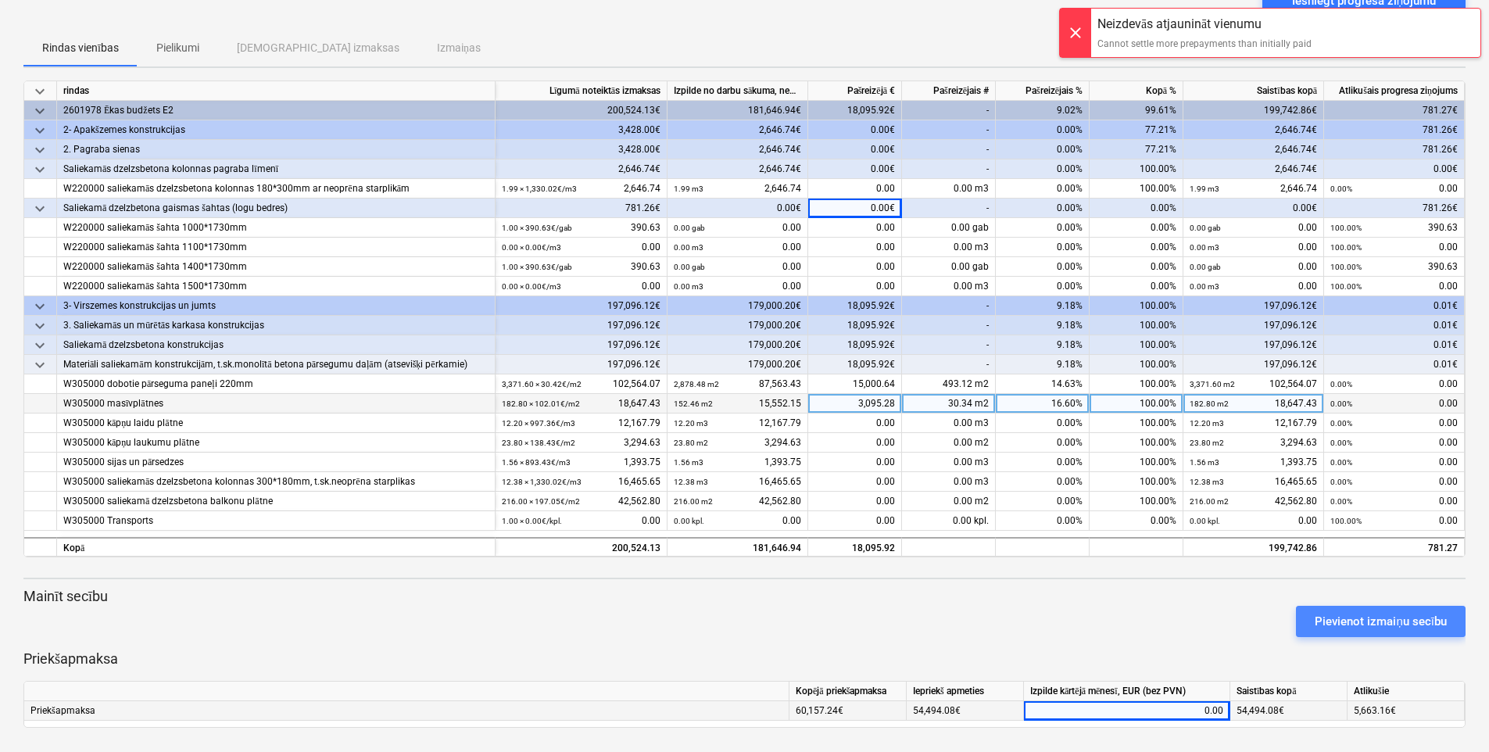
click at [1192, 617] on div "Pievienot izmaiņu secību" at bounding box center [1381, 621] width 132 height 20
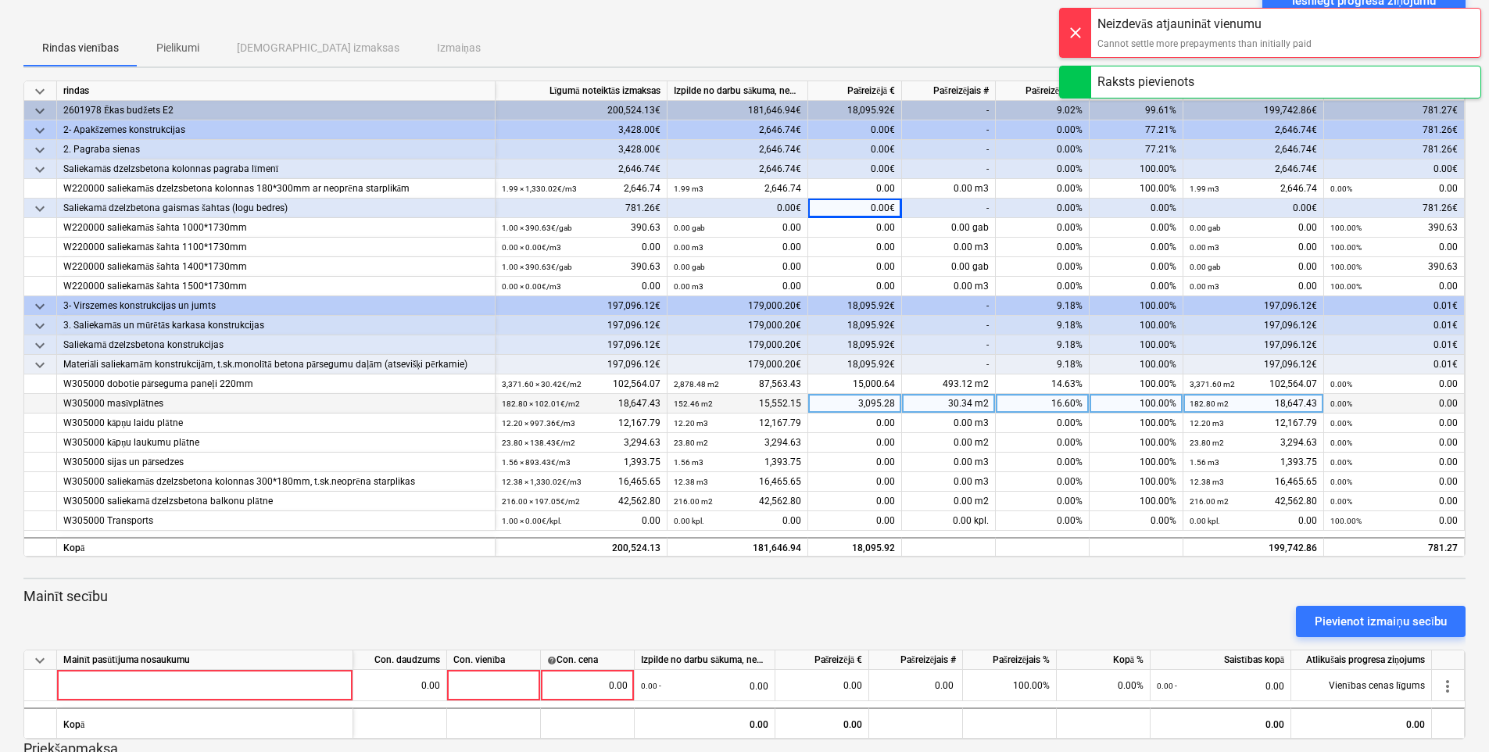
click at [1075, 27] on div at bounding box center [1075, 33] width 31 height 48
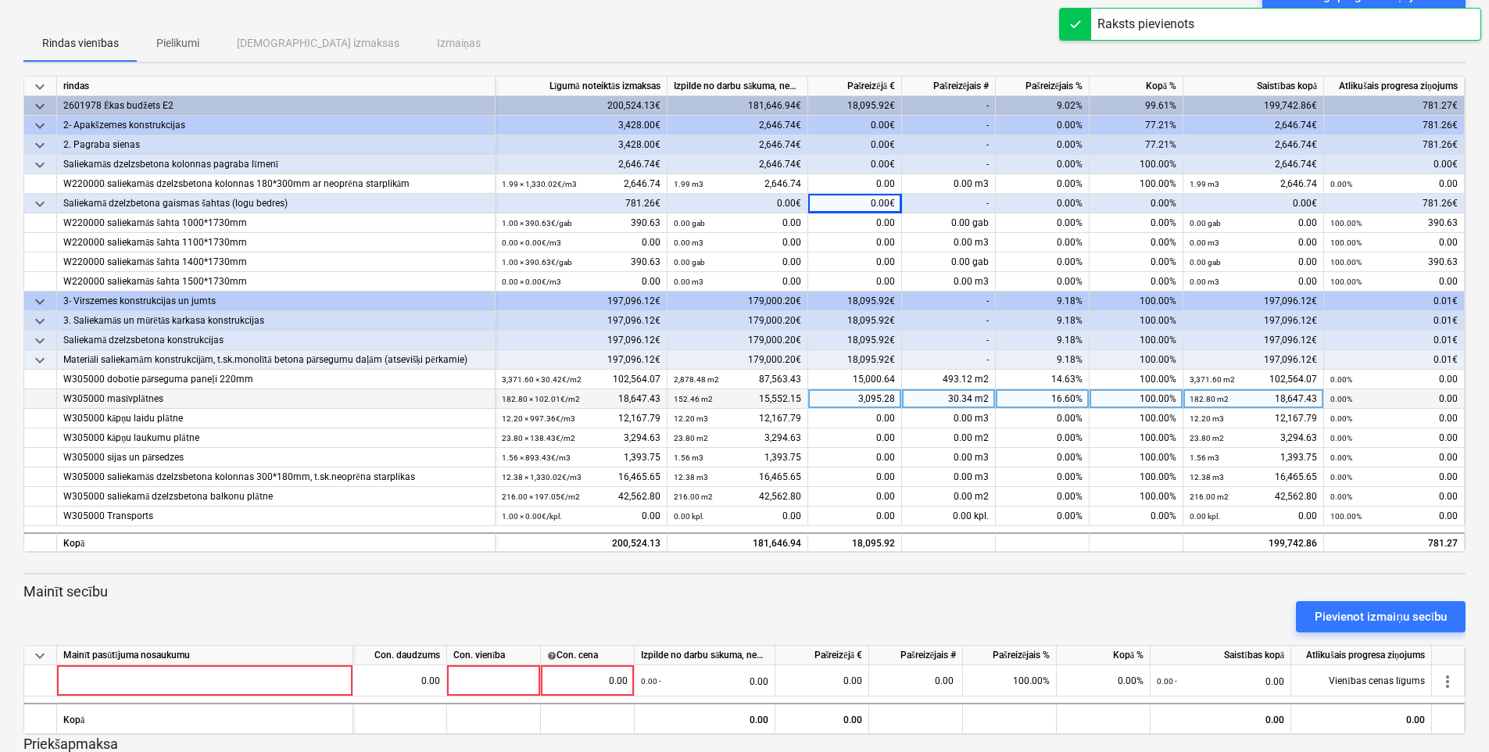
scroll to position [227, 0]
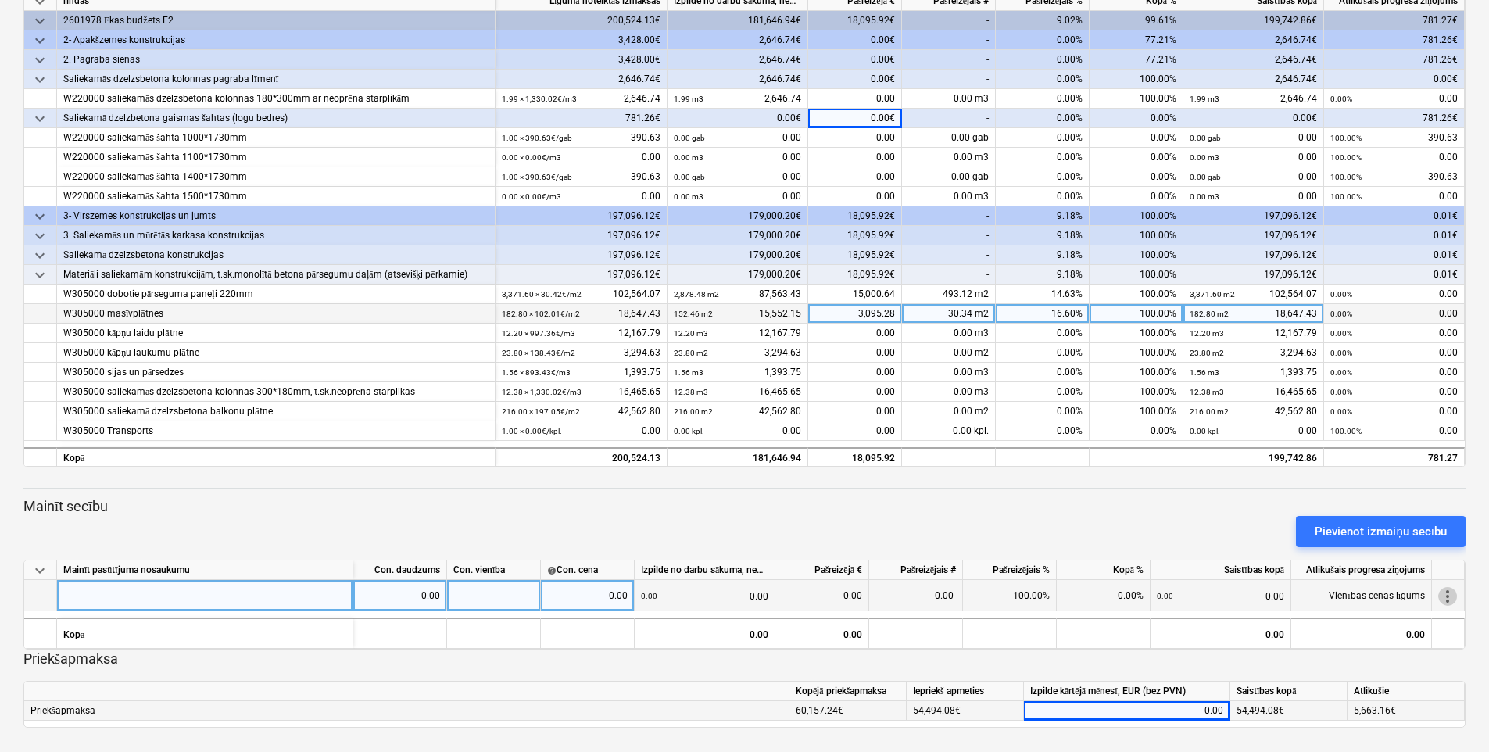
click at [1192, 596] on span "more_vert" at bounding box center [1447, 596] width 19 height 19
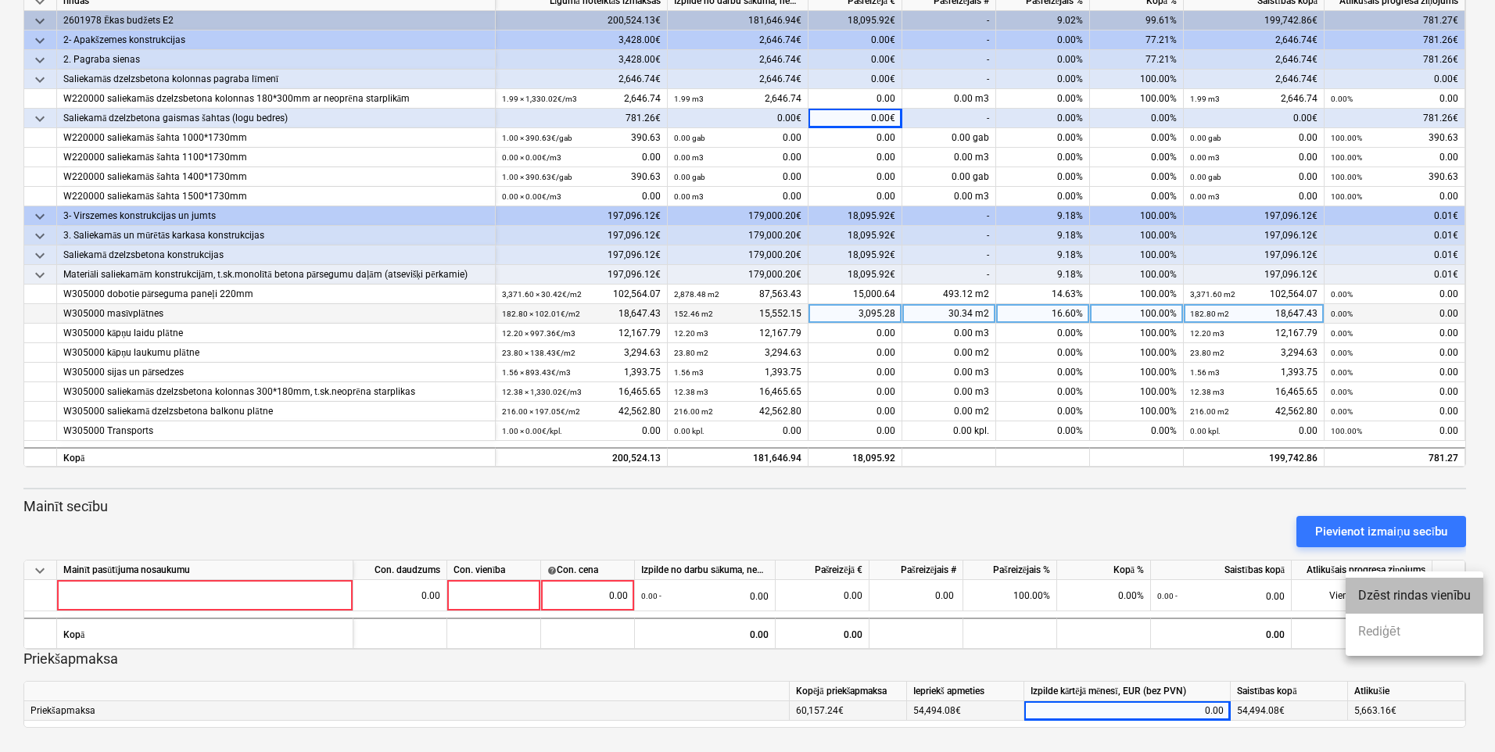
click at [1192, 595] on li "Dzēst rindas vienību" at bounding box center [1414, 596] width 138 height 36
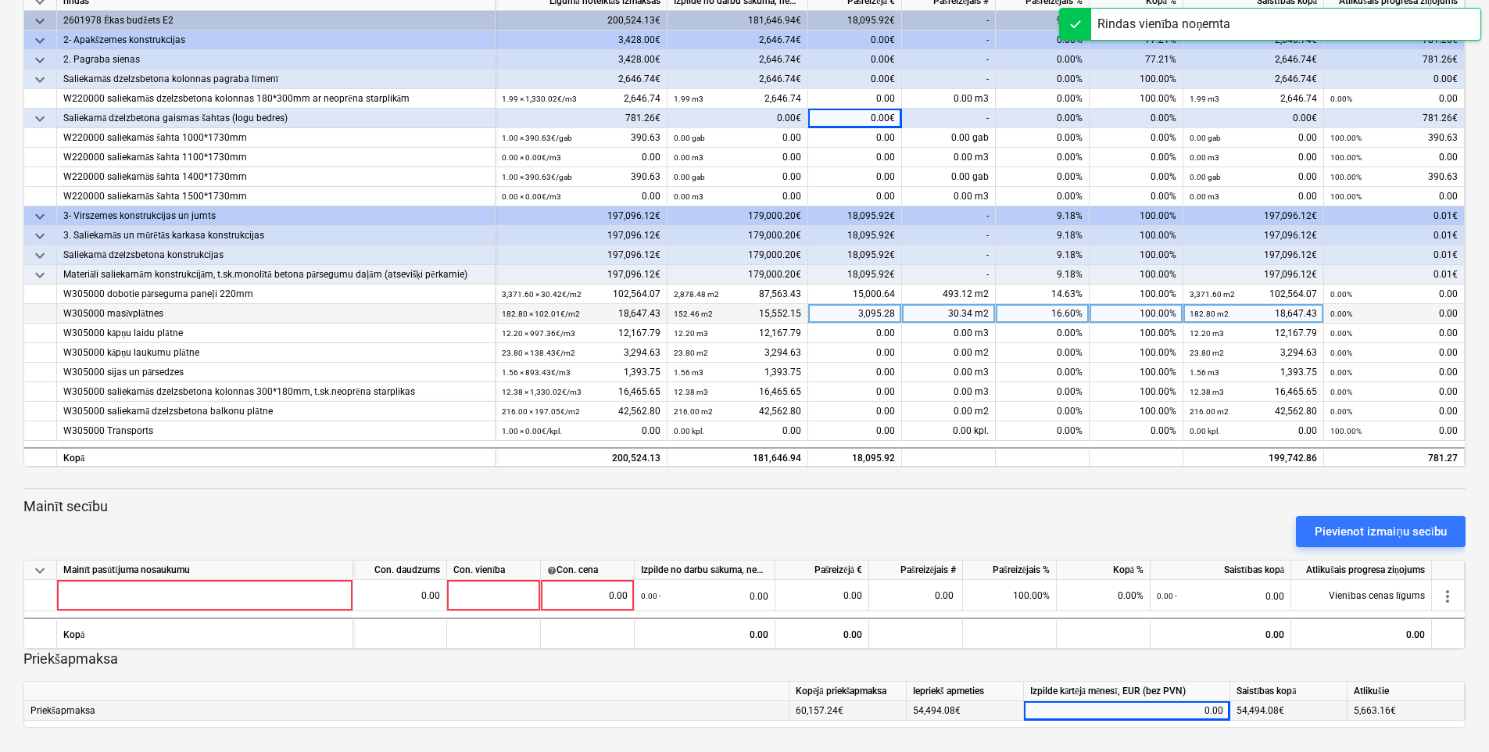
scroll to position [138, 0]
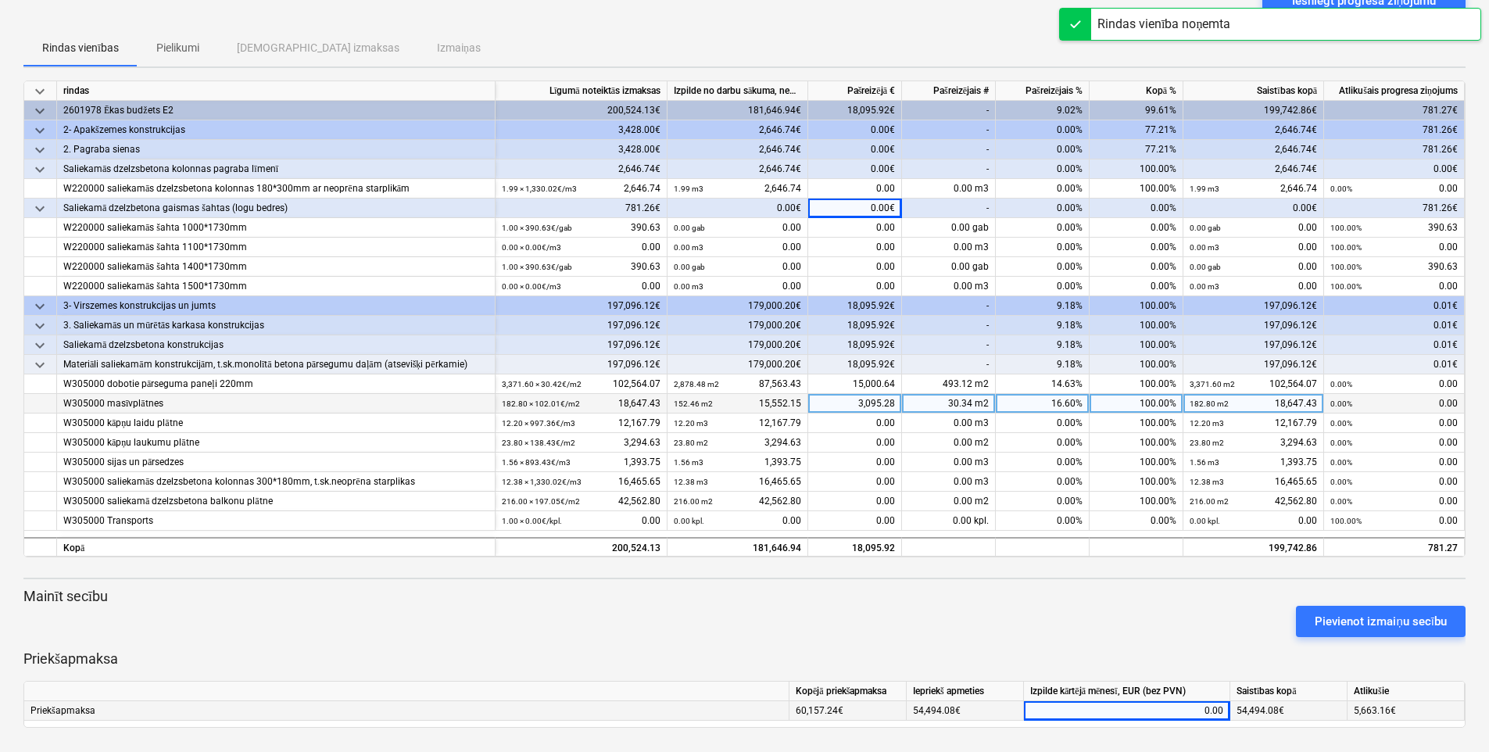
click at [1192, 711] on div "0.00" at bounding box center [1126, 711] width 193 height 20
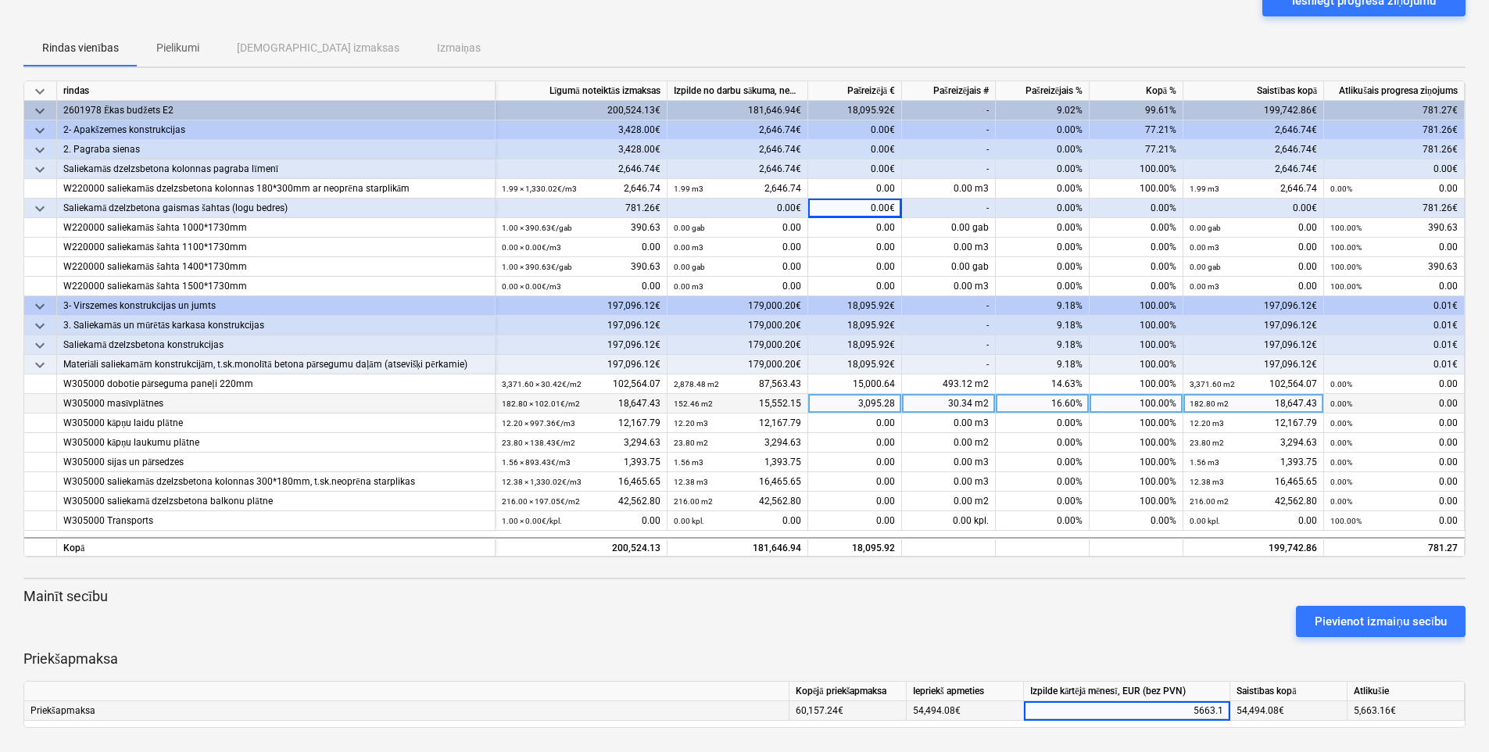
type input "5663.16"
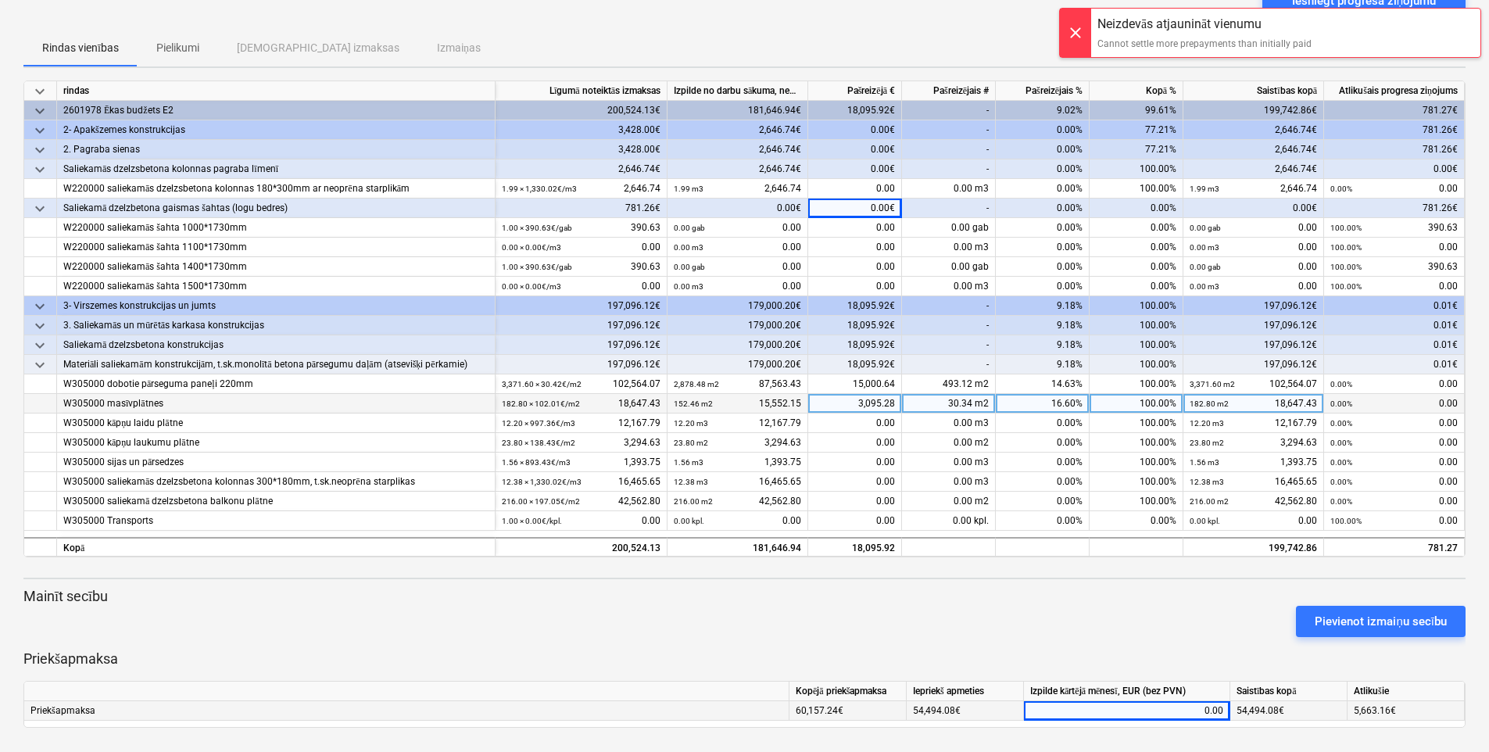
click at [865, 202] on div "0.00€" at bounding box center [855, 209] width 94 height 20
click at [866, 207] on div "0.00€" at bounding box center [855, 209] width 94 height 20
drag, startPoint x: 865, startPoint y: 206, endPoint x: 907, endPoint y: 217, distance: 42.7
click at [0, 0] on div "keyboard_arrow_down Saliekamā dzelzbetona gaismas šahtas (logu bedres) 781.26€ …" at bounding box center [0, 0] width 0 height 0
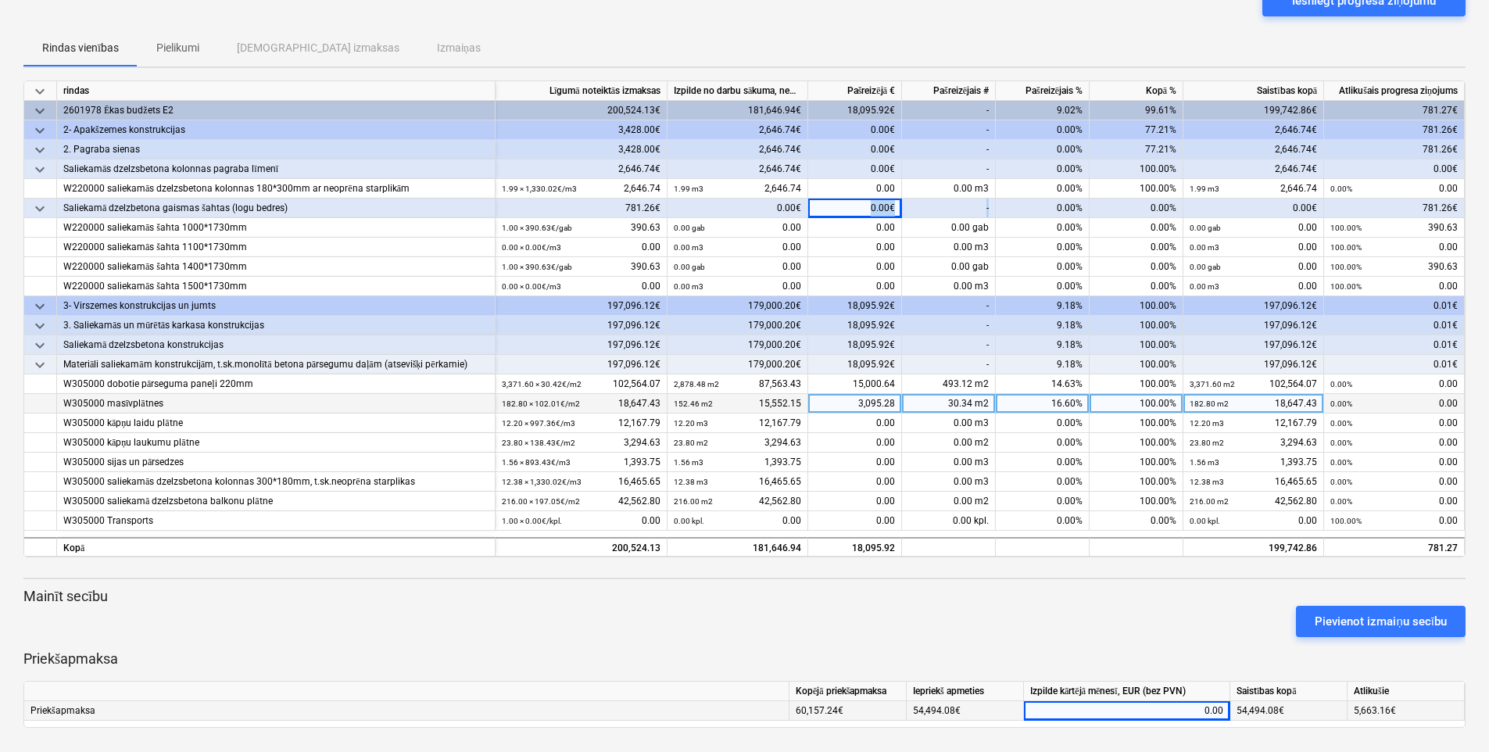
drag, startPoint x: 907, startPoint y: 217, endPoint x: 854, endPoint y: 202, distance: 55.0
click at [854, 202] on div "0.00€" at bounding box center [855, 209] width 94 height 20
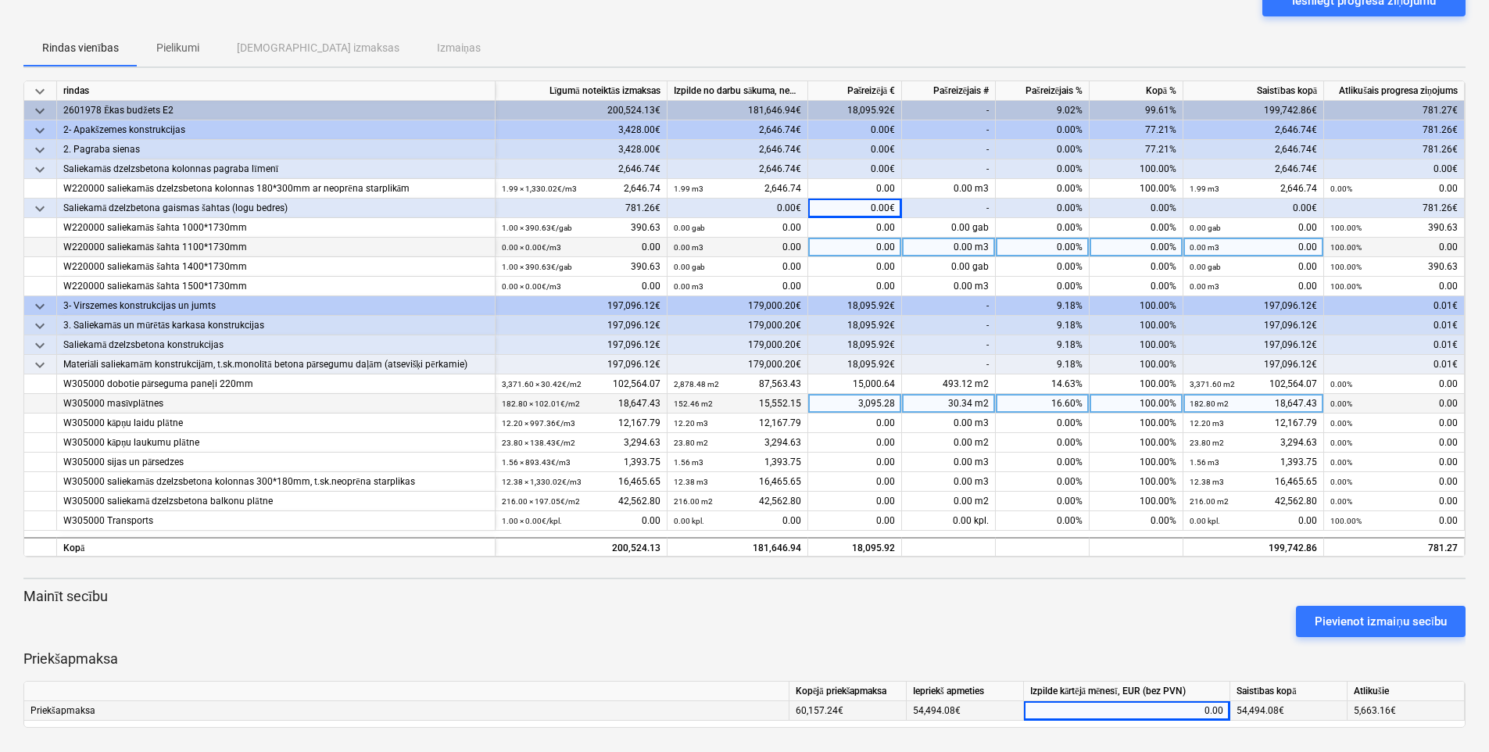
drag, startPoint x: 973, startPoint y: 217, endPoint x: 1266, endPoint y: 249, distance: 294.8
click at [976, 218] on div "0.00 gab" at bounding box center [949, 228] width 94 height 20
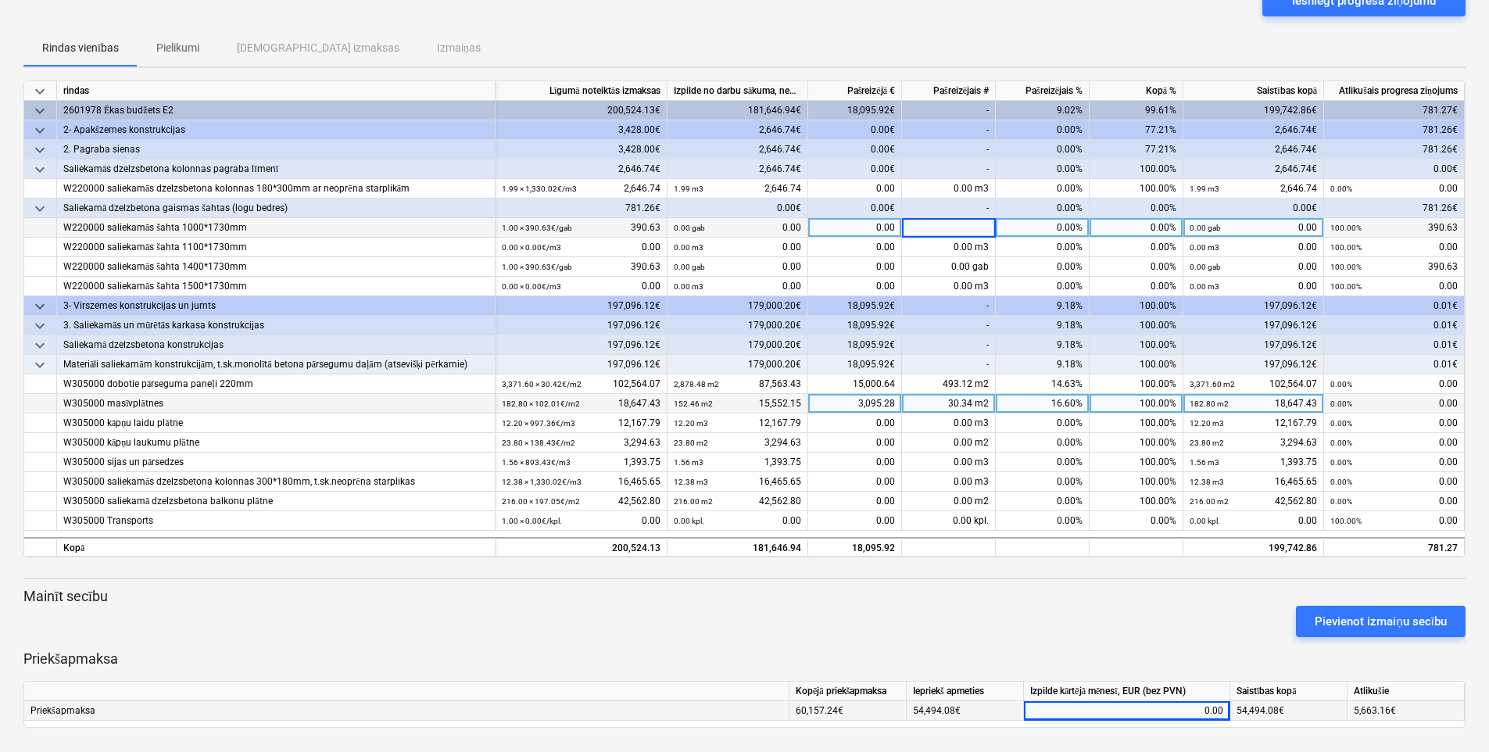
drag, startPoint x: 1355, startPoint y: 245, endPoint x: 1369, endPoint y: 235, distance: 16.7
click at [1192, 238] on div "100.00% 0.00" at bounding box center [1393, 248] width 127 height 20
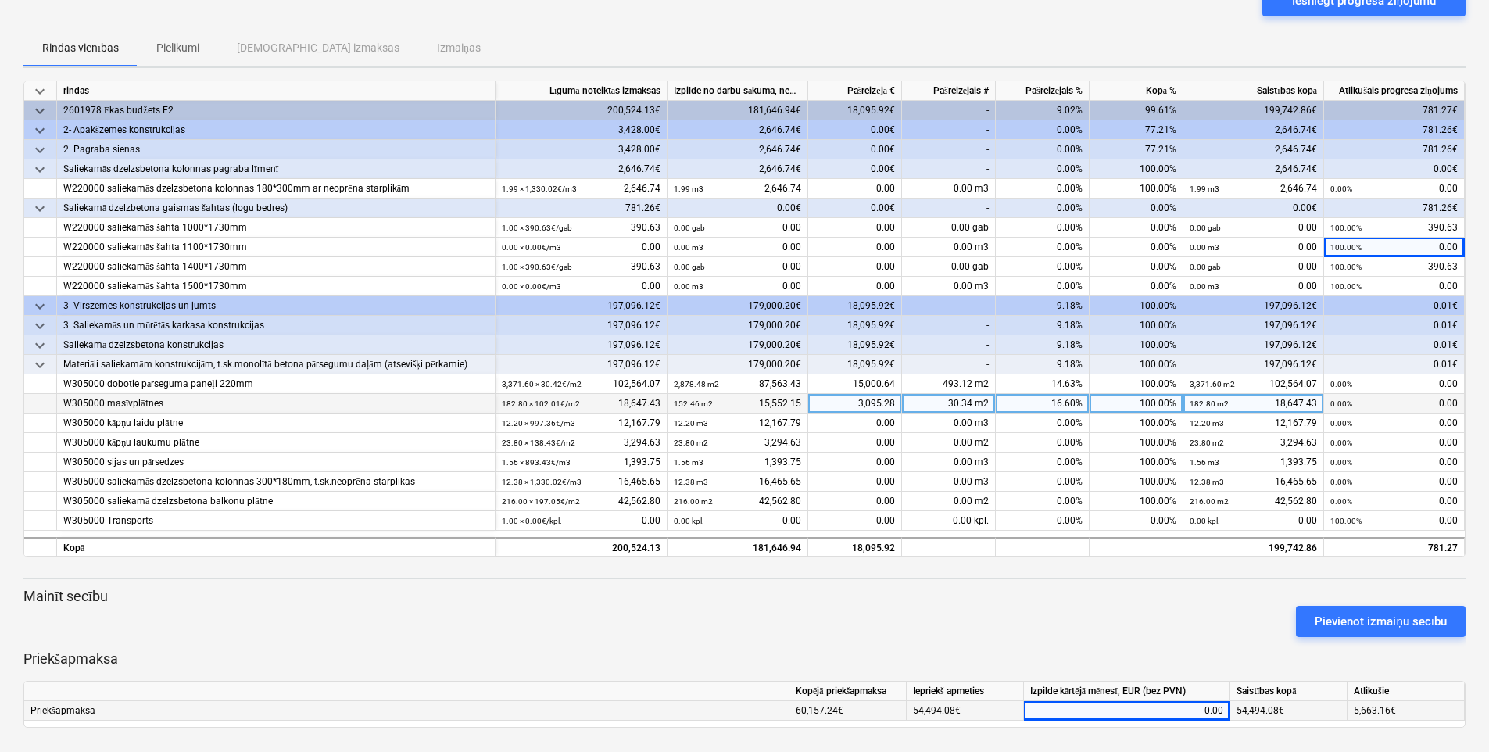
click at [1192, 204] on div "781.26€" at bounding box center [1394, 209] width 141 height 20
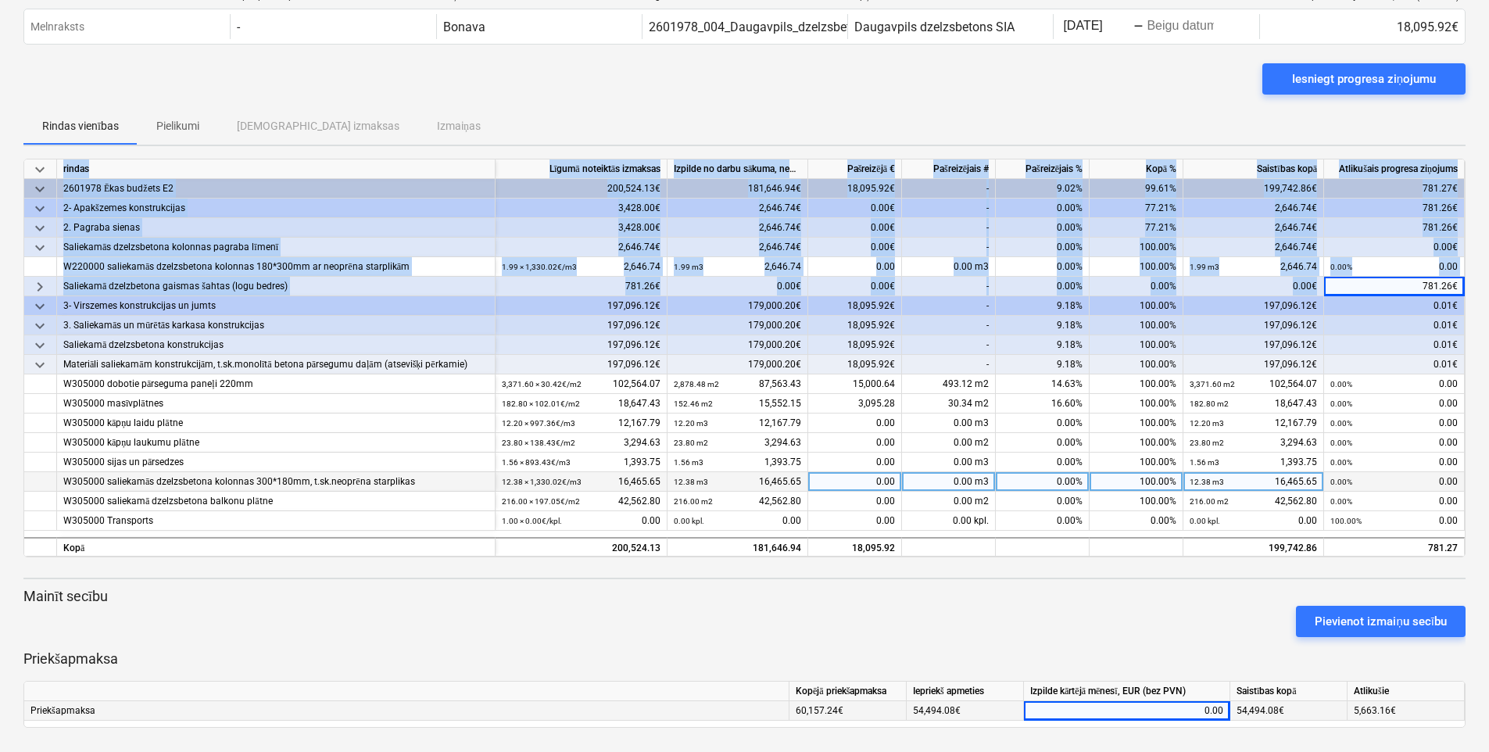
scroll to position [0, 6]
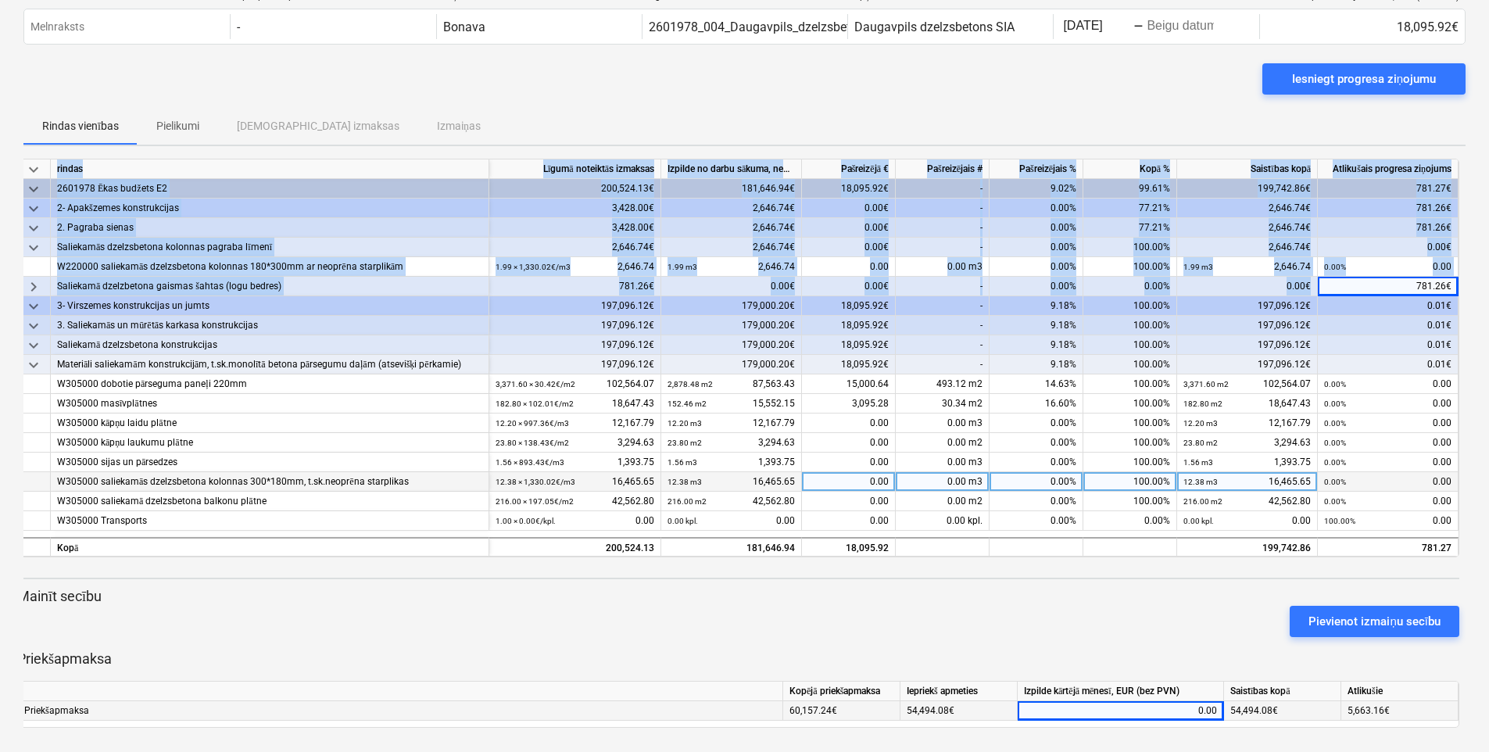
drag, startPoint x: 1434, startPoint y: 279, endPoint x: 1486, endPoint y: 284, distance: 51.8
click at [1192, 284] on div "keyboard_arrow_down Statuss Apstiprināts plkst Uzņēmums Līguma nosaukums Apņemi…" at bounding box center [744, 347] width 1489 height 812
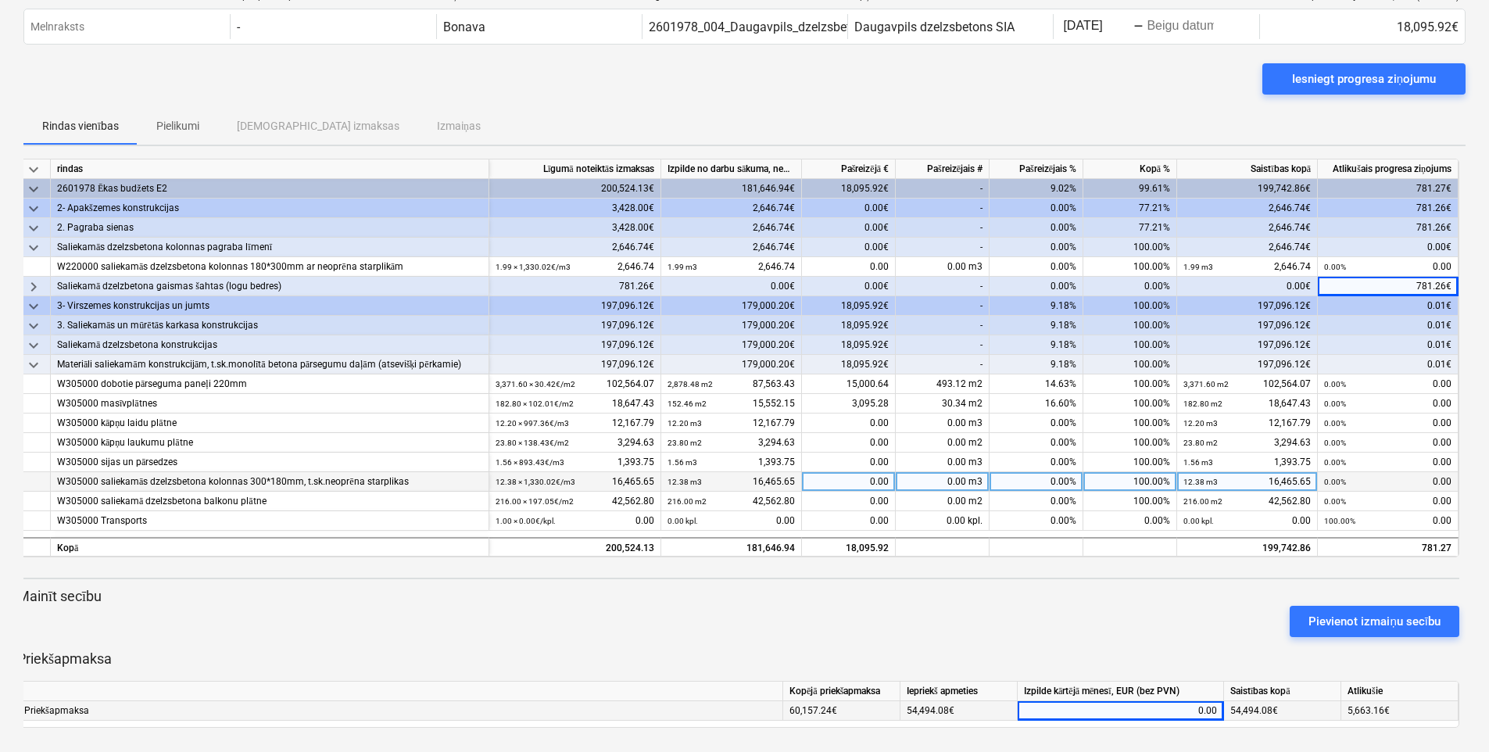
drag, startPoint x: 1486, startPoint y: 284, endPoint x: 1434, endPoint y: 310, distance: 58.7
click at [1192, 310] on div "0.01€" at bounding box center [1388, 306] width 141 height 20
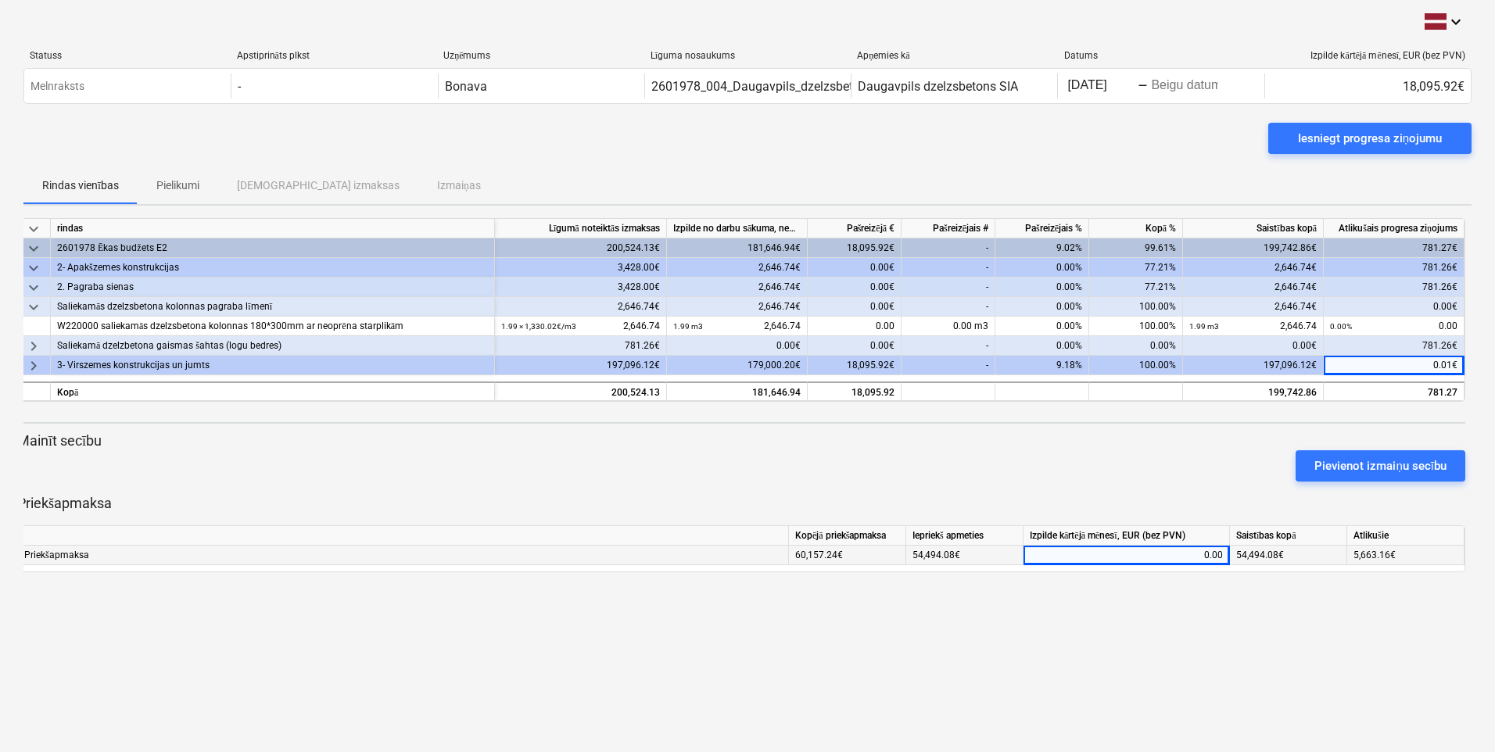
click at [1192, 340] on div "781.26€" at bounding box center [1393, 346] width 141 height 20
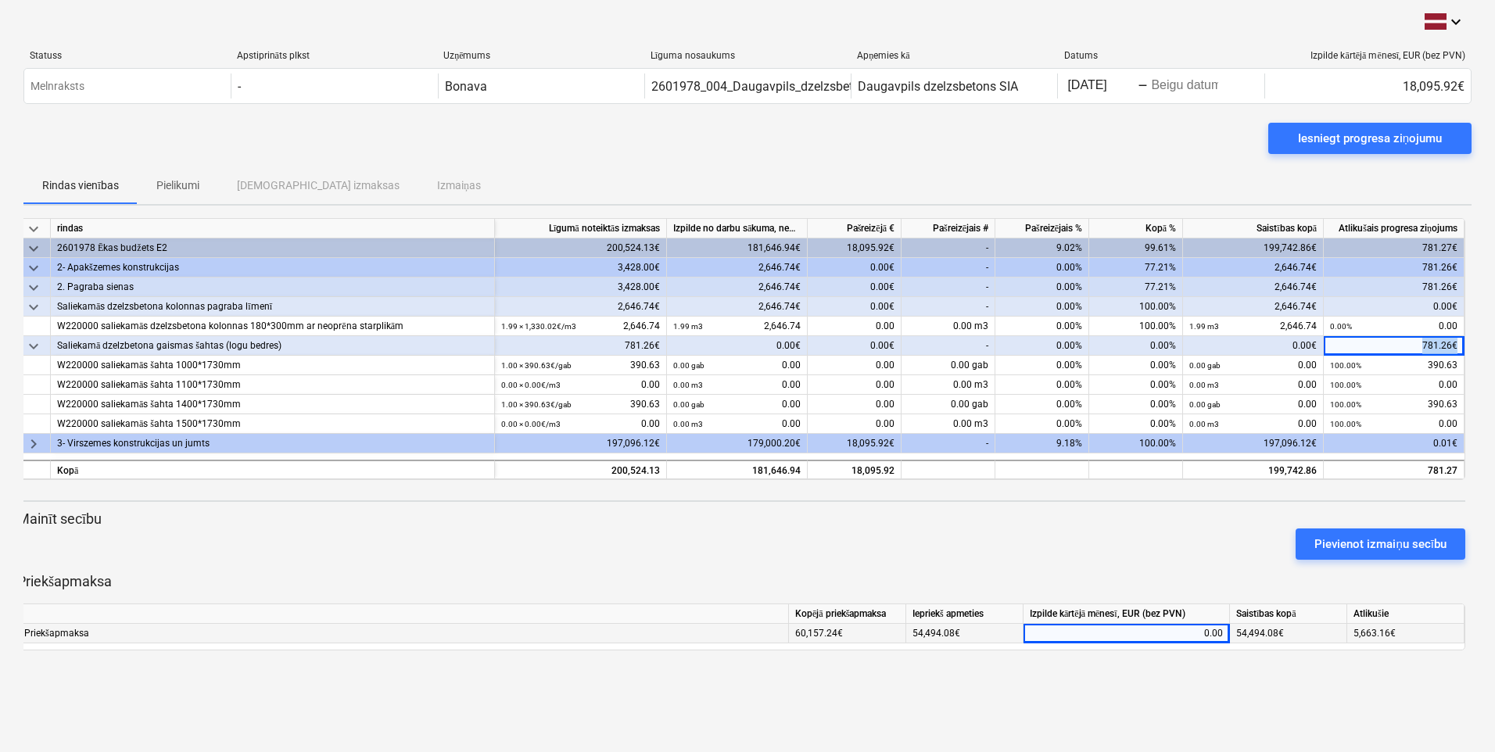
drag, startPoint x: 1417, startPoint y: 342, endPoint x: 1465, endPoint y: 338, distance: 47.9
click at [1192, 338] on div "keyboard_arrow_down rindas Līgumā noteiktās izmaksas Izpilde no darbu sākuma, n…" at bounding box center [747, 434] width 1448 height 432
click at [1192, 515] on p "Mainīt secību" at bounding box center [741, 519] width 1448 height 19
click at [1192, 631] on div "0.00" at bounding box center [1125, 634] width 193 height 20
type input "5663.16"
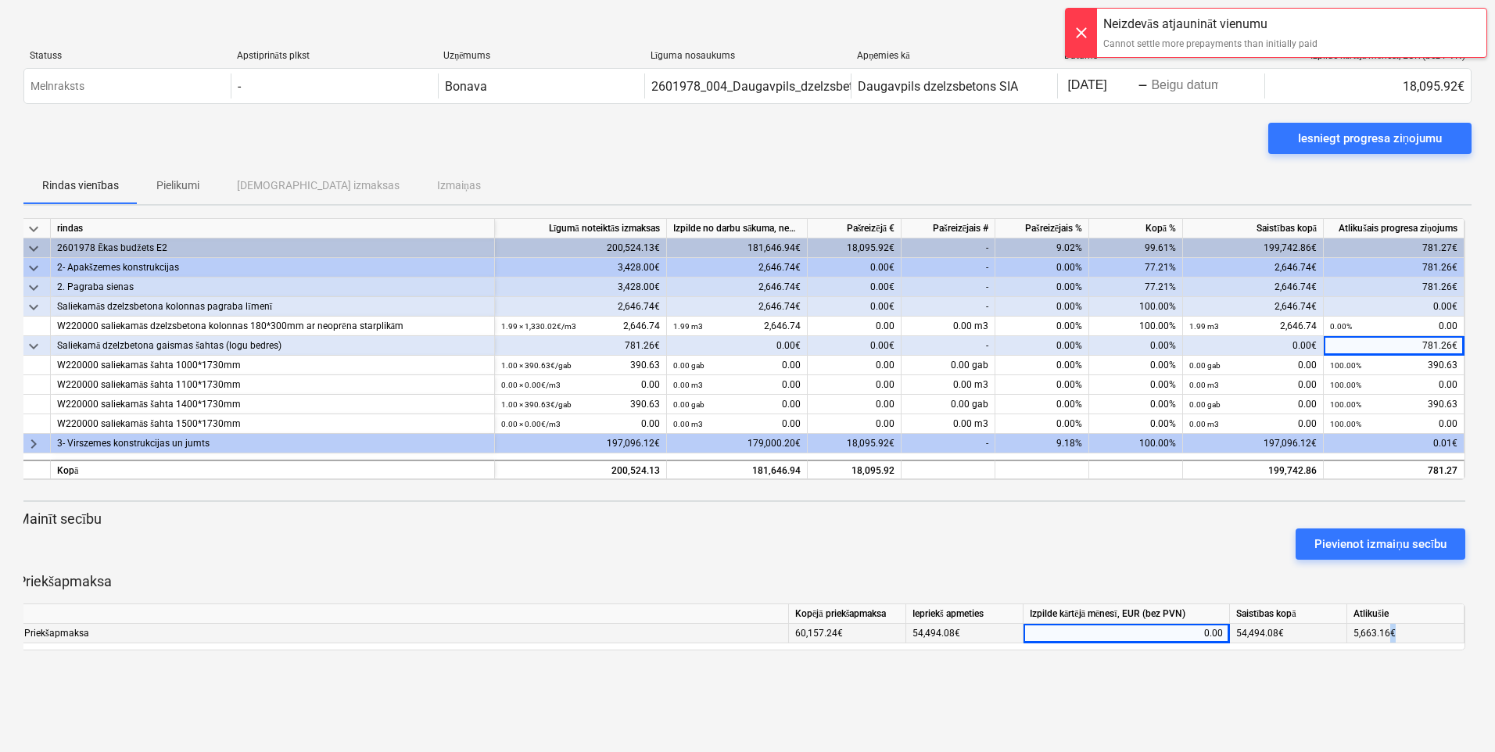
click at [1192, 628] on div "5,663.16€" at bounding box center [1405, 634] width 117 height 20
drag, startPoint x: 1392, startPoint y: 628, endPoint x: 1411, endPoint y: 628, distance: 18.8
click at [1192, 628] on div "5,663.16€" at bounding box center [1405, 634] width 117 height 20
click at [1192, 634] on div "0.00" at bounding box center [1125, 634] width 193 height 20
type input "5663.16"
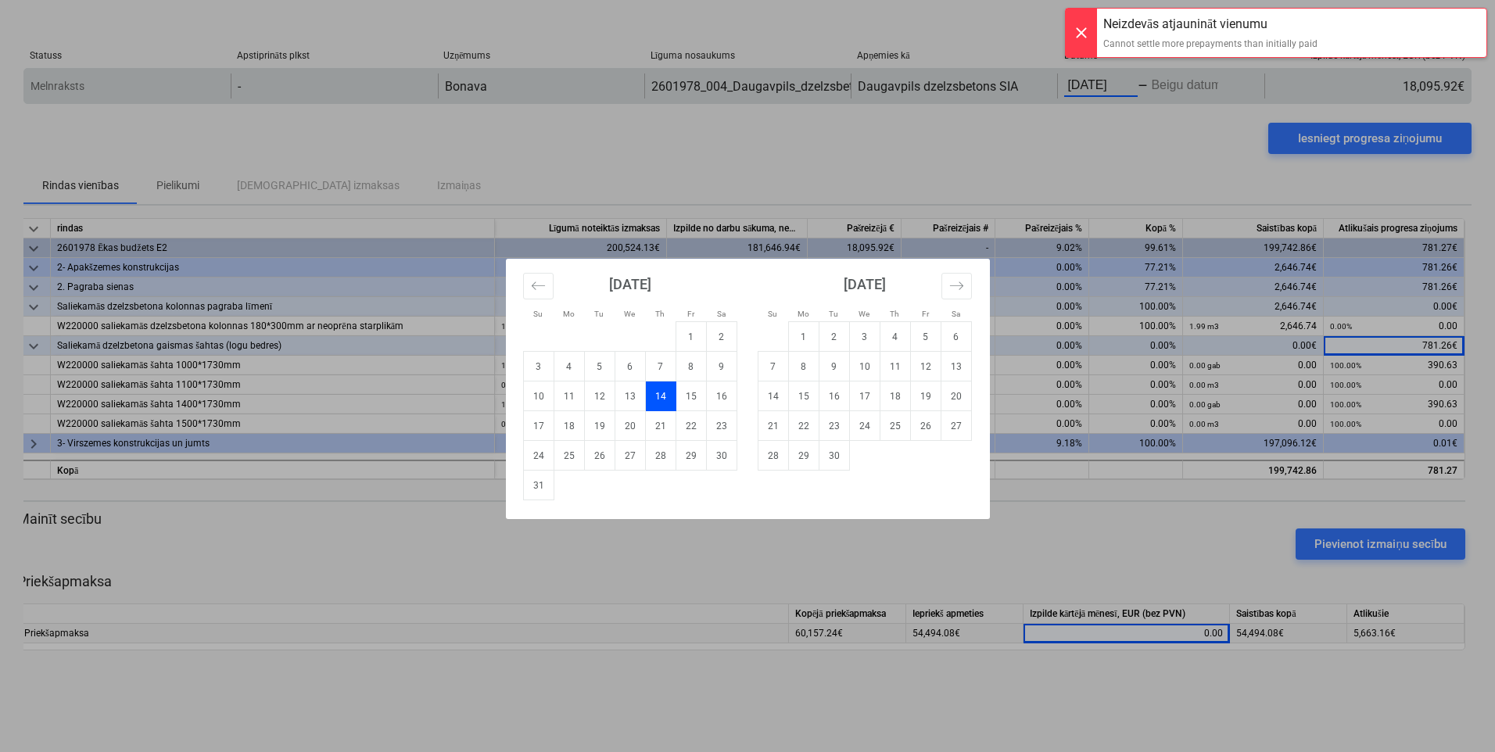
click at [1086, 89] on body "keyboard_arrow_down Statuss Apstiprināts plkst Uzņēmums Līguma nosaukums Apņemi…" at bounding box center [747, 376] width 1495 height 752
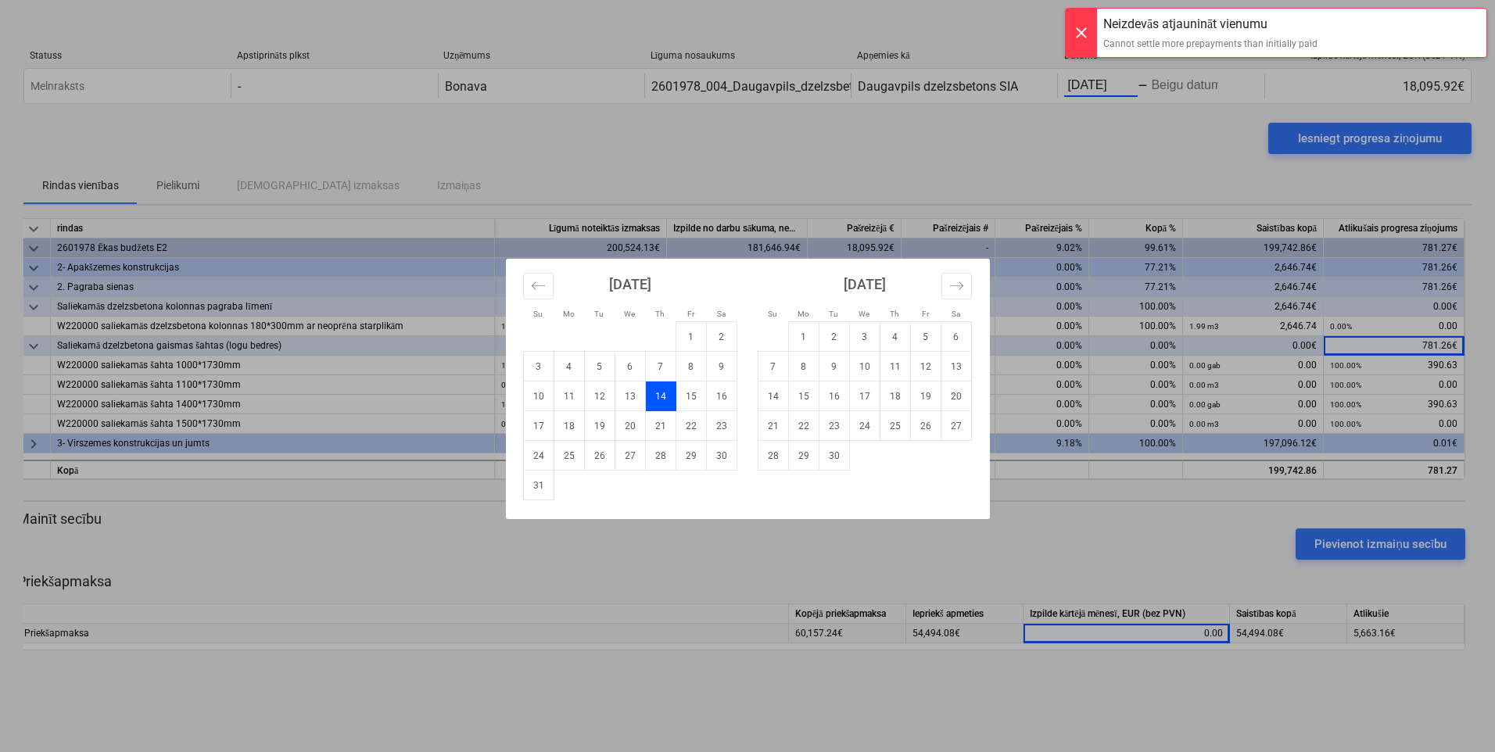
click at [1090, 34] on div at bounding box center [1080, 33] width 31 height 48
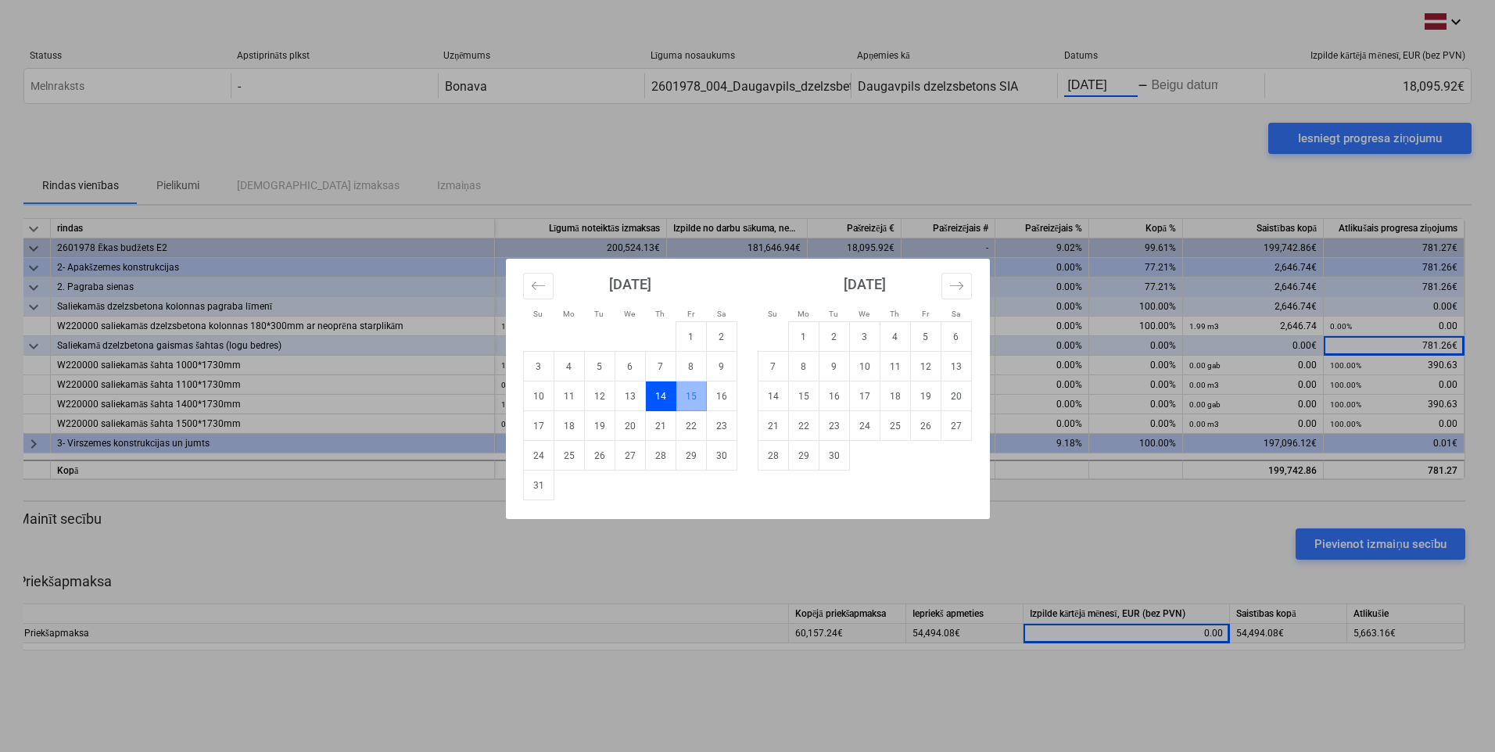
click at [661, 390] on td "14" at bounding box center [660, 396] width 30 height 30
click at [664, 392] on td "14" at bounding box center [660, 396] width 30 height 30
click at [661, 392] on td "14" at bounding box center [660, 396] width 30 height 30
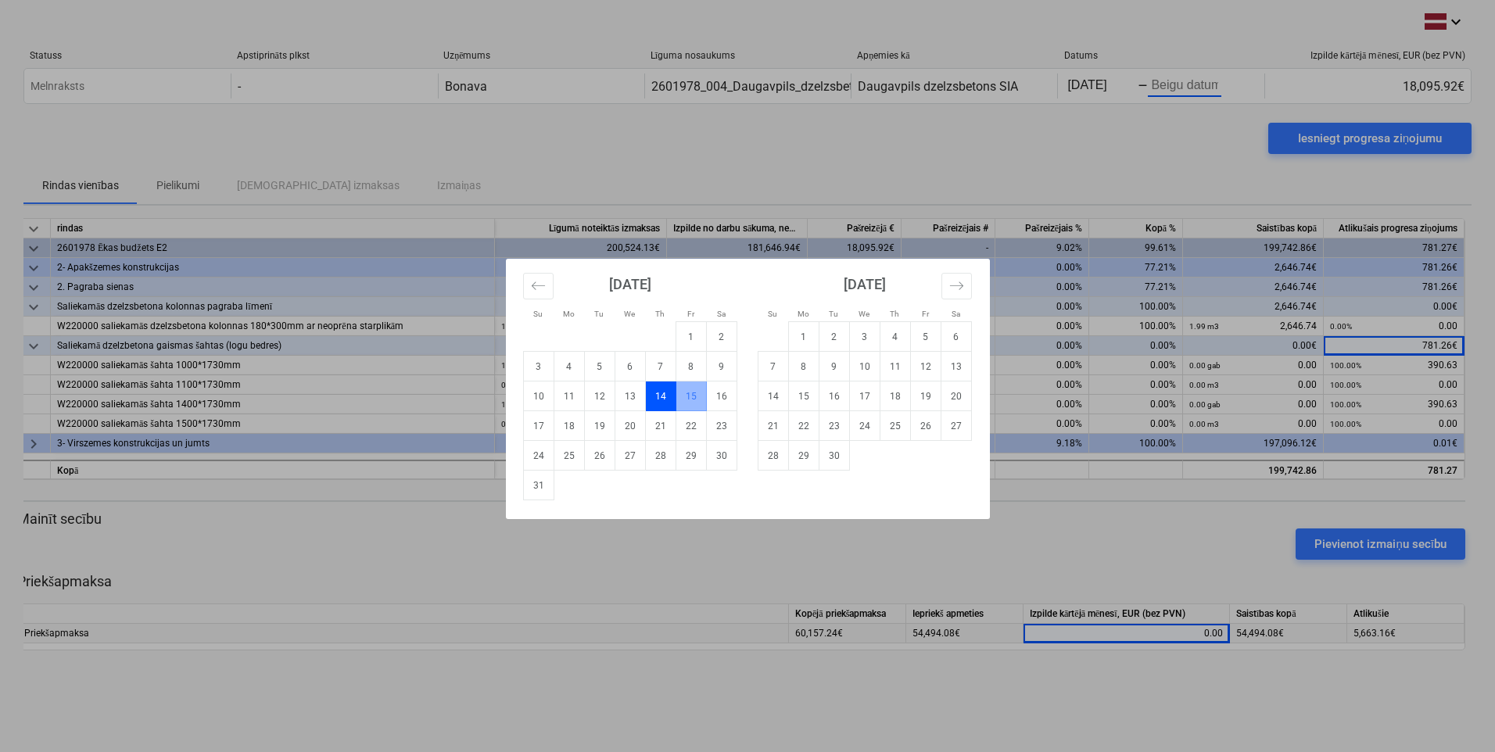
click at [660, 398] on td "14" at bounding box center [660, 396] width 30 height 30
click at [1115, 538] on div "Su Mo Tu We Th Fr Sa Su Mo Tu We Th Fr Sa [DATE] 1 2 3 4 5 6 7 8 9 10 11 12 13 …" at bounding box center [747, 376] width 1495 height 752
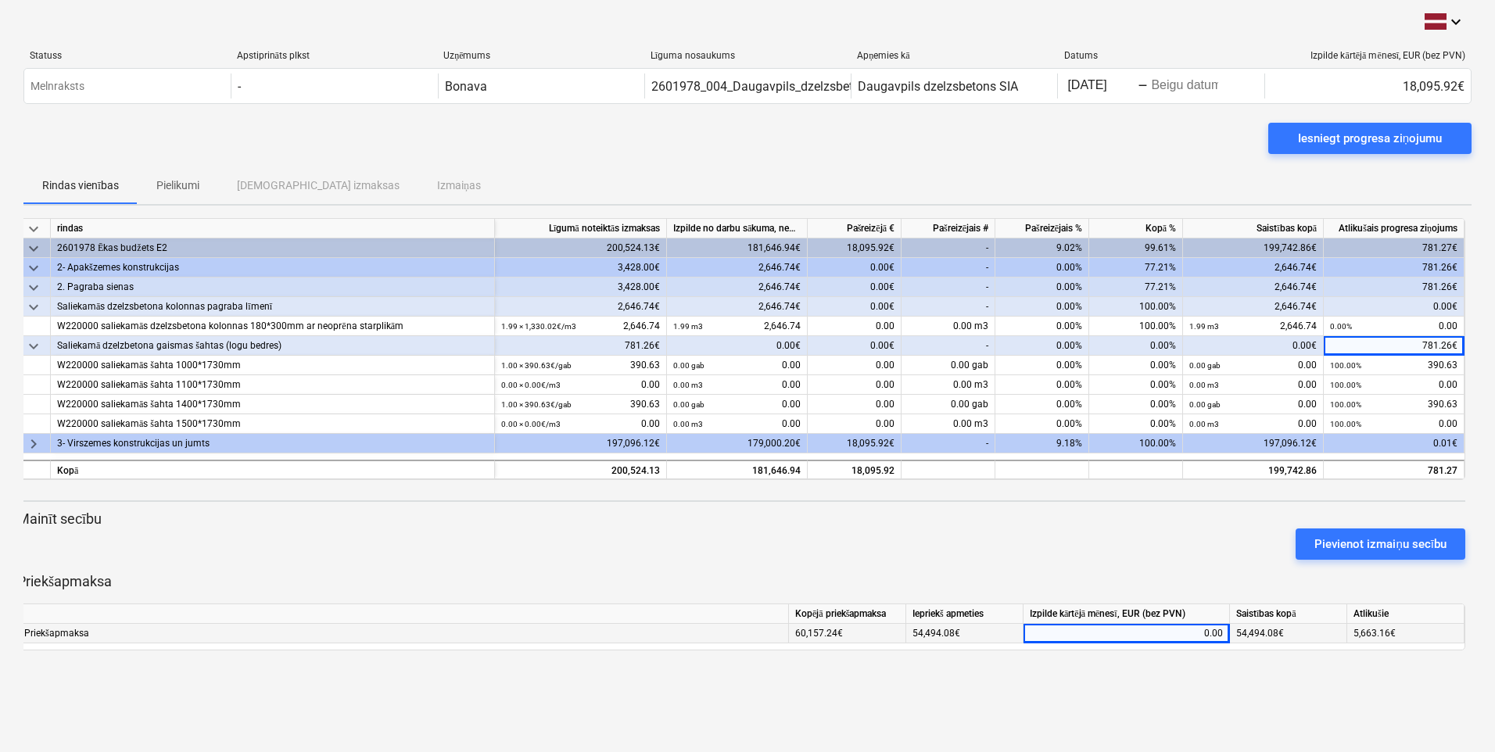
click at [1179, 632] on div "0.00" at bounding box center [1125, 634] width 193 height 20
type input "5663.16"
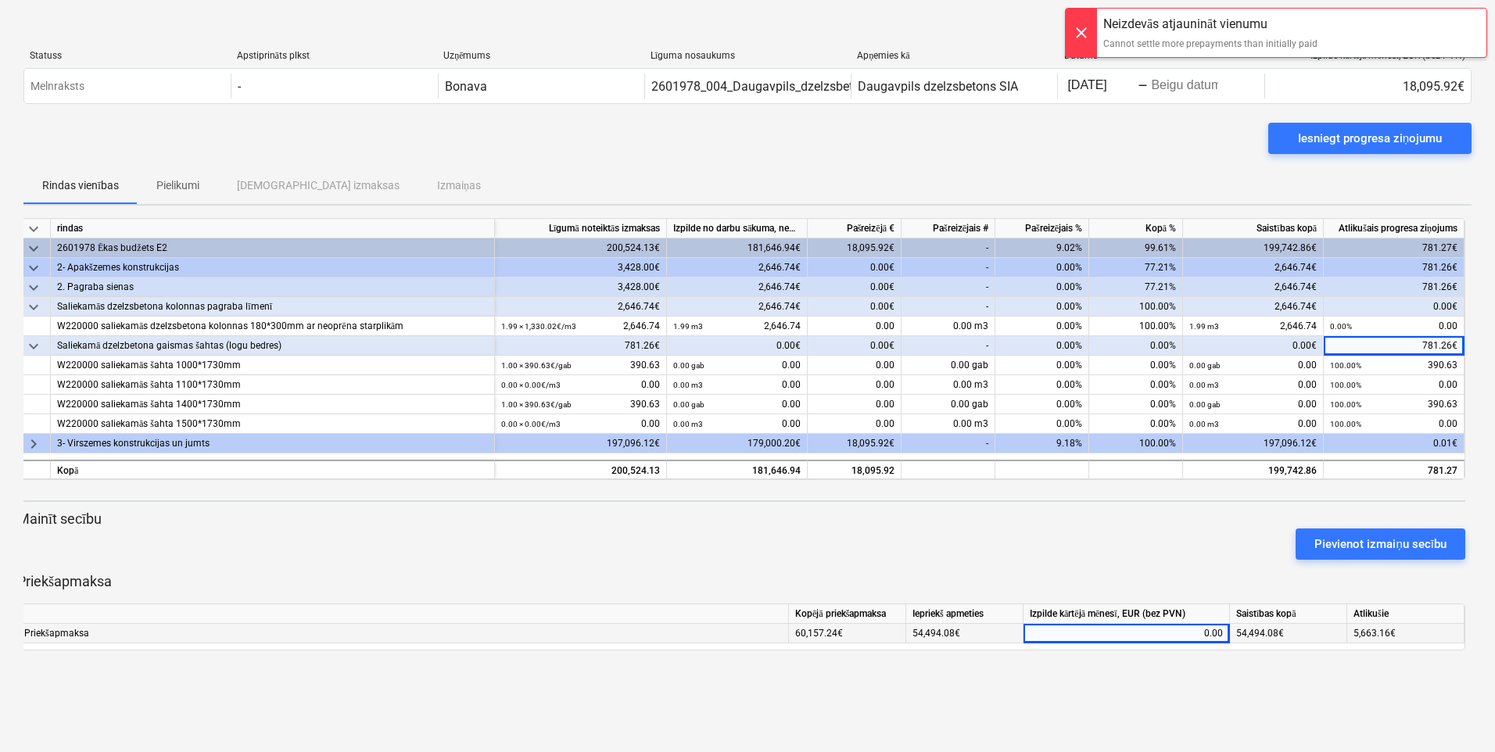
click at [1176, 611] on div "Izpilde kārtējā mēnesī, EUR (bez PVN)" at bounding box center [1126, 614] width 206 height 20
click at [1186, 634] on div "0.00" at bounding box center [1125, 634] width 193 height 20
click at [1192, 633] on div "54,494.08€" at bounding box center [1288, 634] width 117 height 20
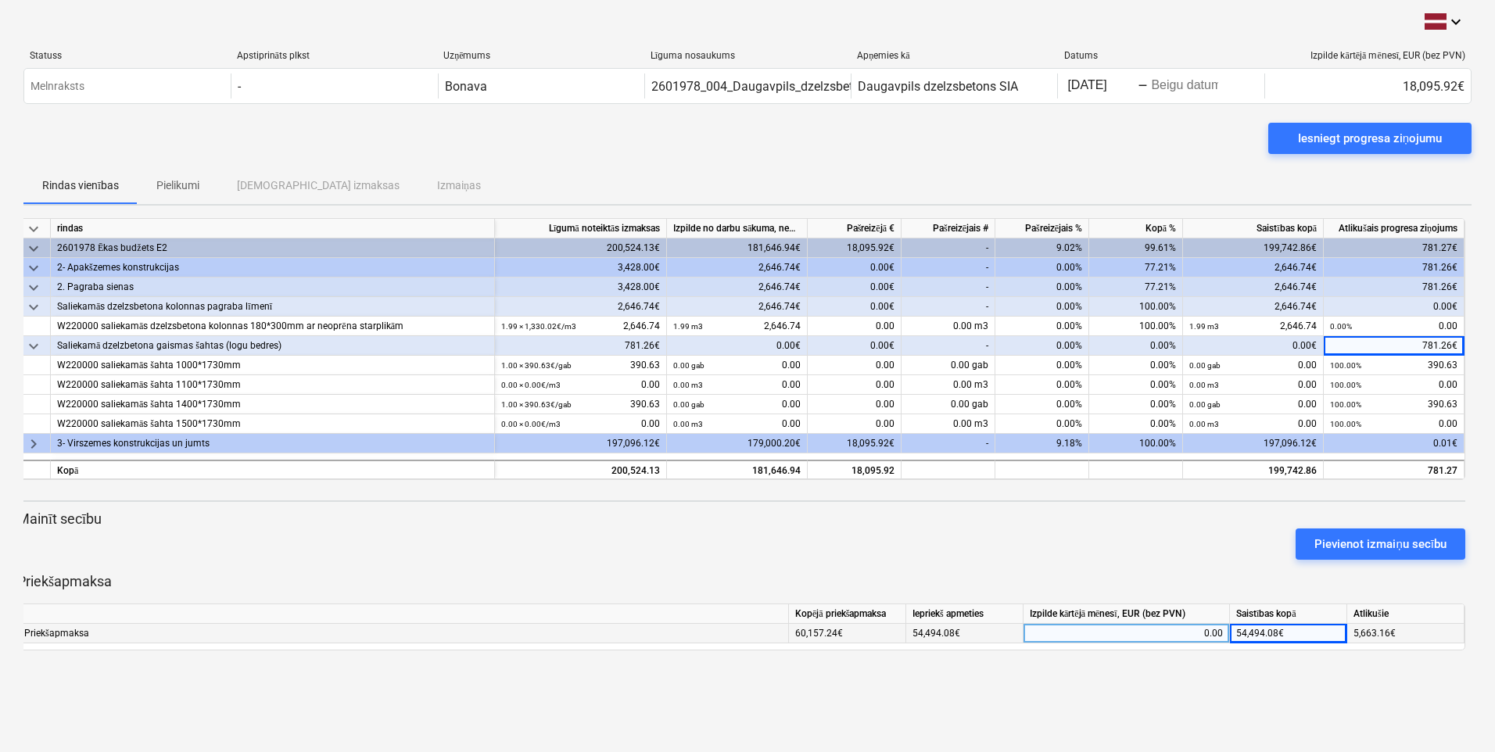
click at [1192, 632] on div "54,494.08€" at bounding box center [1288, 634] width 117 height 20
drag, startPoint x: 1302, startPoint y: 632, endPoint x: 1294, endPoint y: 628, distance: 9.4
click at [1192, 628] on div "54,494.08€" at bounding box center [1288, 634] width 117 height 20
click at [1192, 627] on div "54,494.08€" at bounding box center [1288, 634] width 117 height 20
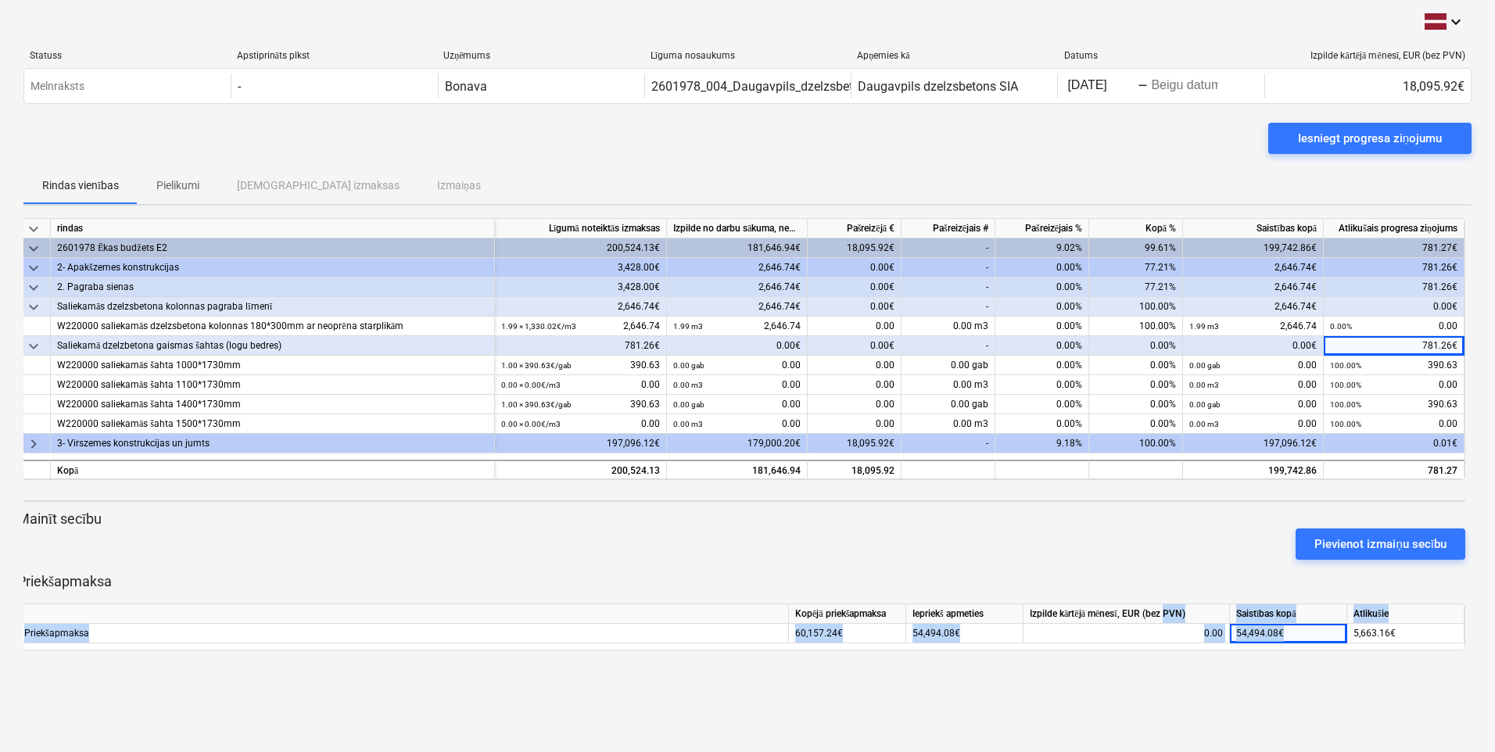
drag, startPoint x: 1291, startPoint y: 627, endPoint x: 1180, endPoint y: 614, distance: 111.7
click at [1180, 614] on div "Kopējā priekšapmaksa Iepriekš apmeties Izpilde kārtējā mēnesī, EUR (bez PVN) Sa…" at bounding box center [741, 626] width 1448 height 47
drag, startPoint x: 1180, startPoint y: 614, endPoint x: 1296, endPoint y: 635, distance: 117.5
click at [1192, 635] on div "54,494.08€" at bounding box center [1288, 634] width 117 height 20
drag, startPoint x: 1292, startPoint y: 636, endPoint x: 1235, endPoint y: 632, distance: 57.2
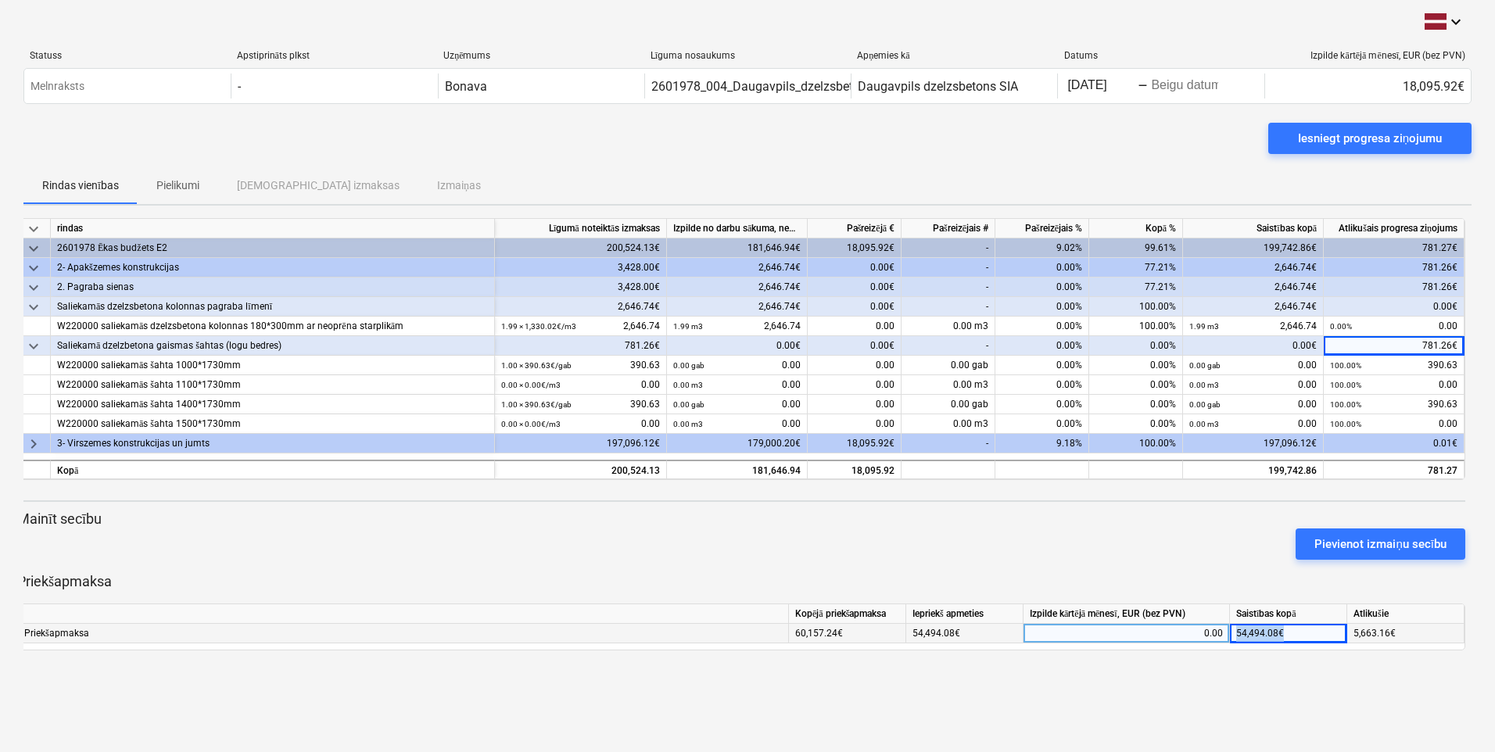
click at [1192, 632] on div "54,494.08€" at bounding box center [1288, 634] width 117 height 20
drag, startPoint x: 1235, startPoint y: 632, endPoint x: 1161, endPoint y: 636, distance: 74.4
click at [1161, 636] on div "0.00" at bounding box center [1125, 634] width 193 height 20
type input "5663.16"
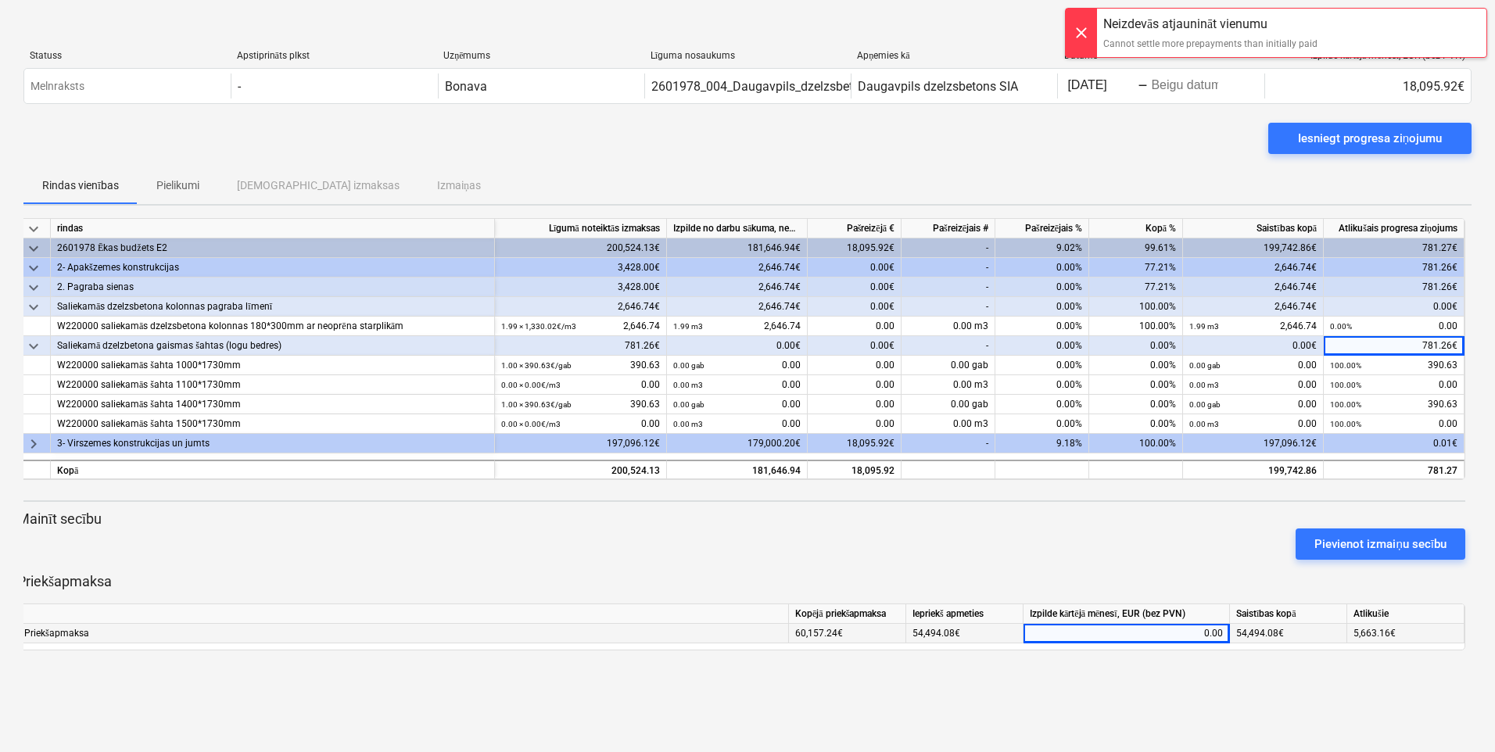
click at [1080, 27] on div at bounding box center [1080, 33] width 31 height 48
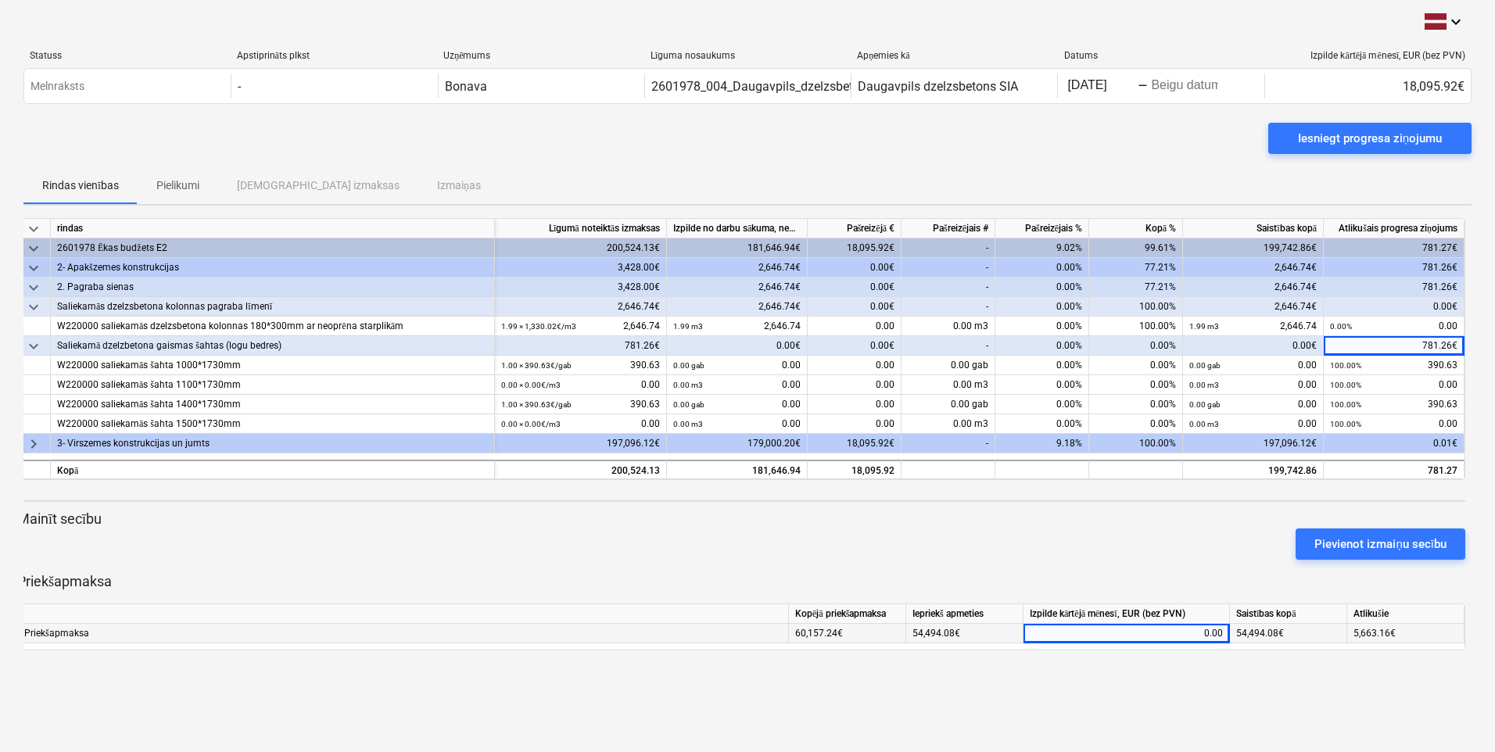
click at [1192, 631] on div "0.00" at bounding box center [1125, 634] width 193 height 20
type input "54494.08"
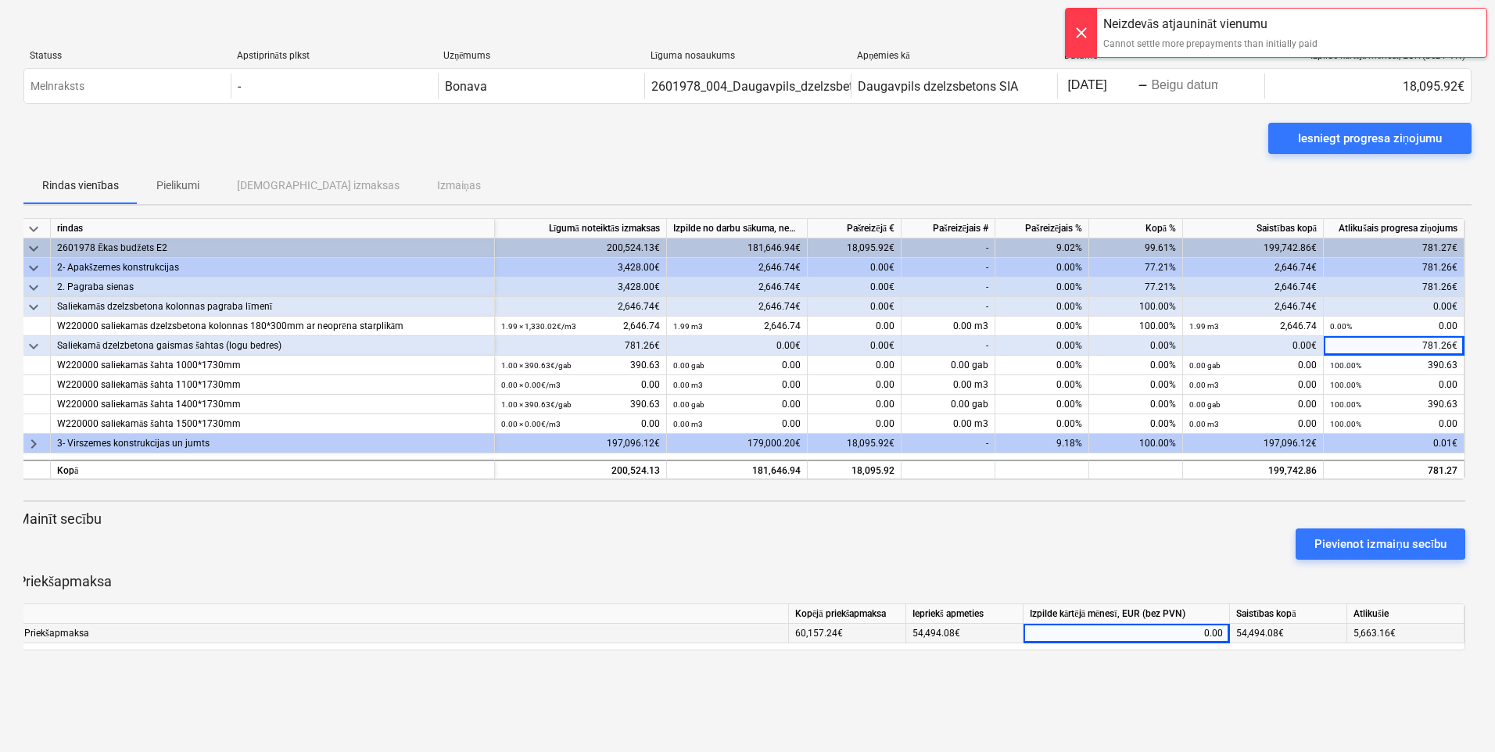
click at [1192, 633] on div "0.00" at bounding box center [1125, 634] width 193 height 20
type input "60157.24"
drag, startPoint x: 1084, startPoint y: 86, endPoint x: 1091, endPoint y: 60, distance: 26.7
click at [1084, 84] on div at bounding box center [1080, 90] width 31 height 48
click at [1087, 28] on div at bounding box center [1080, 33] width 31 height 48
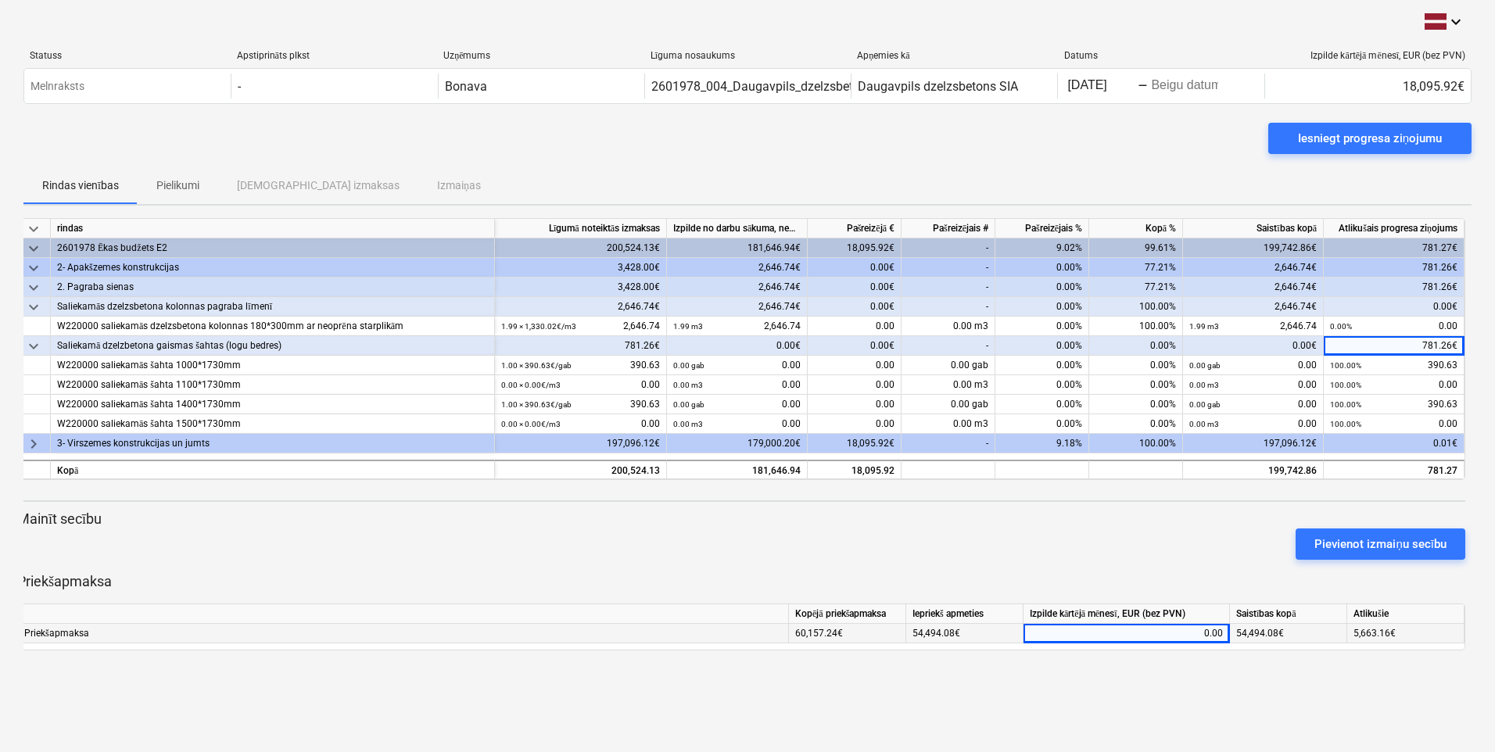
click at [1183, 629] on div "0.00" at bounding box center [1125, 634] width 193 height 20
type input "5663.16"
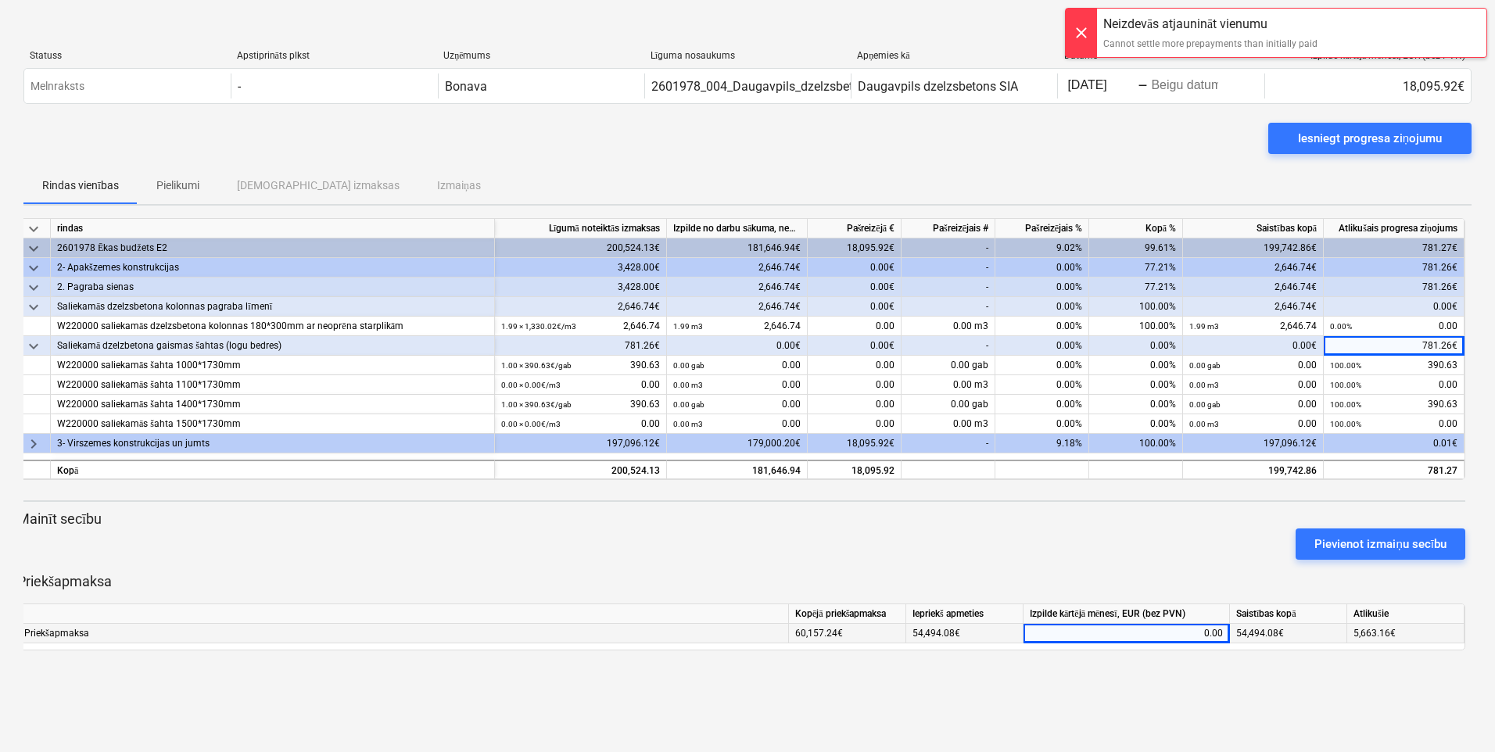
click at [1084, 30] on div at bounding box center [1080, 33] width 31 height 48
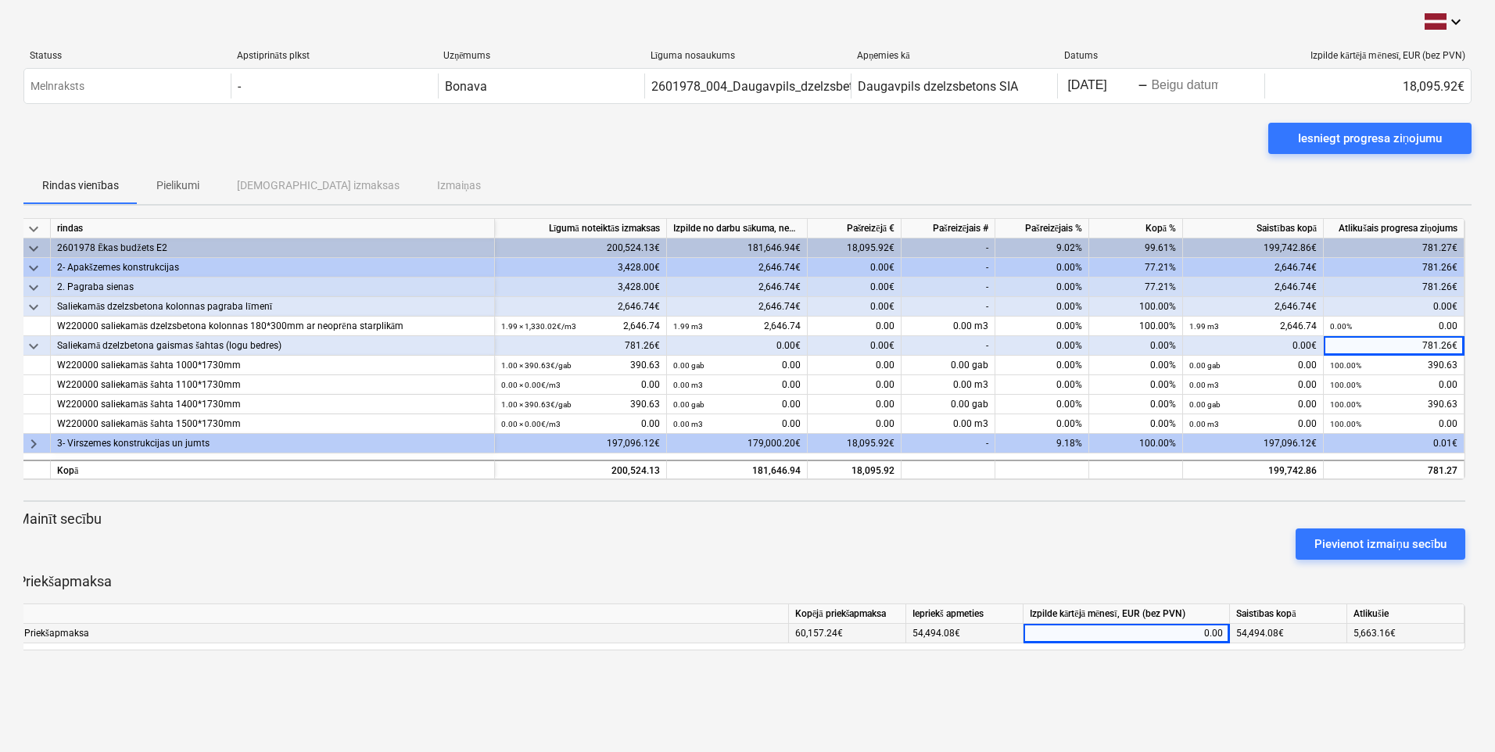
click at [1192, 630] on div "0.00" at bounding box center [1125, 634] width 193 height 20
type input "5663.16"
click at [1192, 638] on div "0.00" at bounding box center [1125, 634] width 193 height 20
type input "5663.16"
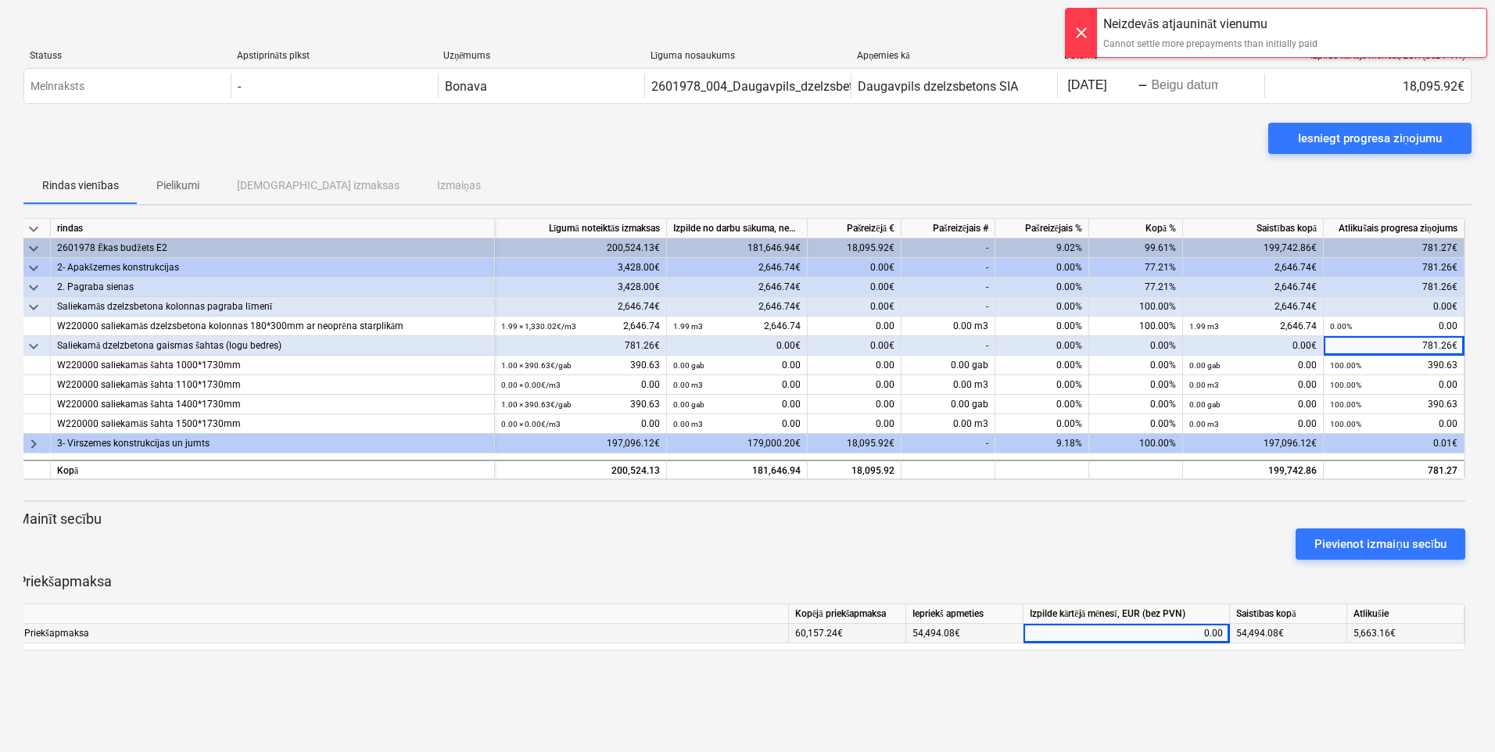
click at [1083, 32] on div at bounding box center [1080, 33] width 31 height 48
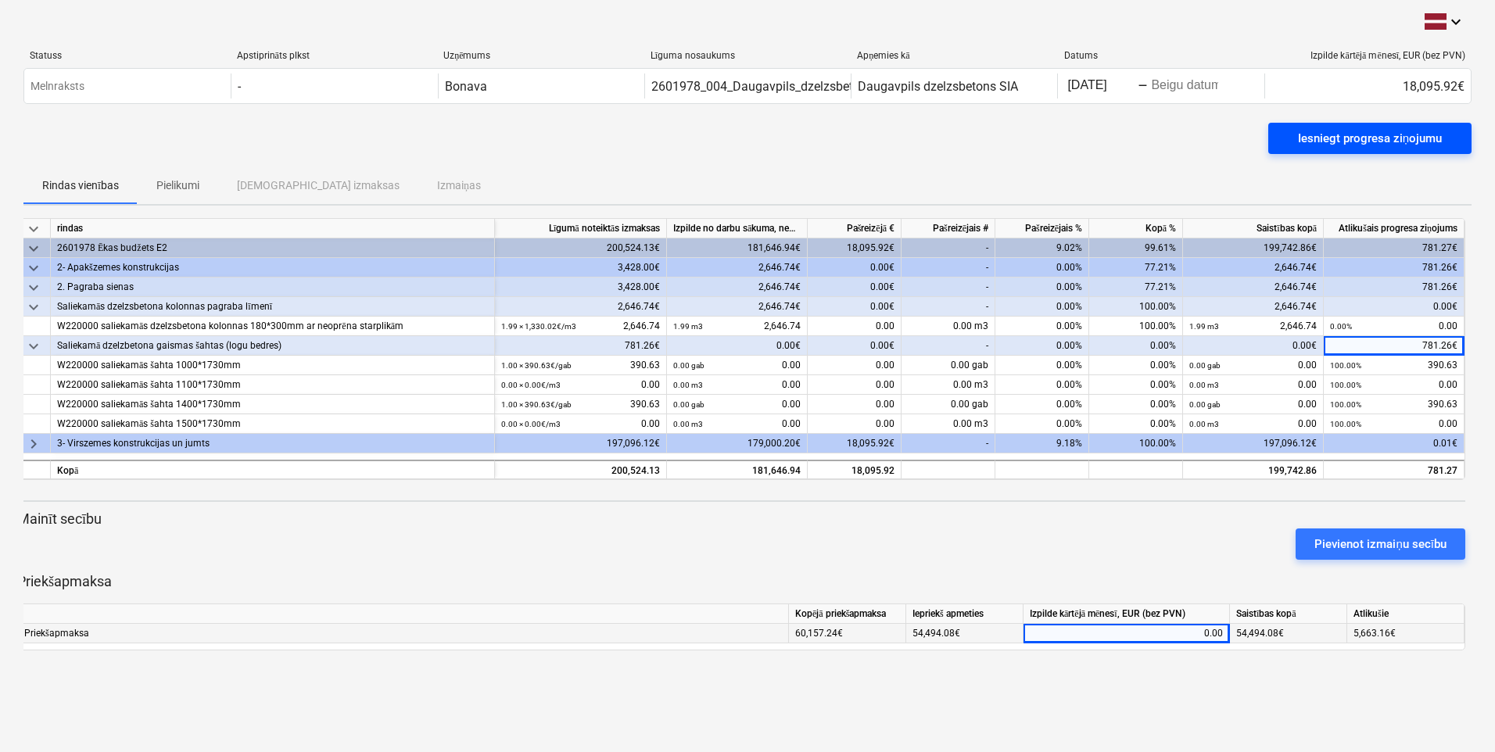
click at [1192, 137] on div "Iesniegt progresa ziņojumu" at bounding box center [1370, 138] width 144 height 20
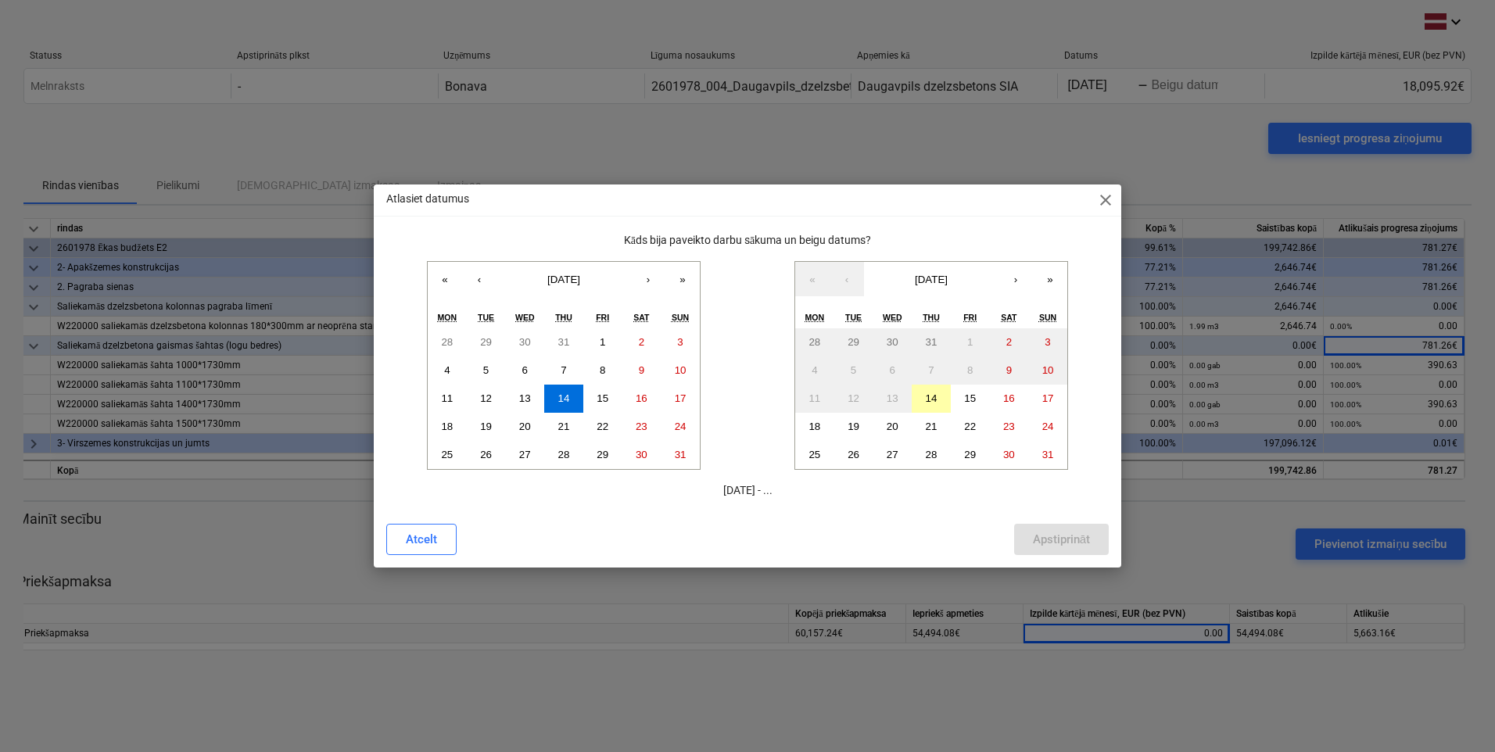
click at [938, 401] on button "14" at bounding box center [930, 399] width 39 height 28
click at [1051, 541] on div "Apstiprināt" at bounding box center [1061, 539] width 57 height 20
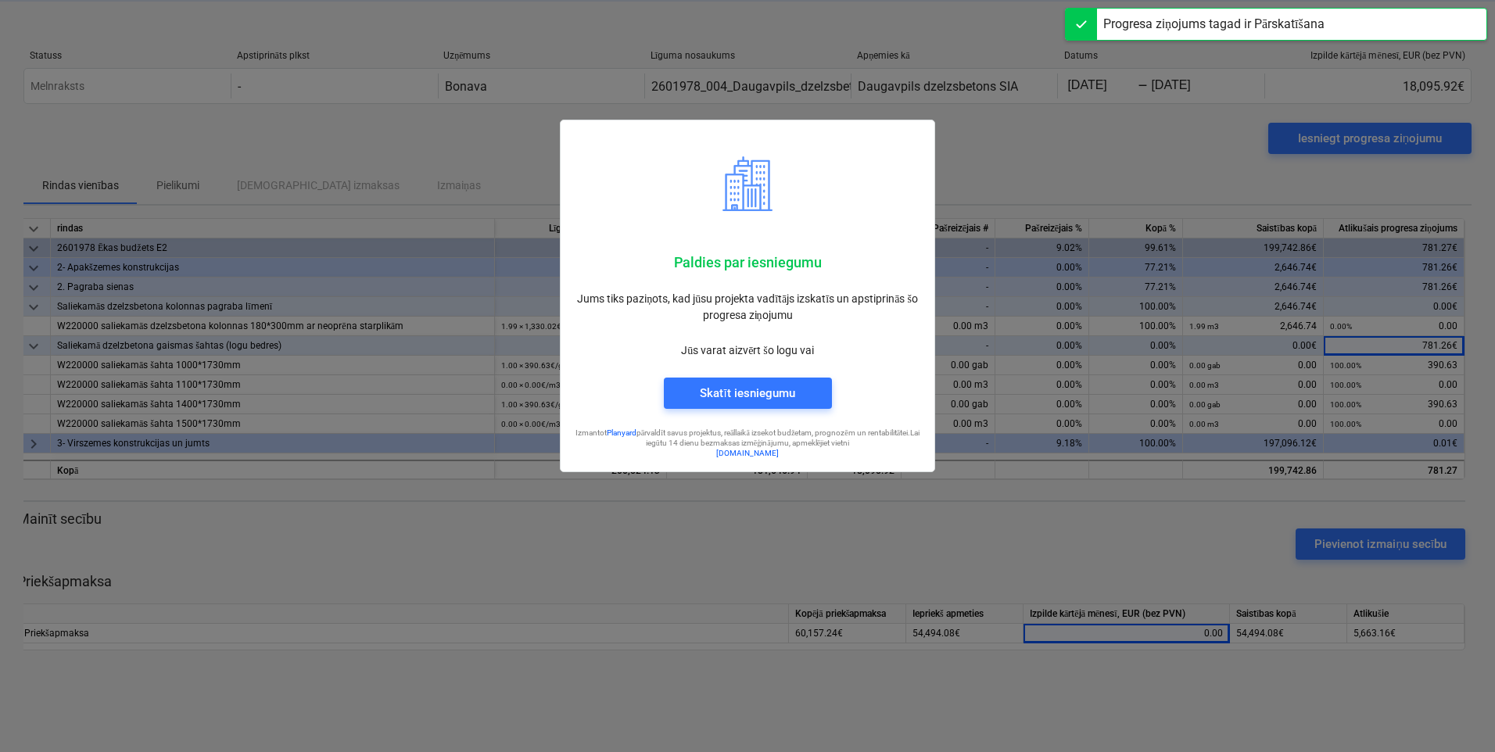
click at [1190, 632] on div at bounding box center [747, 376] width 1495 height 752
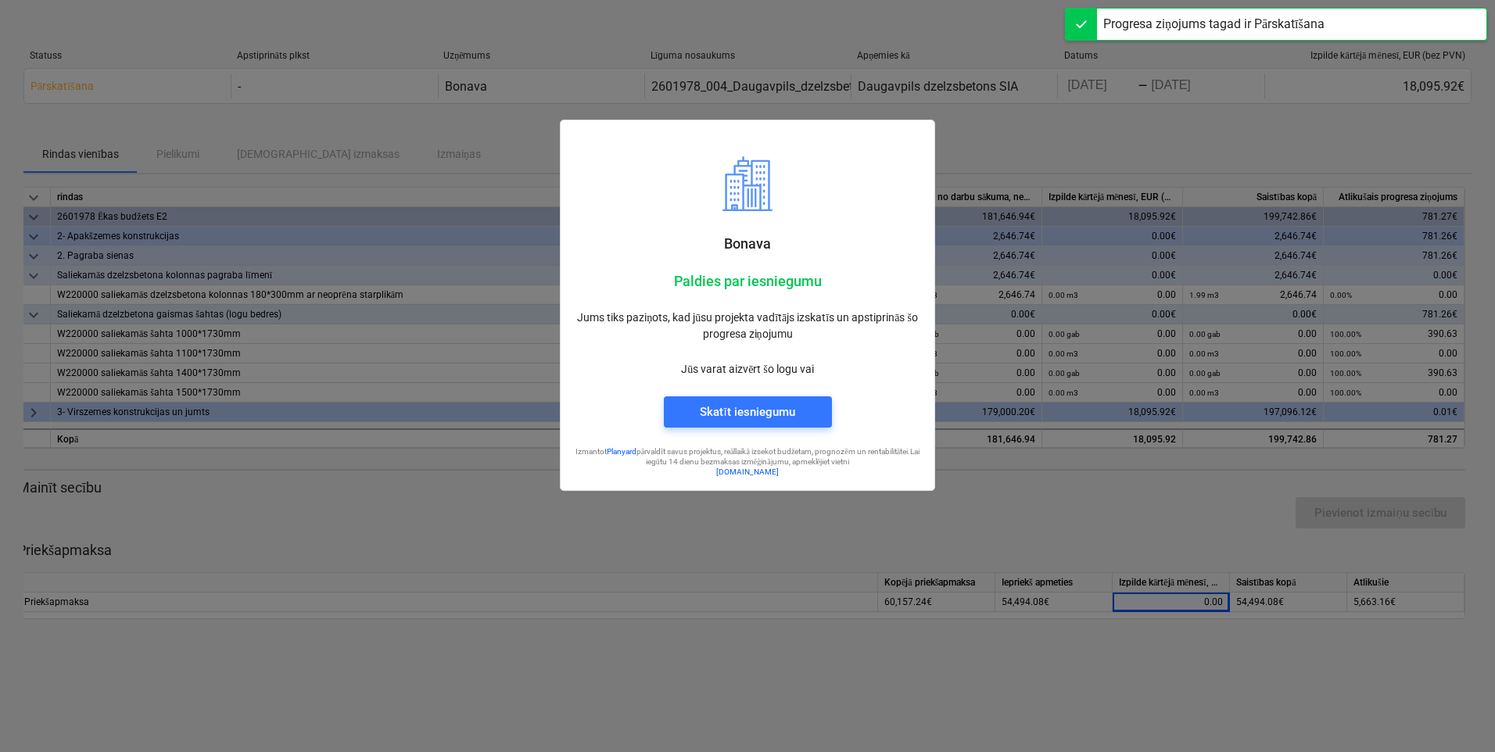
click at [1191, 604] on div at bounding box center [747, 376] width 1495 height 752
click at [1187, 600] on div at bounding box center [747, 376] width 1495 height 752
click at [1192, 601] on div at bounding box center [747, 376] width 1495 height 752
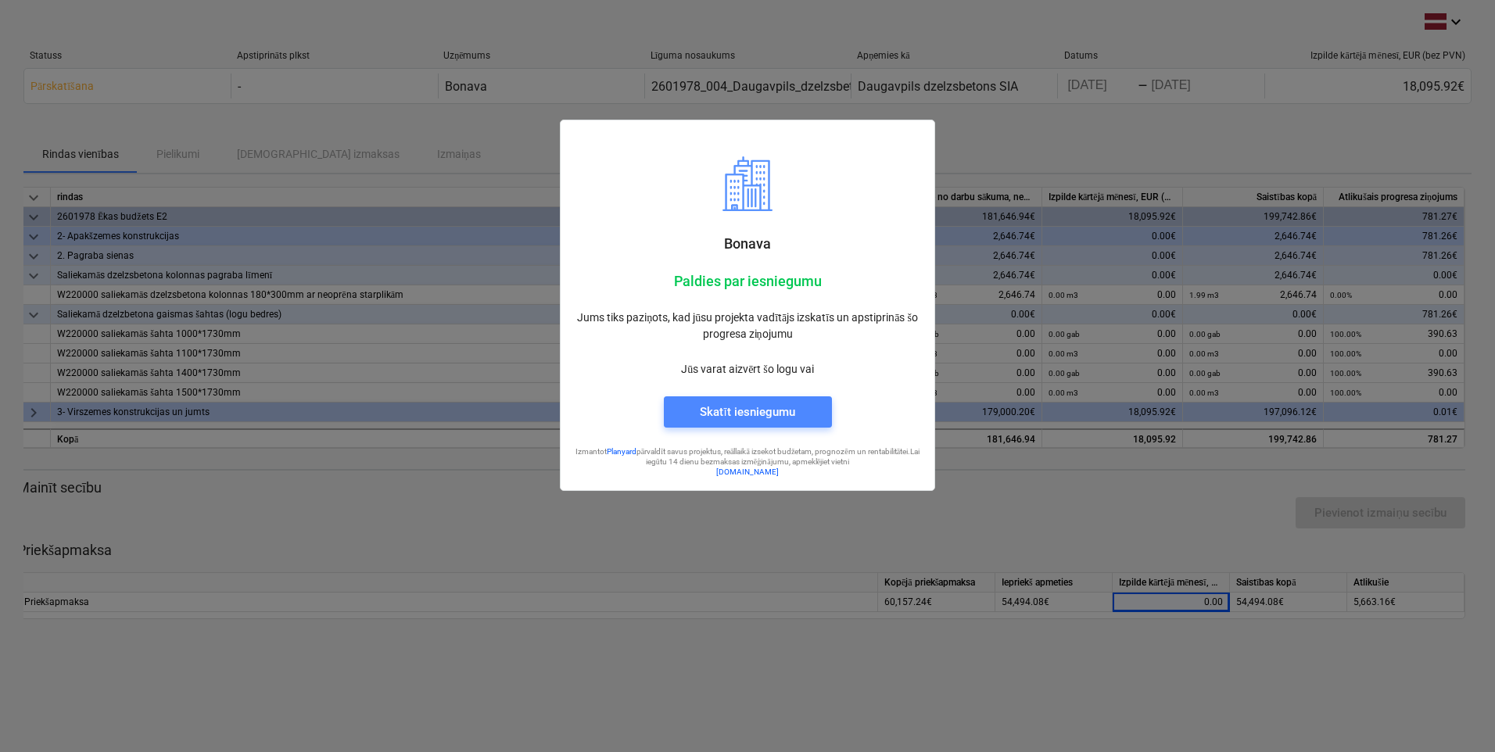
click at [770, 414] on div "Skatīt iesniegumu" at bounding box center [747, 412] width 95 height 20
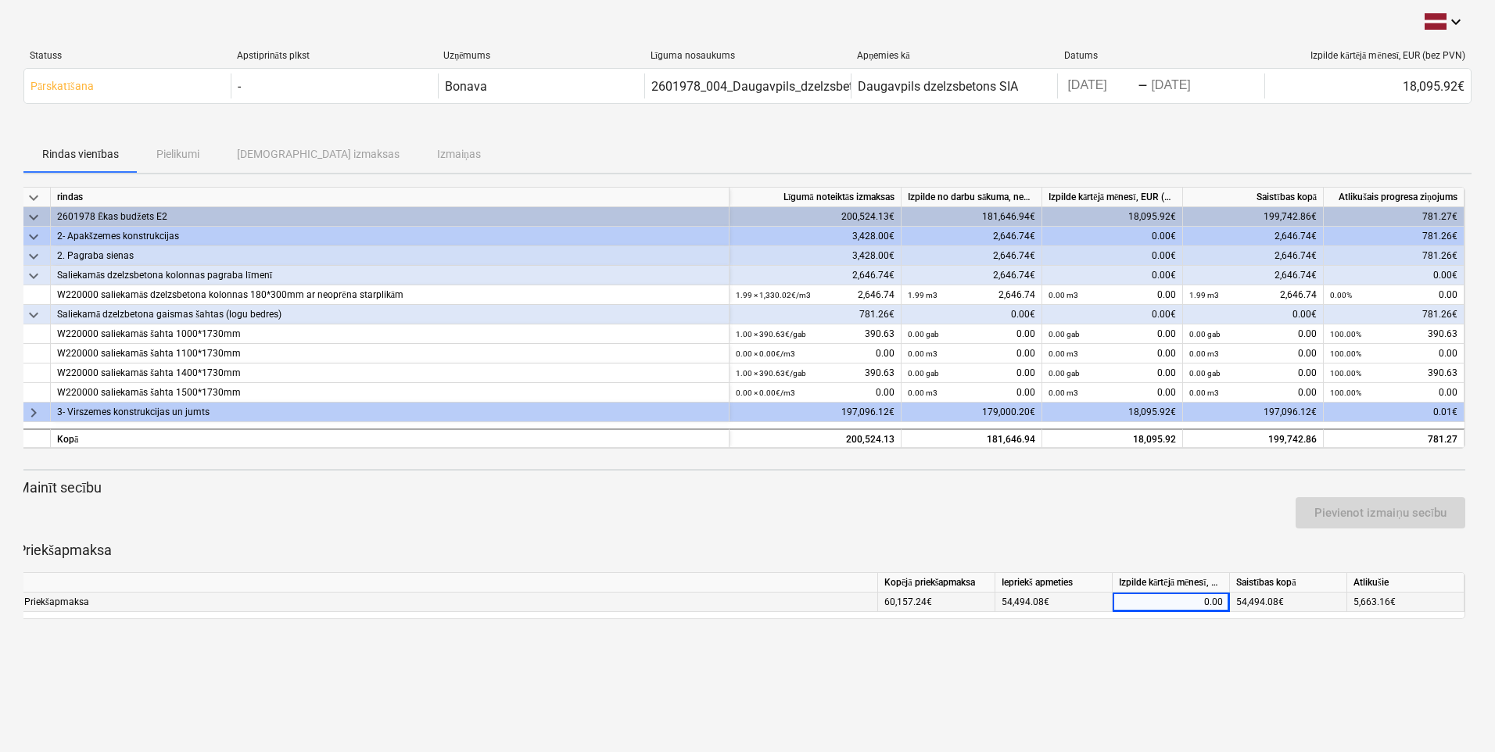
click at [1192, 604] on div "0.00" at bounding box center [1171, 603] width 104 height 20
drag, startPoint x: 1201, startPoint y: 604, endPoint x: 1220, endPoint y: 603, distance: 19.6
click at [1192, 603] on div "0.00" at bounding box center [1171, 603] width 104 height 20
